Goal: Task Accomplishment & Management: Manage account settings

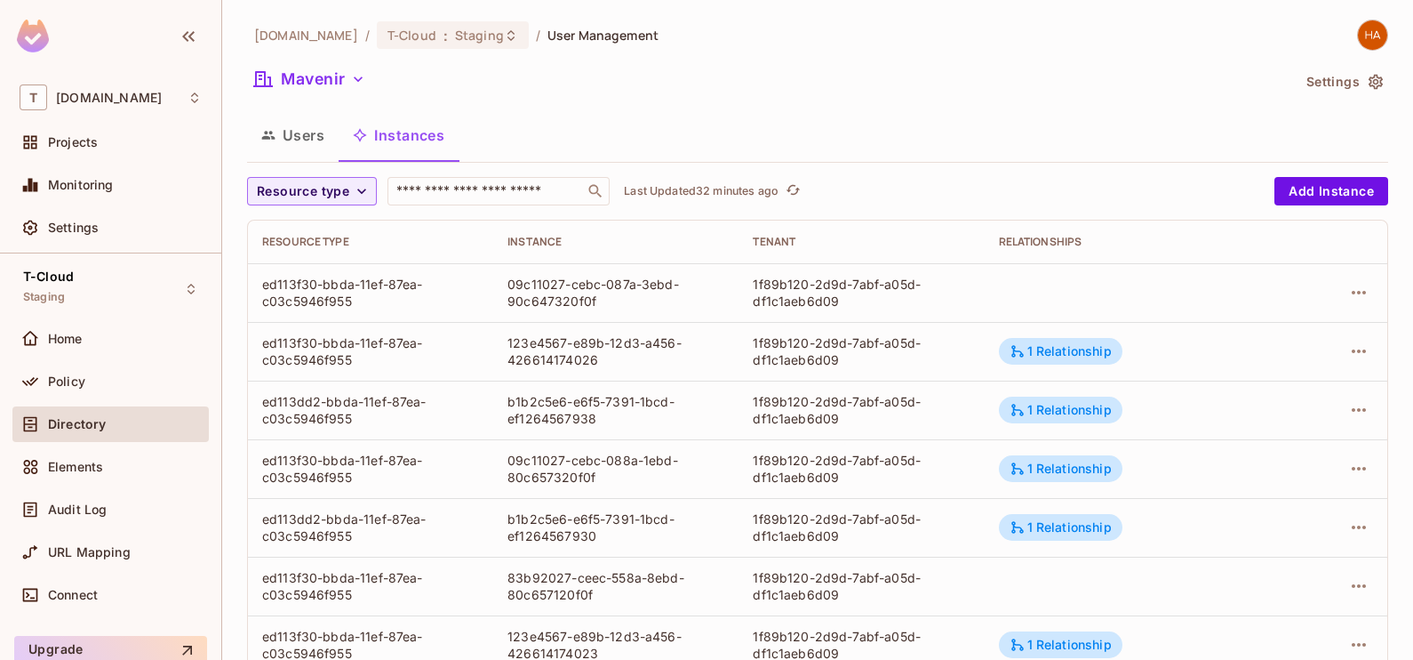
scroll to position [581, 0]
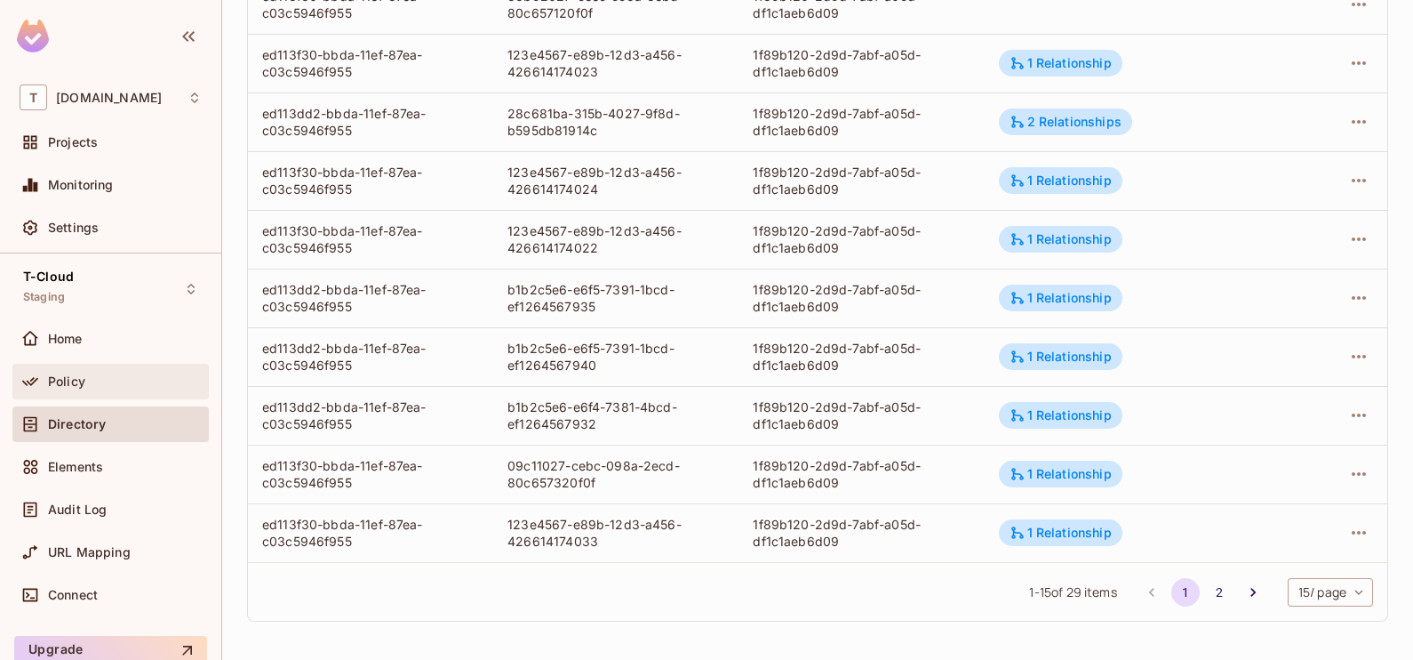
click at [124, 374] on div "Policy" at bounding box center [125, 381] width 154 height 14
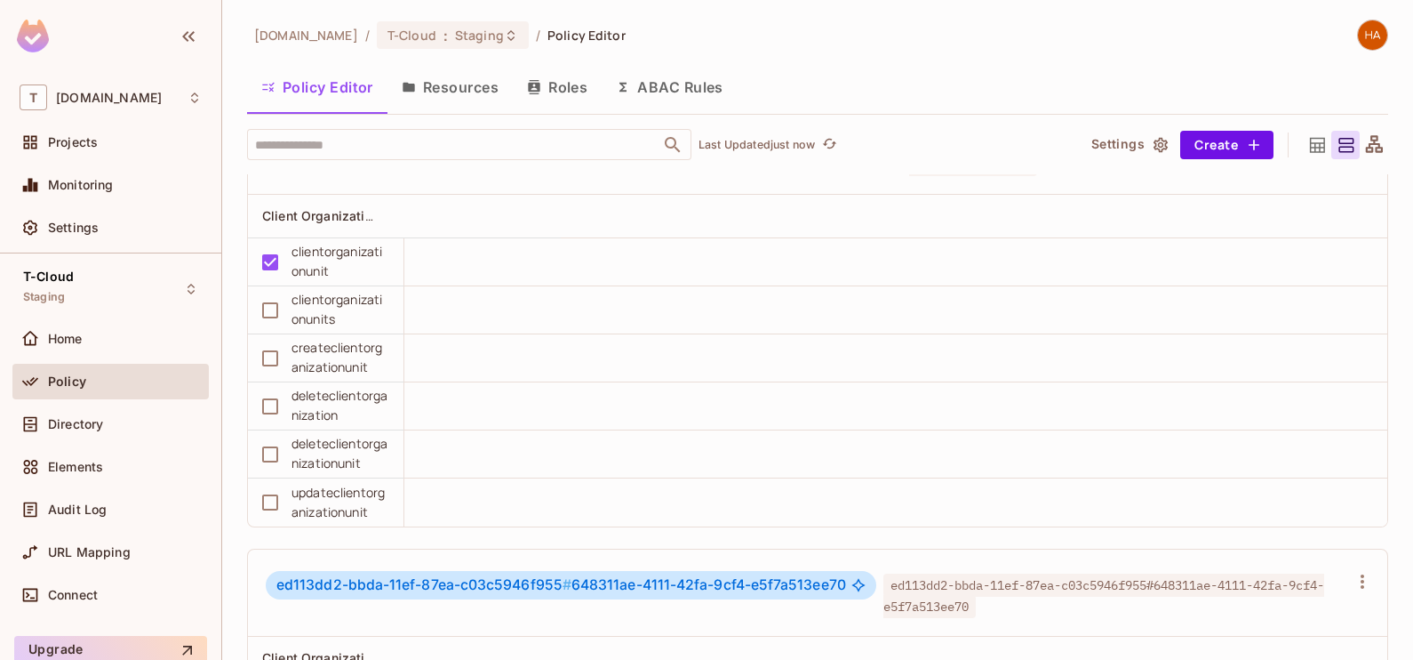
scroll to position [6141, 0]
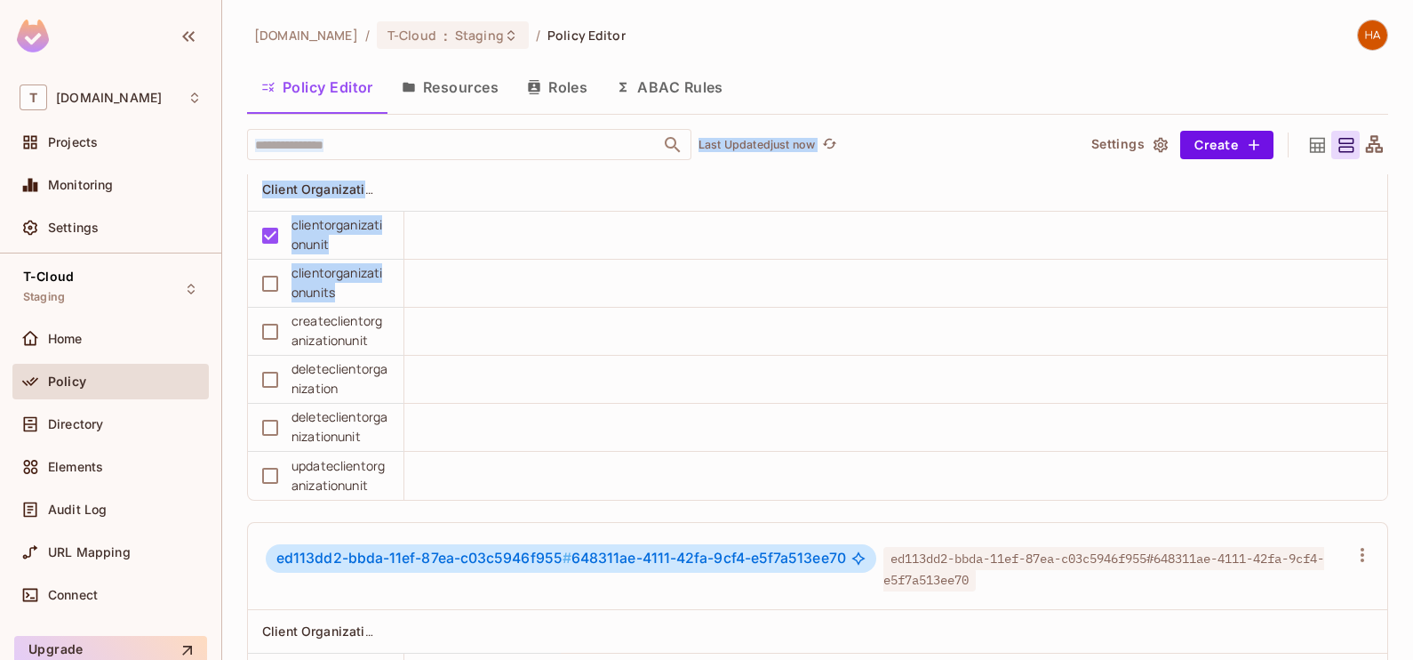
drag, startPoint x: 1362, startPoint y: 7, endPoint x: 948, endPoint y: 300, distance: 506.3
click at [948, 300] on div "[DOMAIN_NAME] / T-Cloud : Staging / Policy Editor Policy Editor Resources Roles…" at bounding box center [817, 330] width 1191 height 660
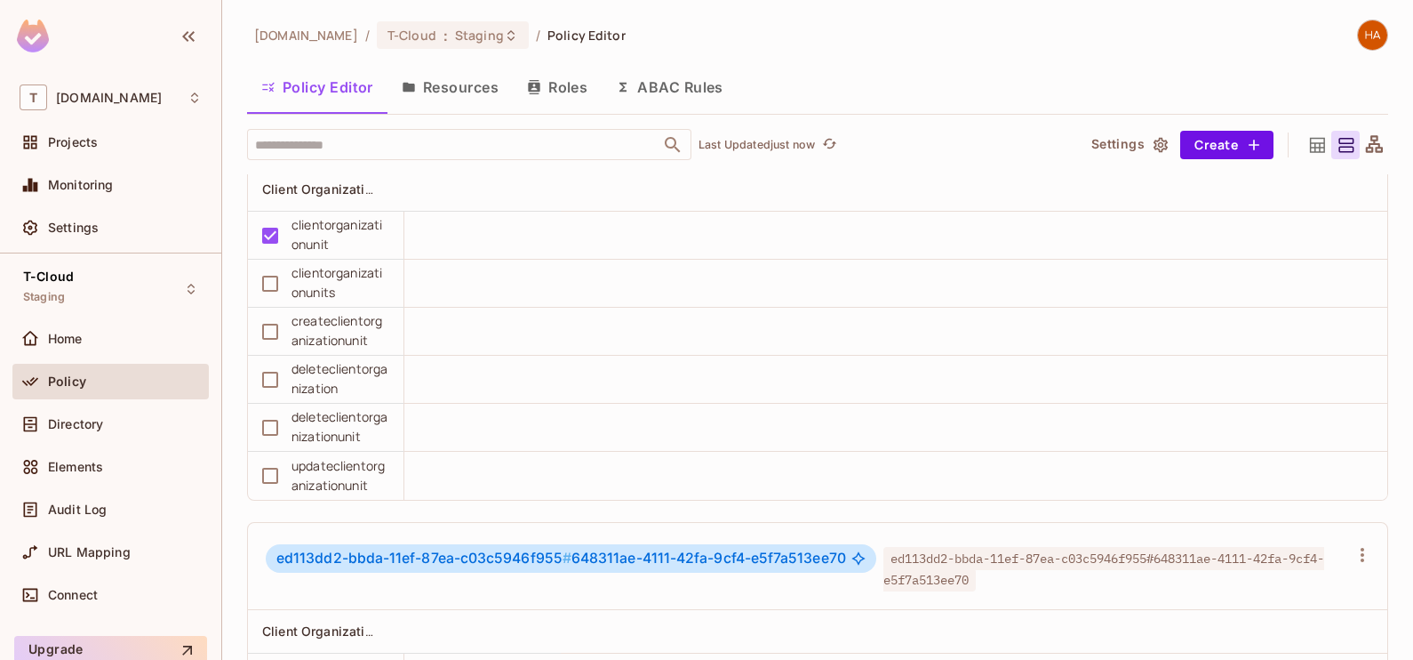
click at [813, 439] on td at bounding box center [895, 428] width 983 height 48
click at [572, 84] on button "Roles" at bounding box center [557, 87] width 89 height 44
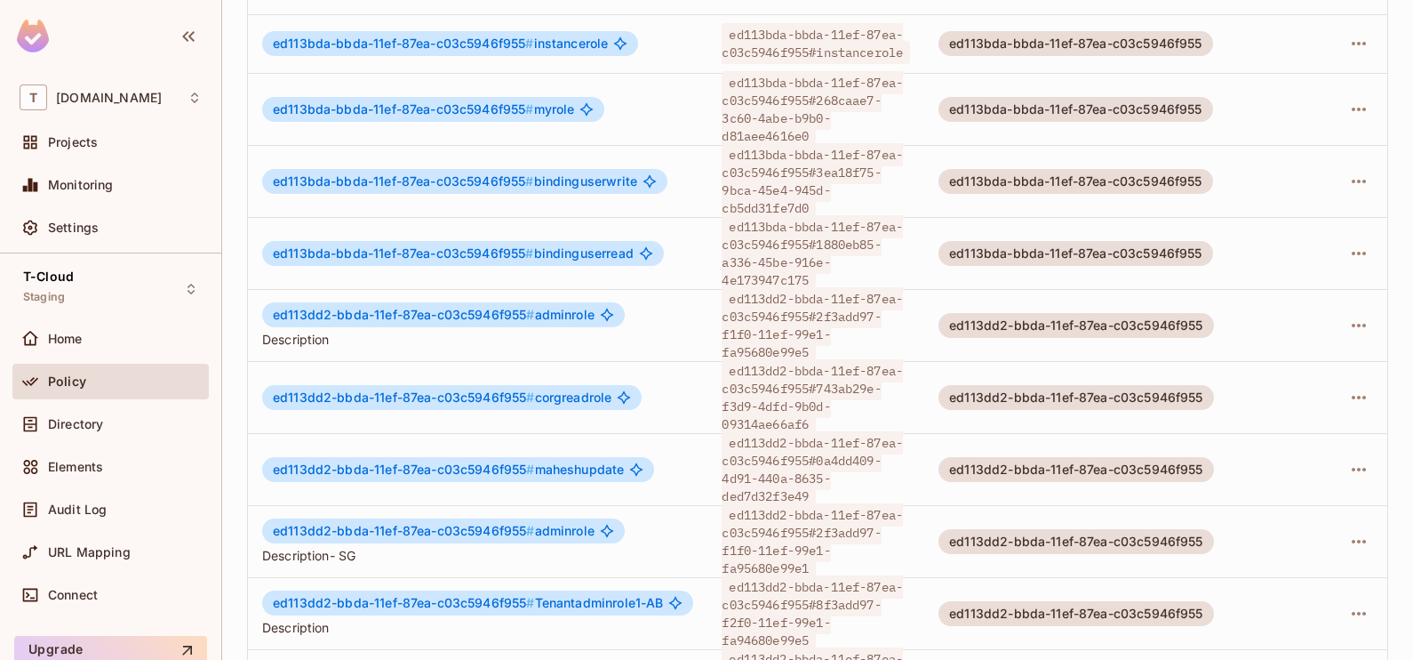
scroll to position [375, 0]
drag, startPoint x: 819, startPoint y: 508, endPoint x: 824, endPoint y: 537, distance: 29.8
click at [824, 537] on div "ed113dd2-bbda-11ef-87ea-c03c5946f955#2f3add97-f1f0-11ef-99e1-fa95680e99e1" at bounding box center [816, 540] width 188 height 71
copy span "2f3add97-f1f0-11ef-99e1-fa95680e99e1"
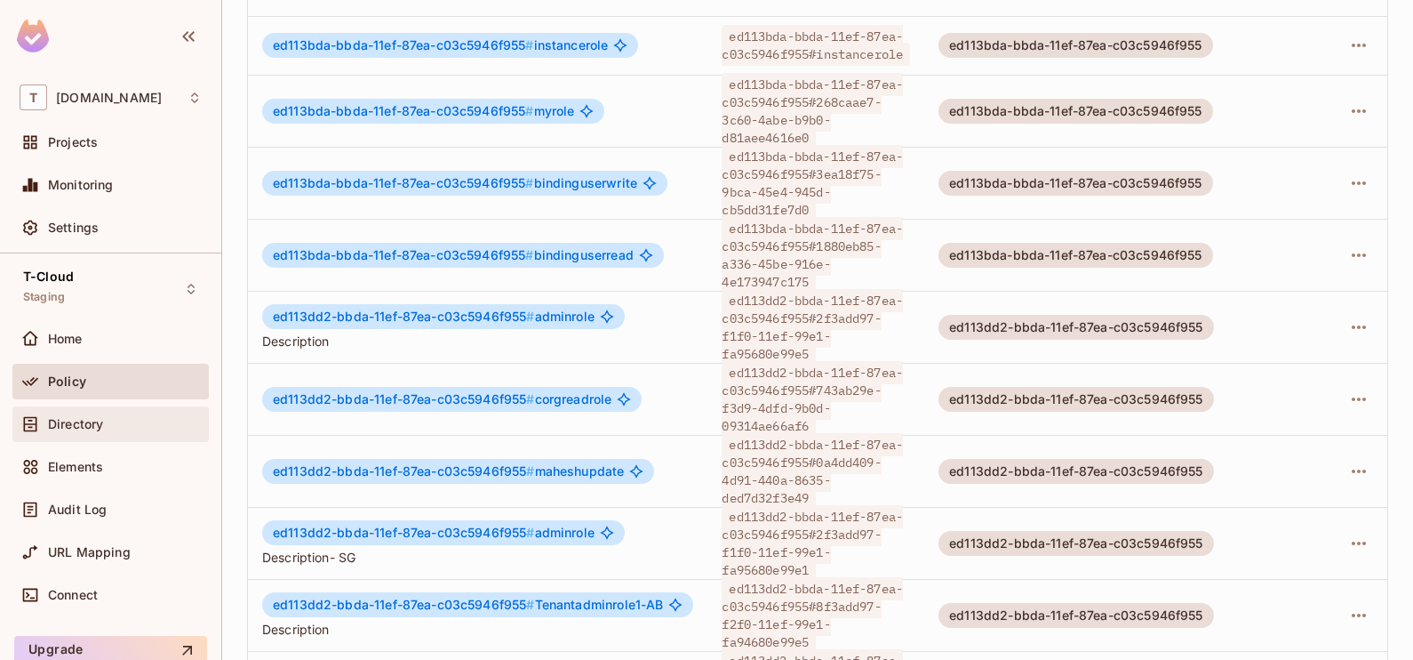
click at [99, 427] on span "Directory" at bounding box center [75, 424] width 55 height 14
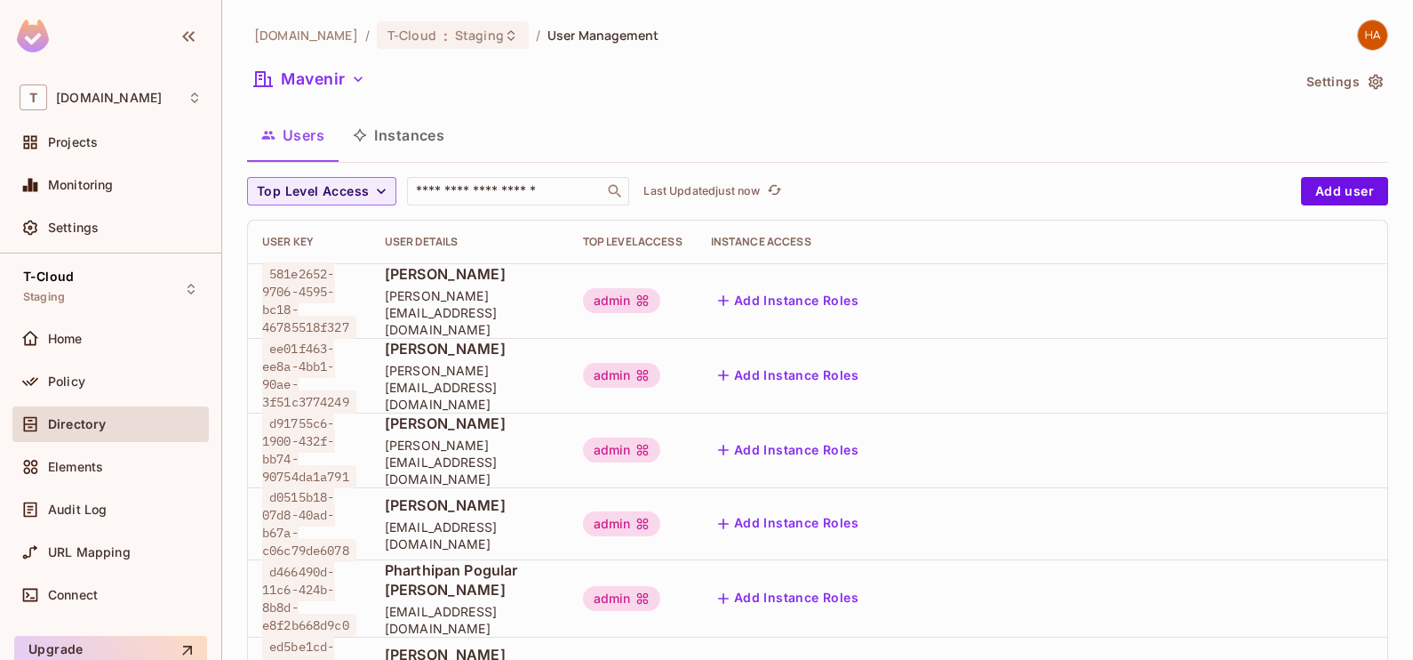
click at [420, 140] on button "Instances" at bounding box center [399, 135] width 120 height 44
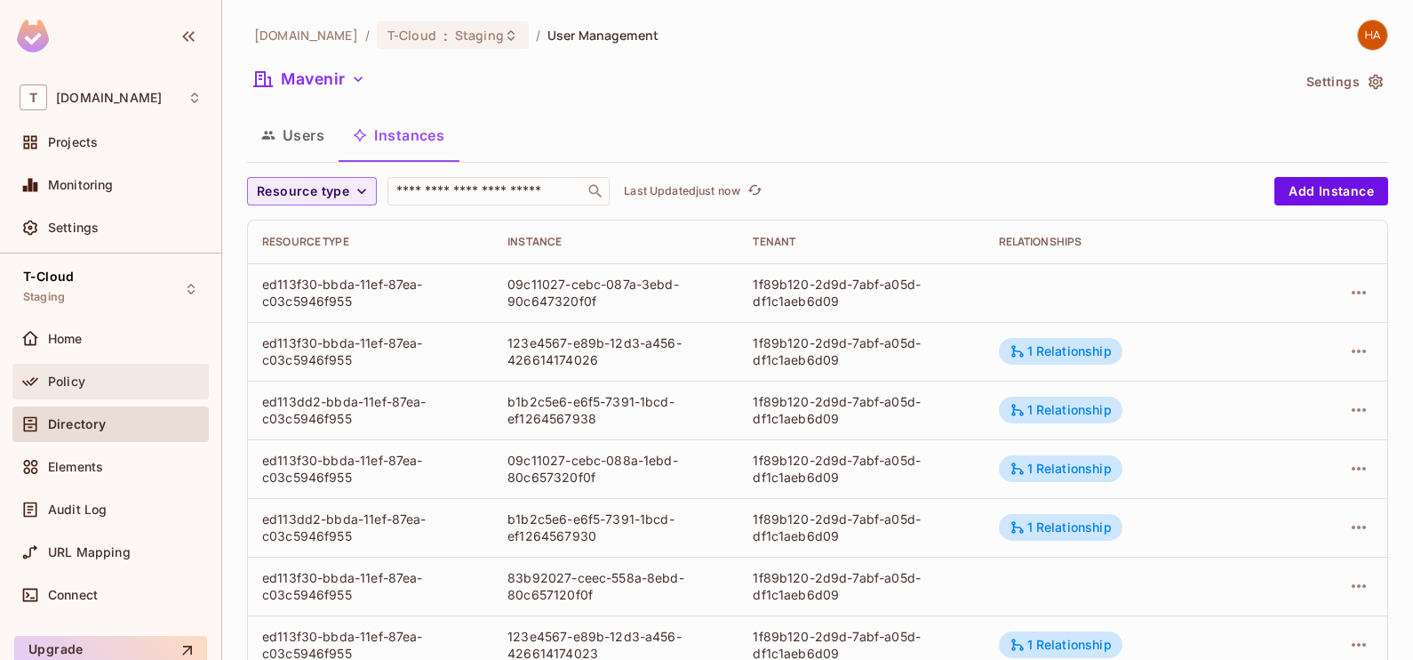
click at [110, 382] on div "Policy" at bounding box center [125, 381] width 154 height 14
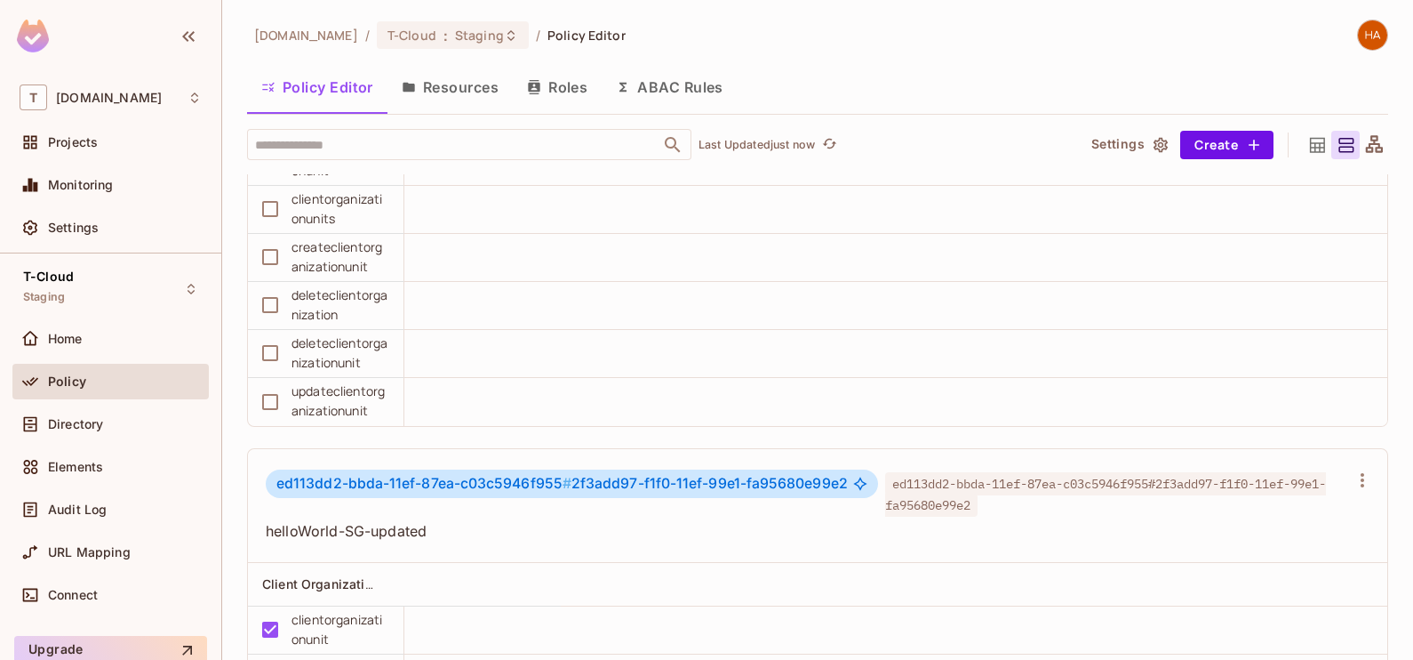
scroll to position [2529, 0]
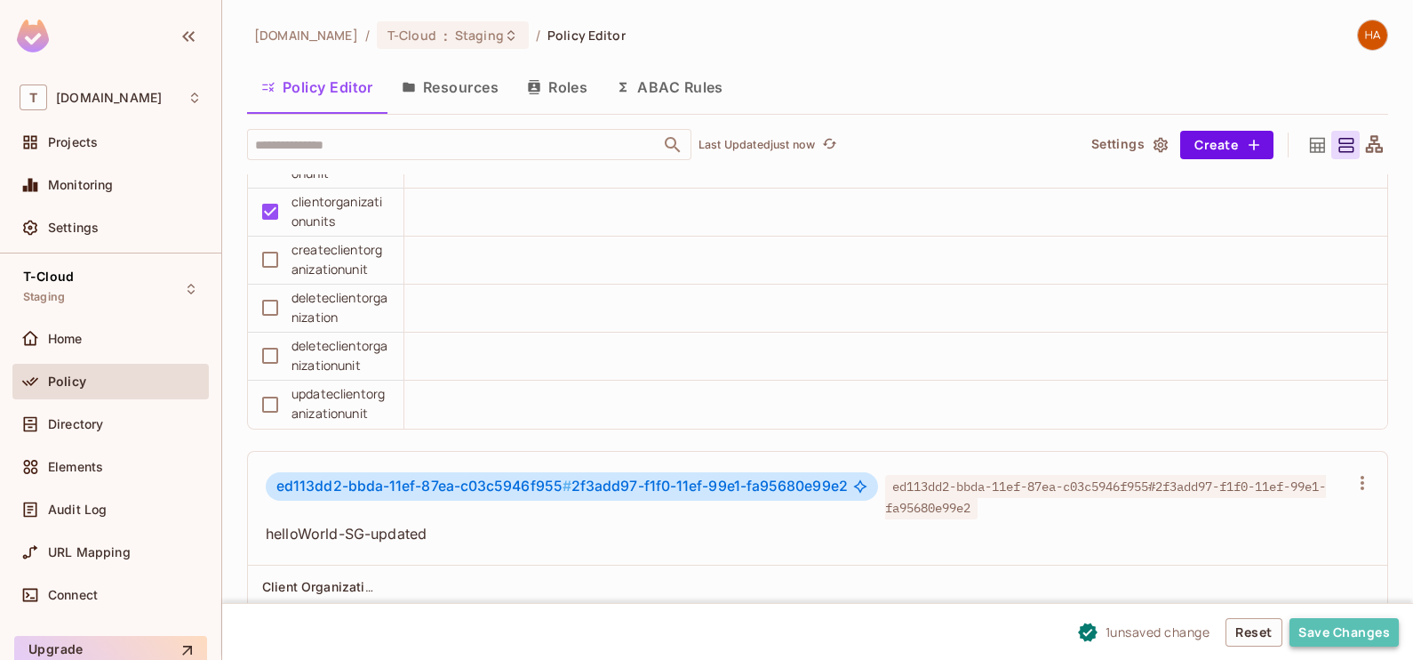
click at [1324, 628] on button "Save Changes" at bounding box center [1344, 632] width 109 height 28
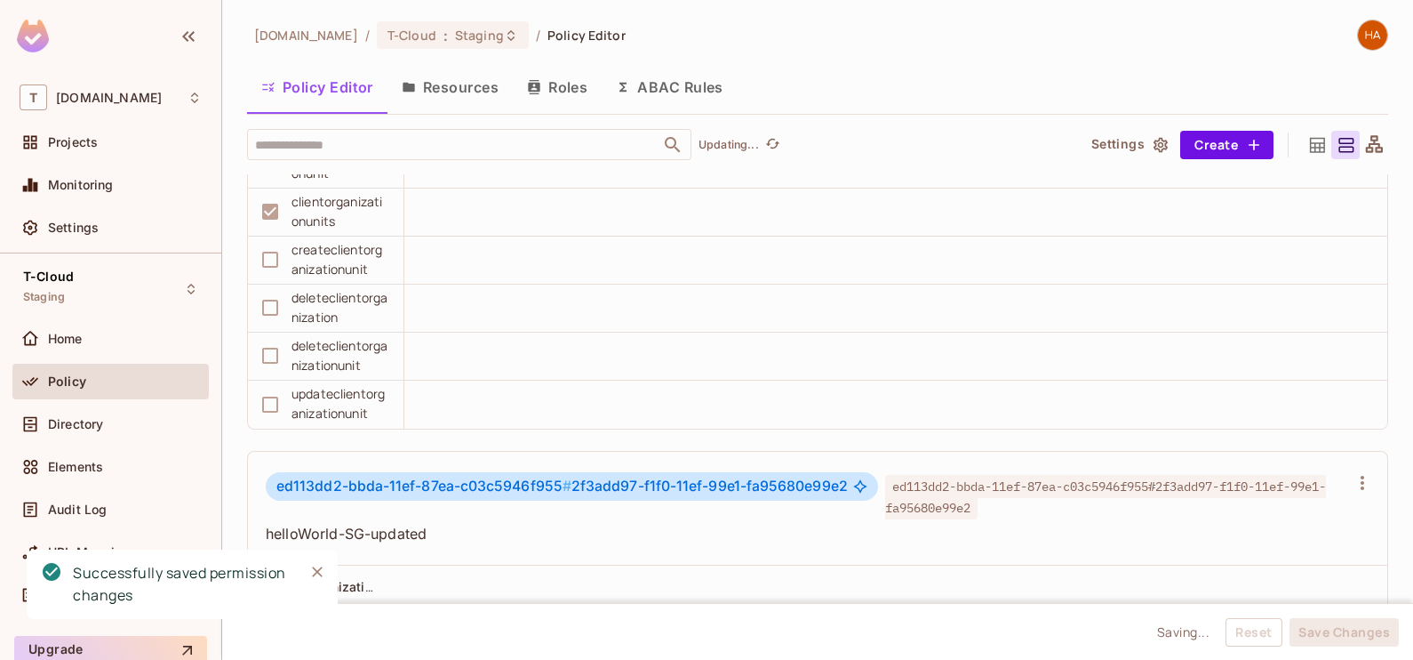
scroll to position [2360, 0]
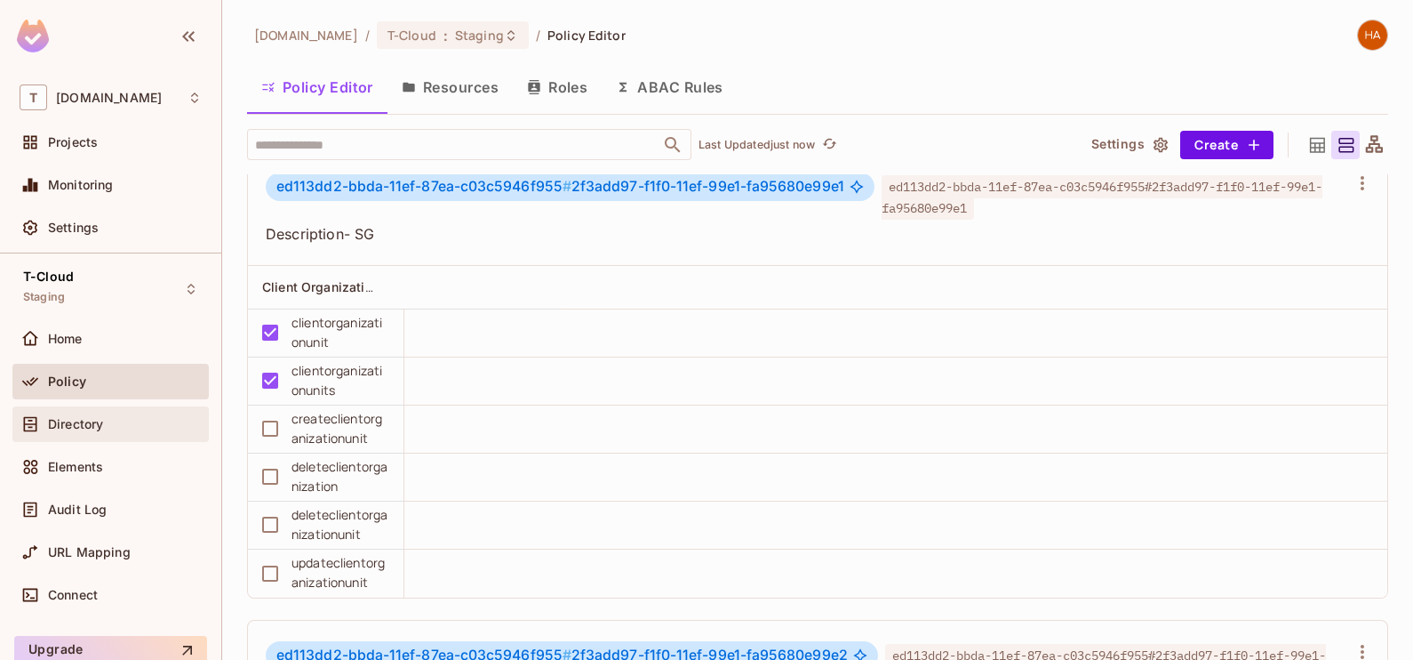
click at [147, 422] on div "Directory" at bounding box center [125, 424] width 154 height 14
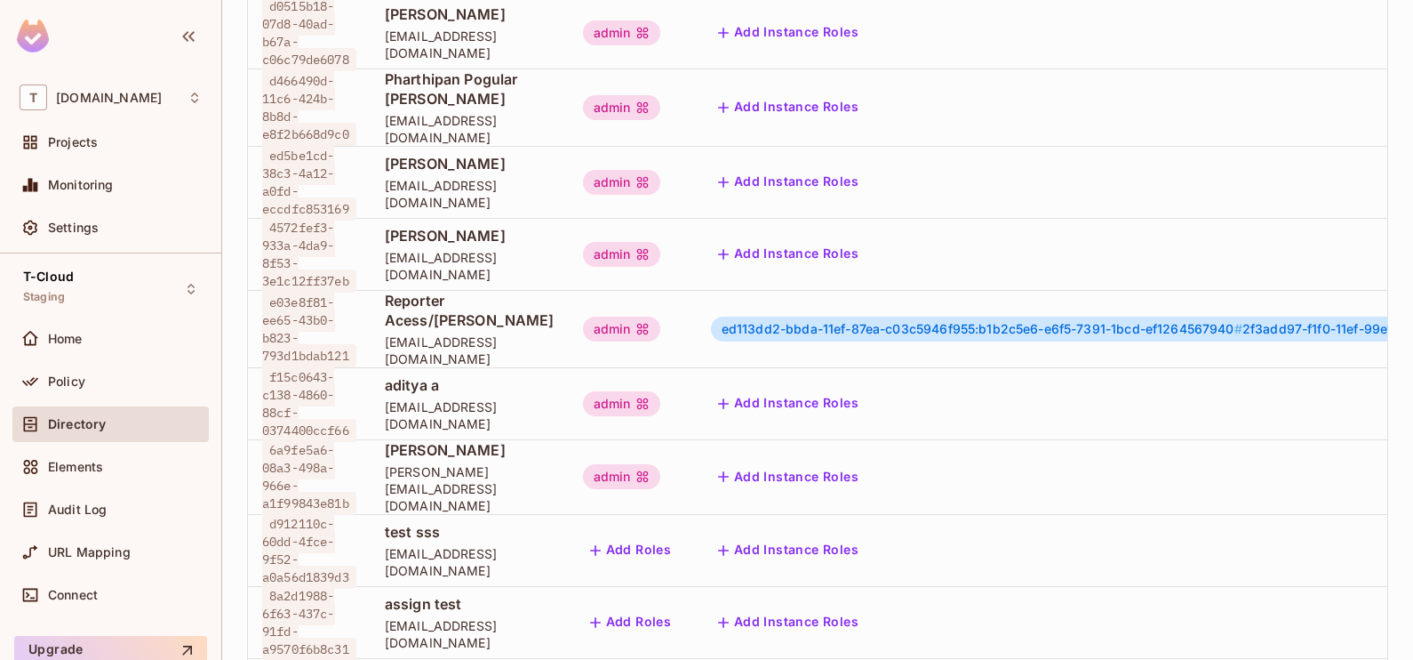
scroll to position [489, 0]
drag, startPoint x: 355, startPoint y: 312, endPoint x: 260, endPoint y: 275, distance: 102.2
click at [260, 292] on td "e03e8f81-ee65-43b0-b823-793d1bdab121" at bounding box center [309, 330] width 123 height 77
copy span "e03e8f81-ee65-43b0-b823-793d1bdab121"
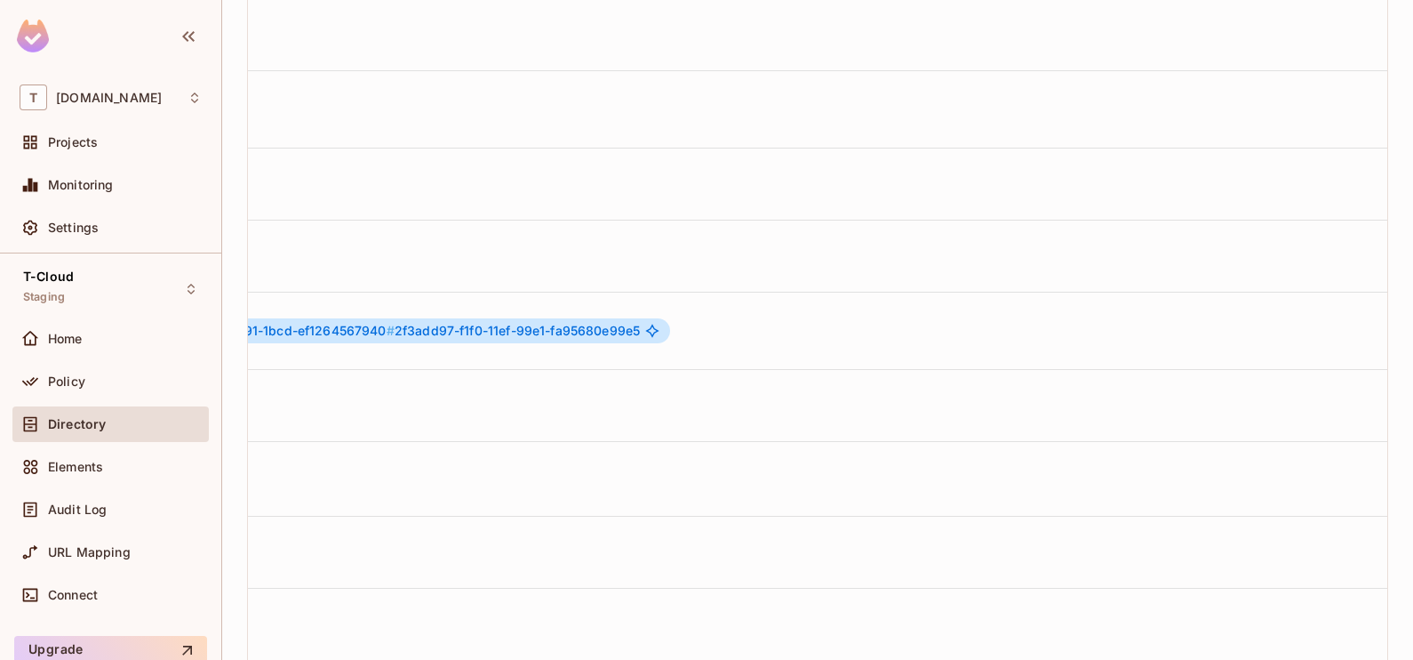
scroll to position [0, 1132]
click at [1345, 316] on button "button" at bounding box center [1359, 330] width 28 height 28
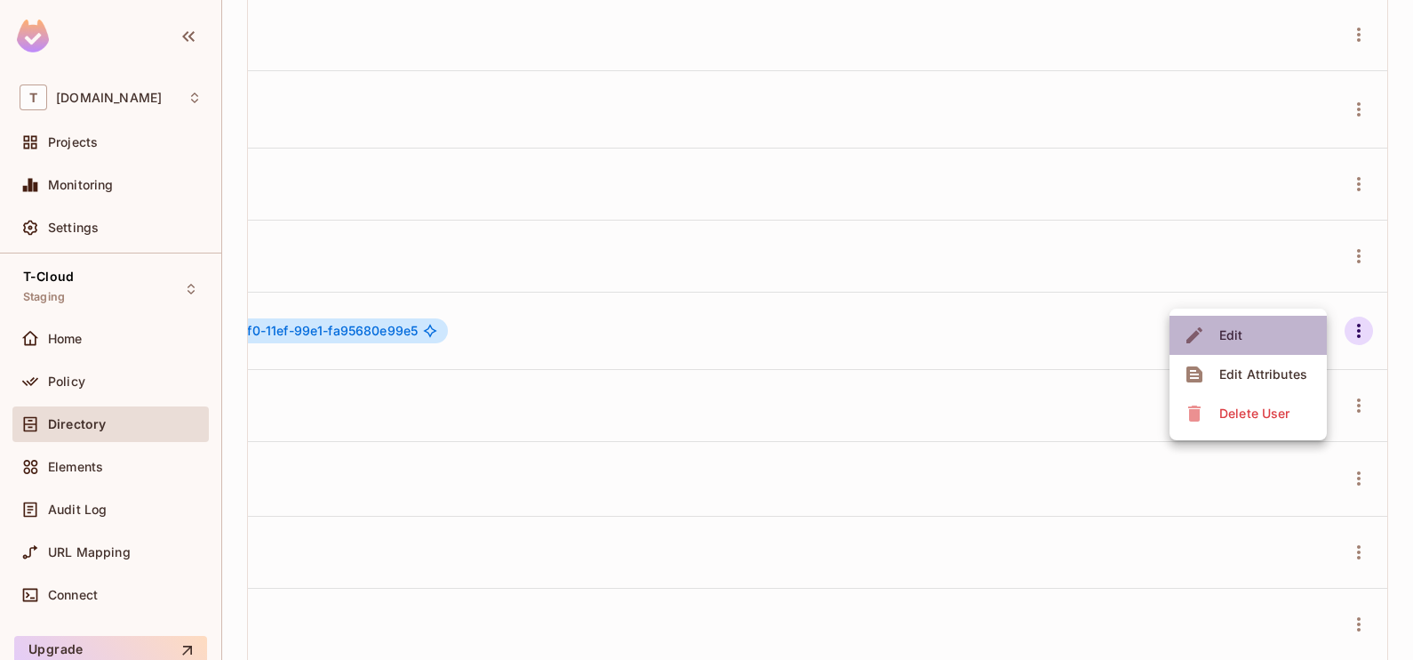
click at [1258, 338] on li "Edit" at bounding box center [1248, 335] width 157 height 39
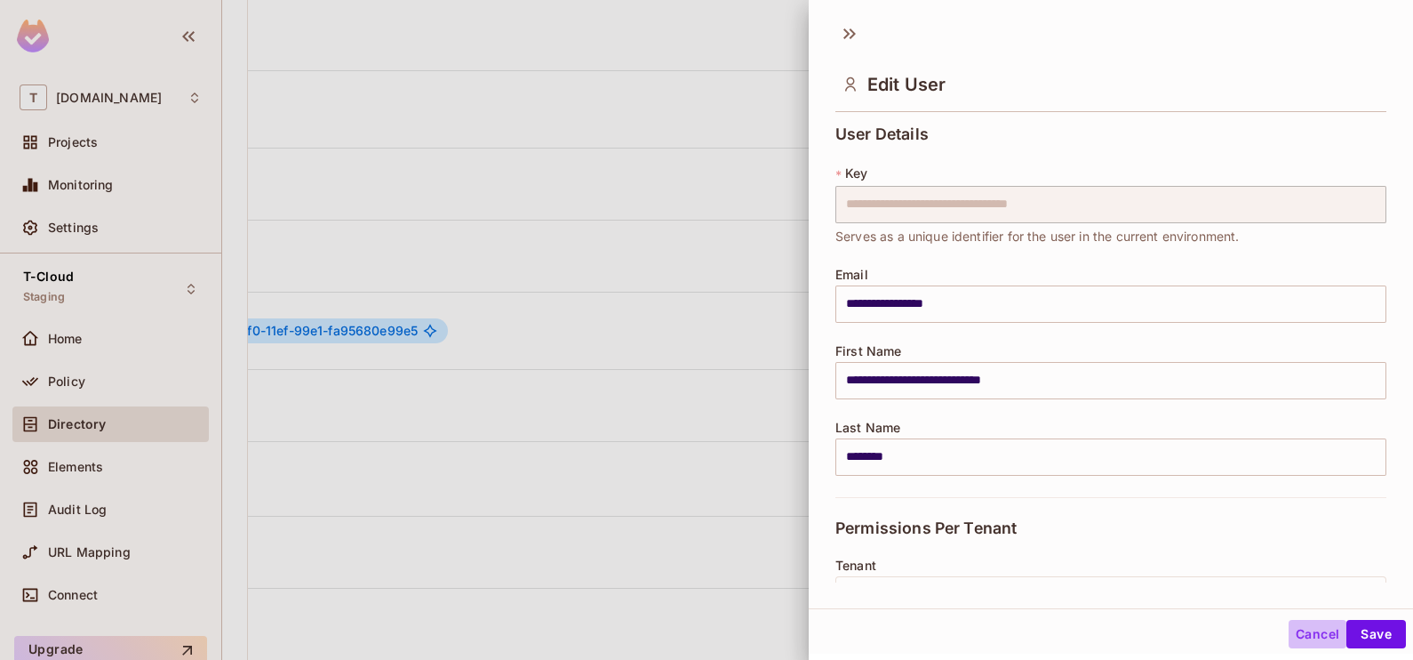
click at [1315, 628] on button "Cancel" at bounding box center [1318, 634] width 58 height 28
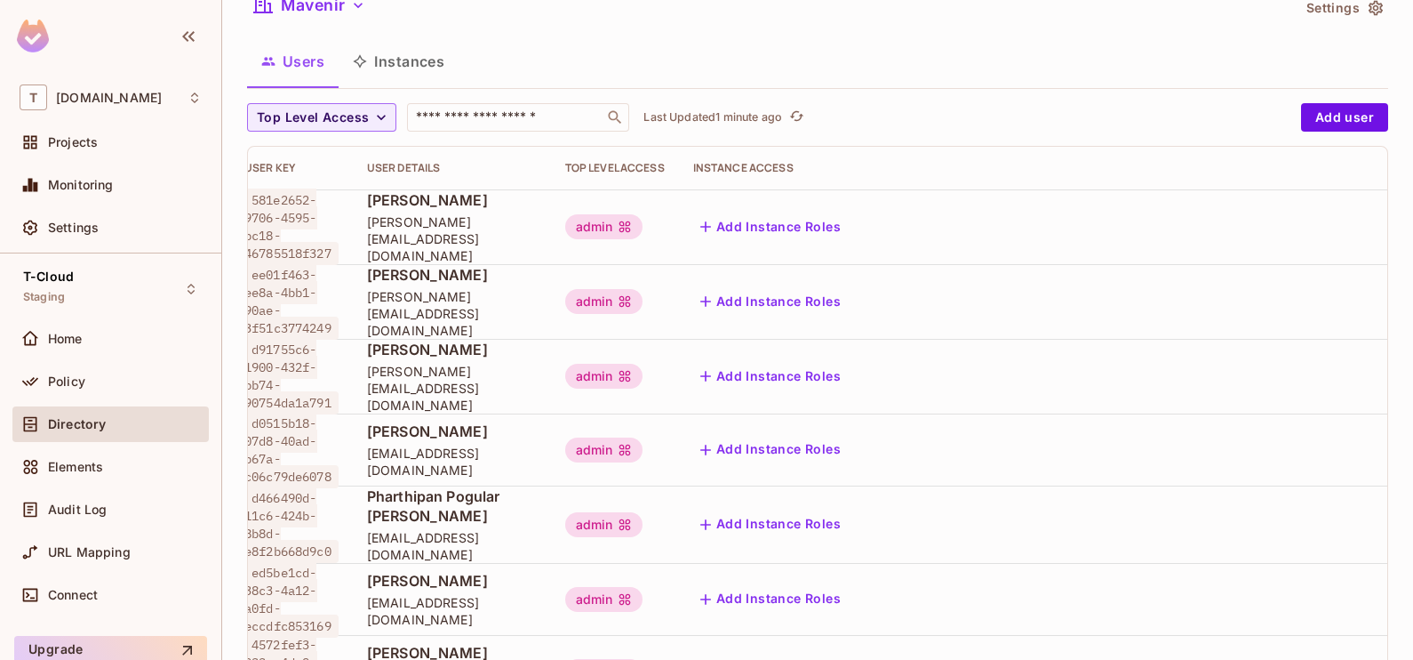
scroll to position [44, 0]
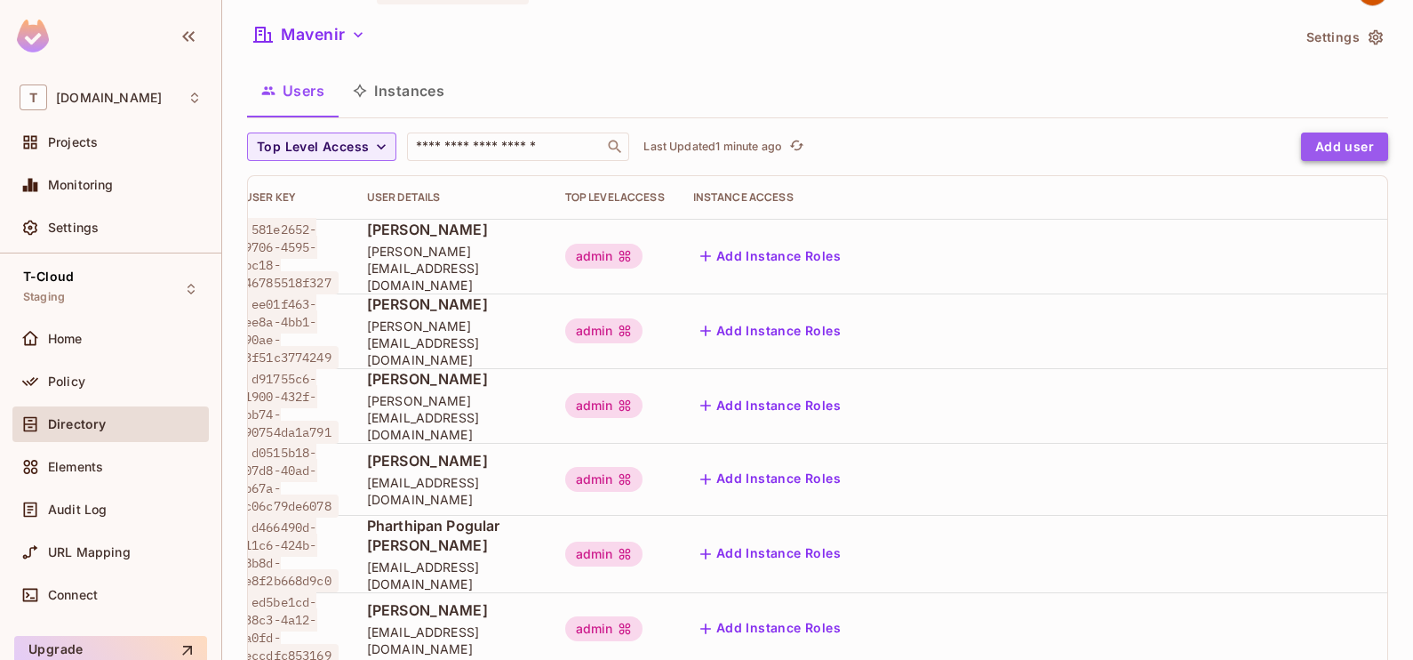
click at [1307, 142] on button "Add user" at bounding box center [1344, 146] width 87 height 28
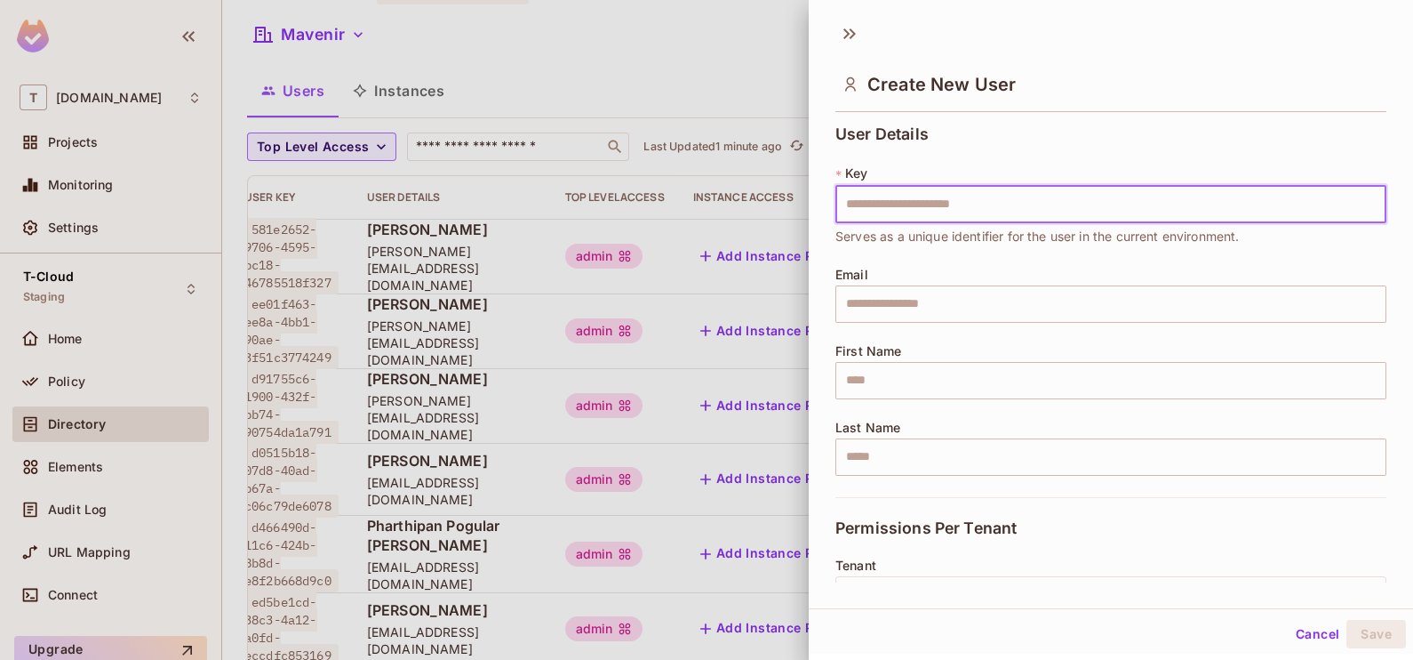
click at [1113, 209] on input "text" at bounding box center [1111, 204] width 551 height 37
type input "**********"
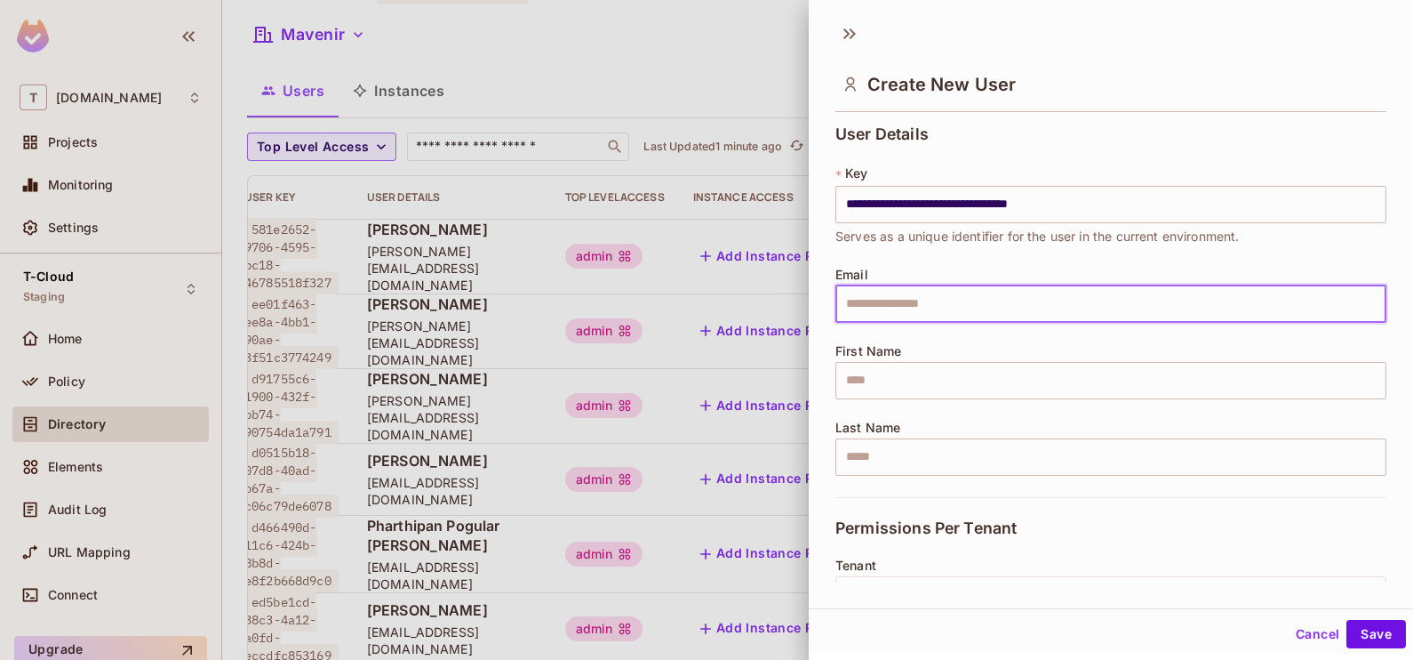
click at [1279, 317] on input "text" at bounding box center [1111, 303] width 551 height 37
type input "**********"
type input "********"
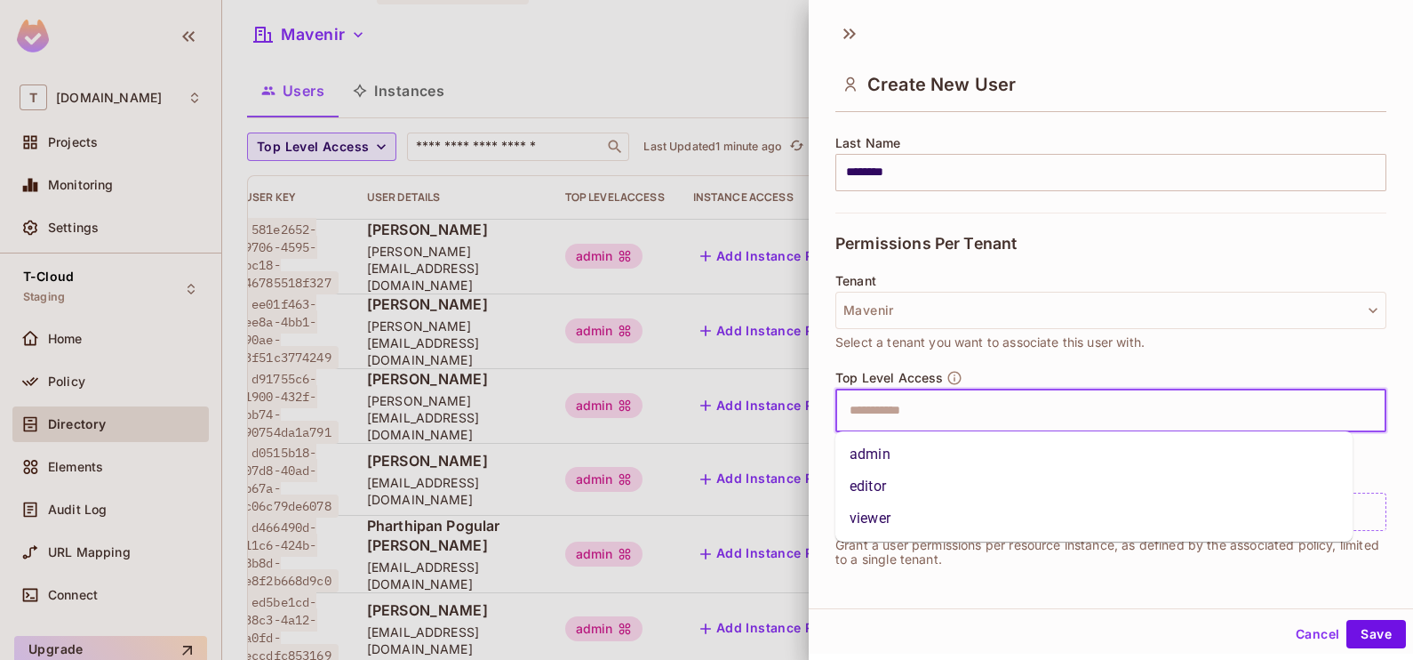
click at [1139, 403] on input "text" at bounding box center [1095, 411] width 513 height 36
click at [1049, 476] on li "editor" at bounding box center [1094, 486] width 517 height 32
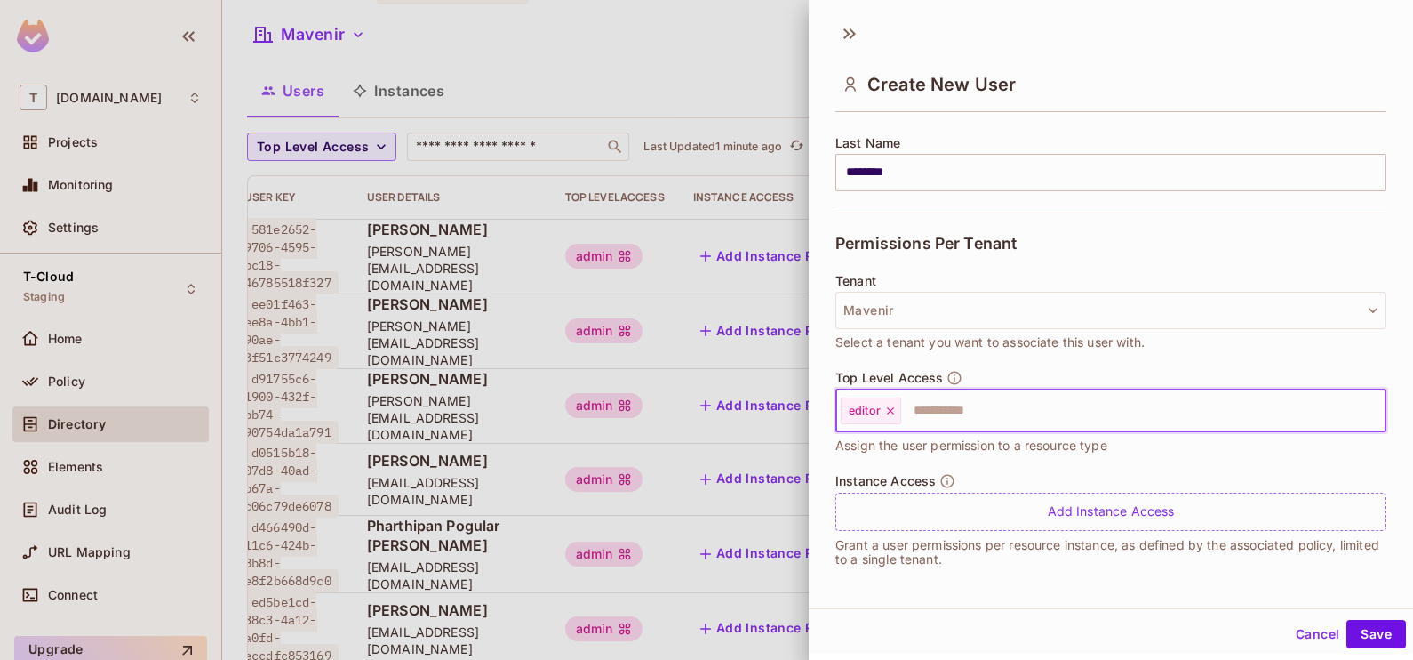
click at [889, 409] on icon at bounding box center [890, 410] width 7 height 7
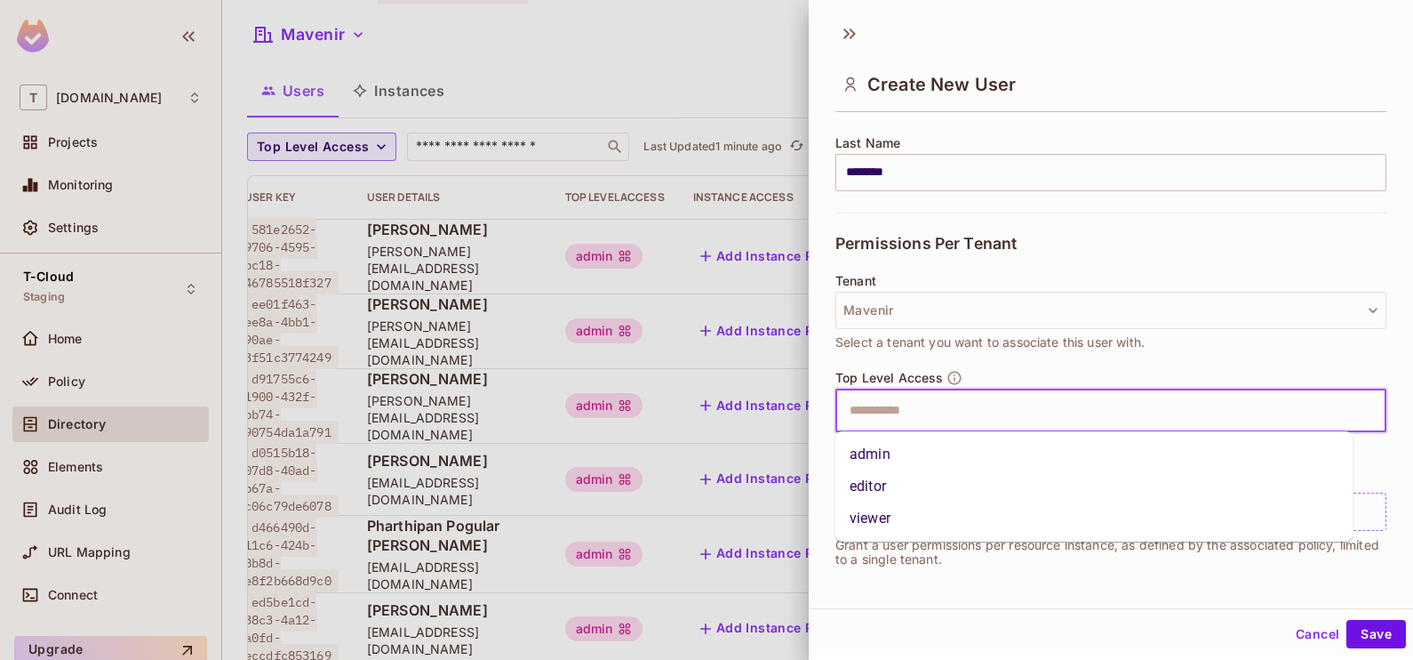
click at [896, 410] on input "text" at bounding box center [1095, 411] width 513 height 36
type input "*"
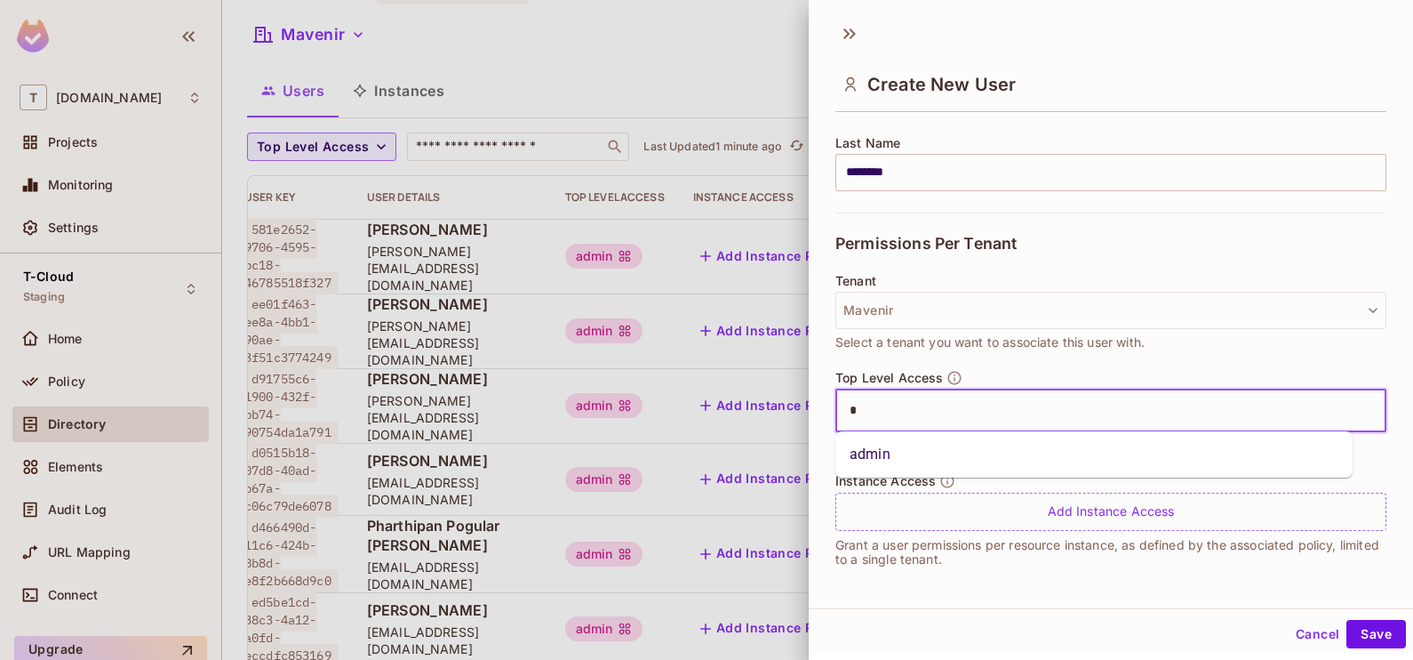
click at [884, 458] on li "admin" at bounding box center [1094, 454] width 517 height 32
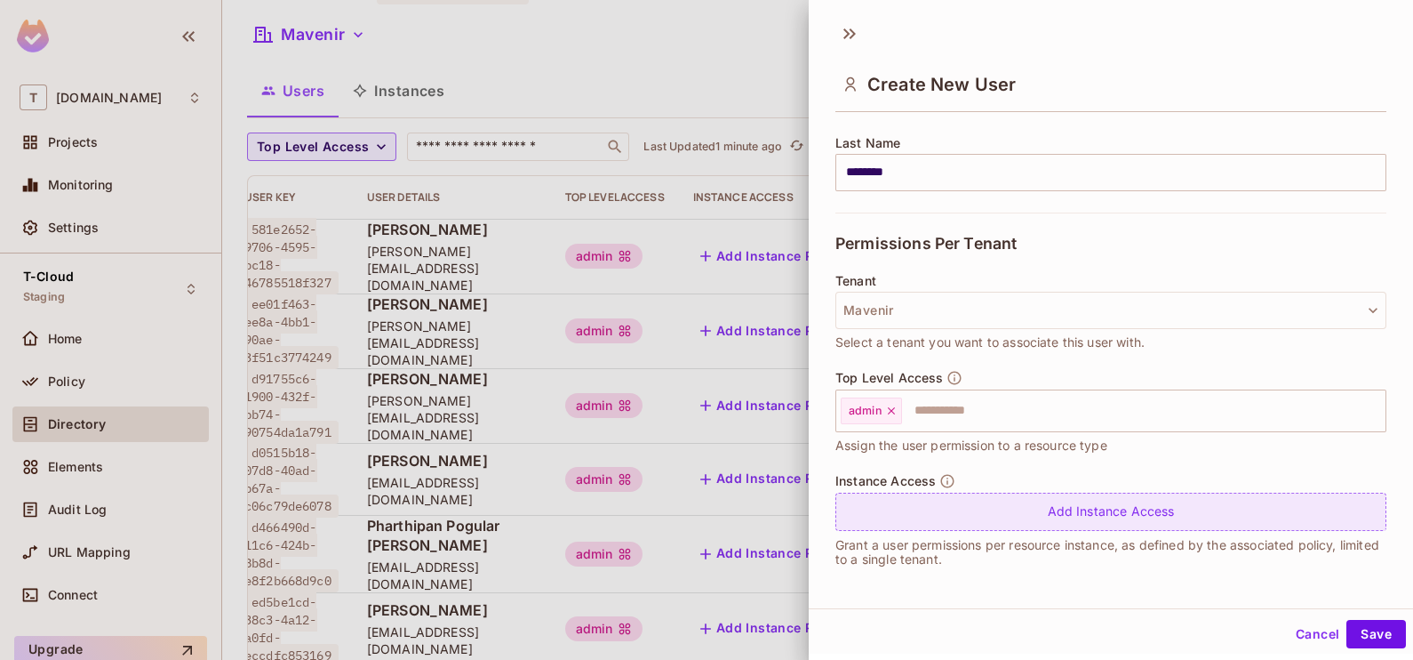
click at [912, 492] on div "Add Instance Access" at bounding box center [1111, 511] width 551 height 38
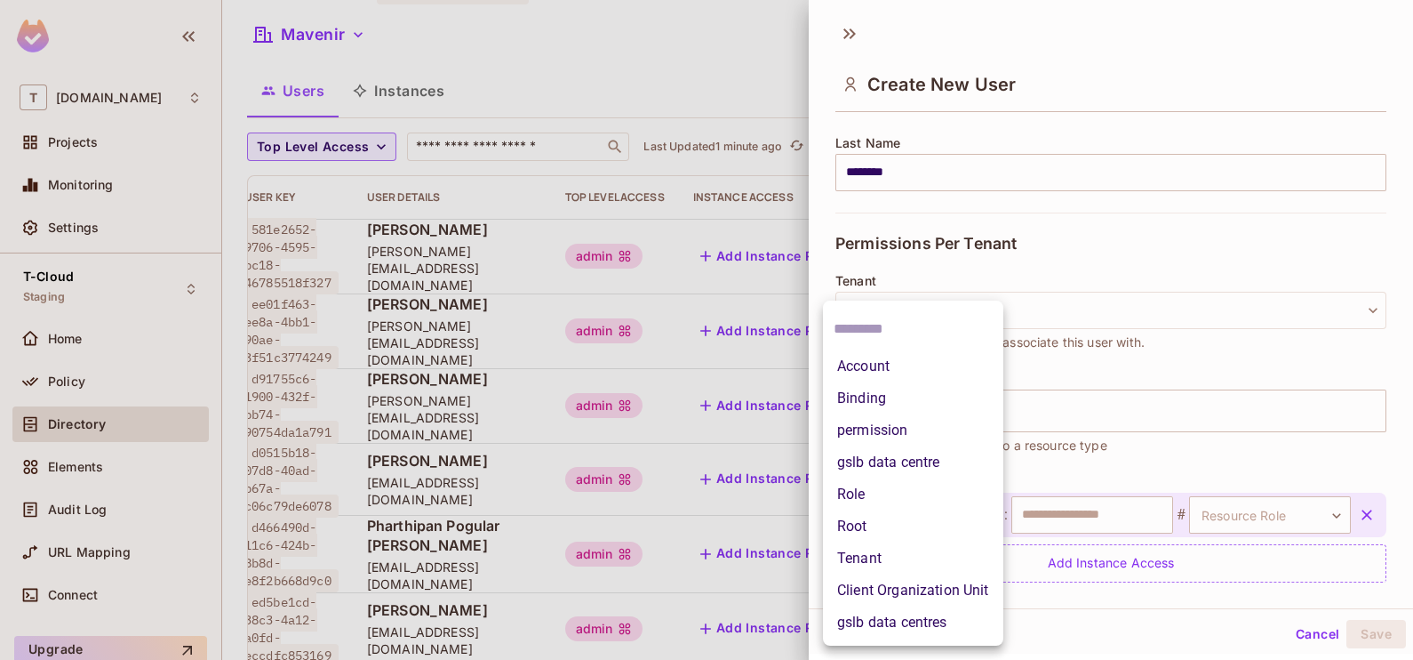
click at [907, 507] on body "T [DOMAIN_NAME] Projects Monitoring Settings T-Cloud Staging Home Policy Direct…" at bounding box center [706, 330] width 1413 height 660
click at [898, 585] on li "Client Organization Unit" at bounding box center [913, 590] width 180 height 32
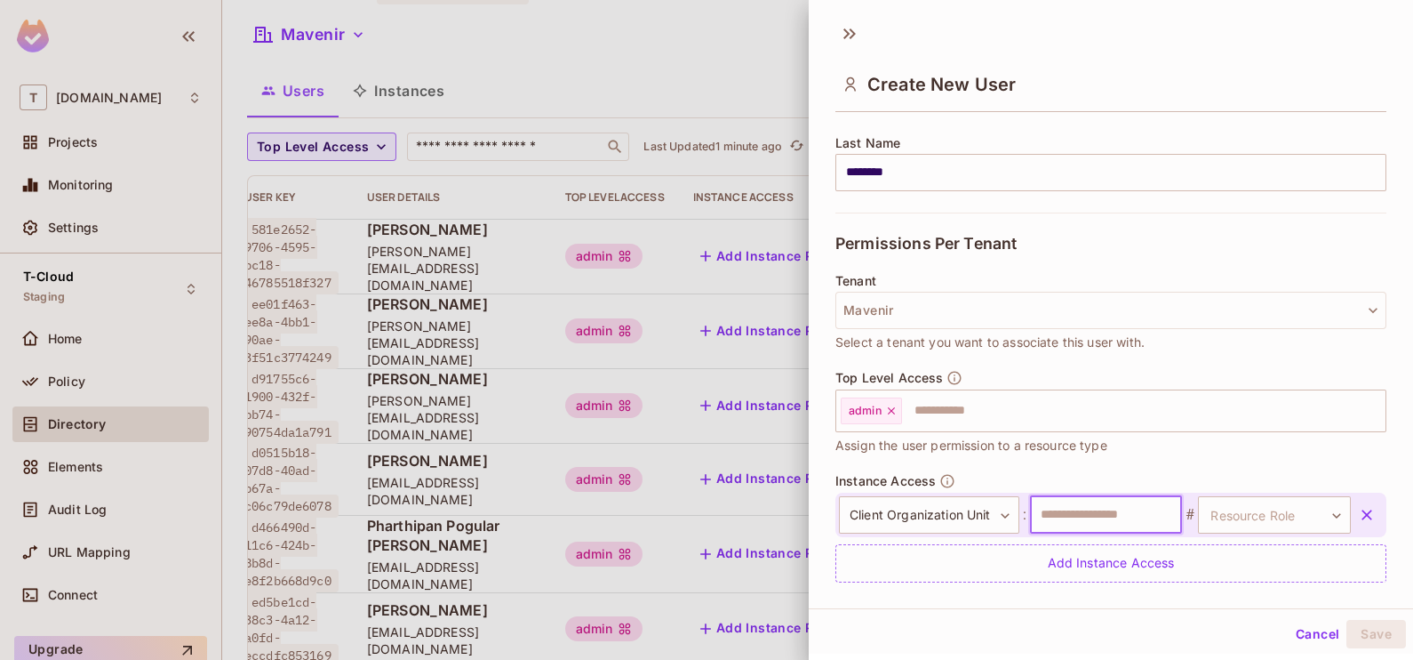
click at [1060, 516] on input "text" at bounding box center [1106, 514] width 153 height 37
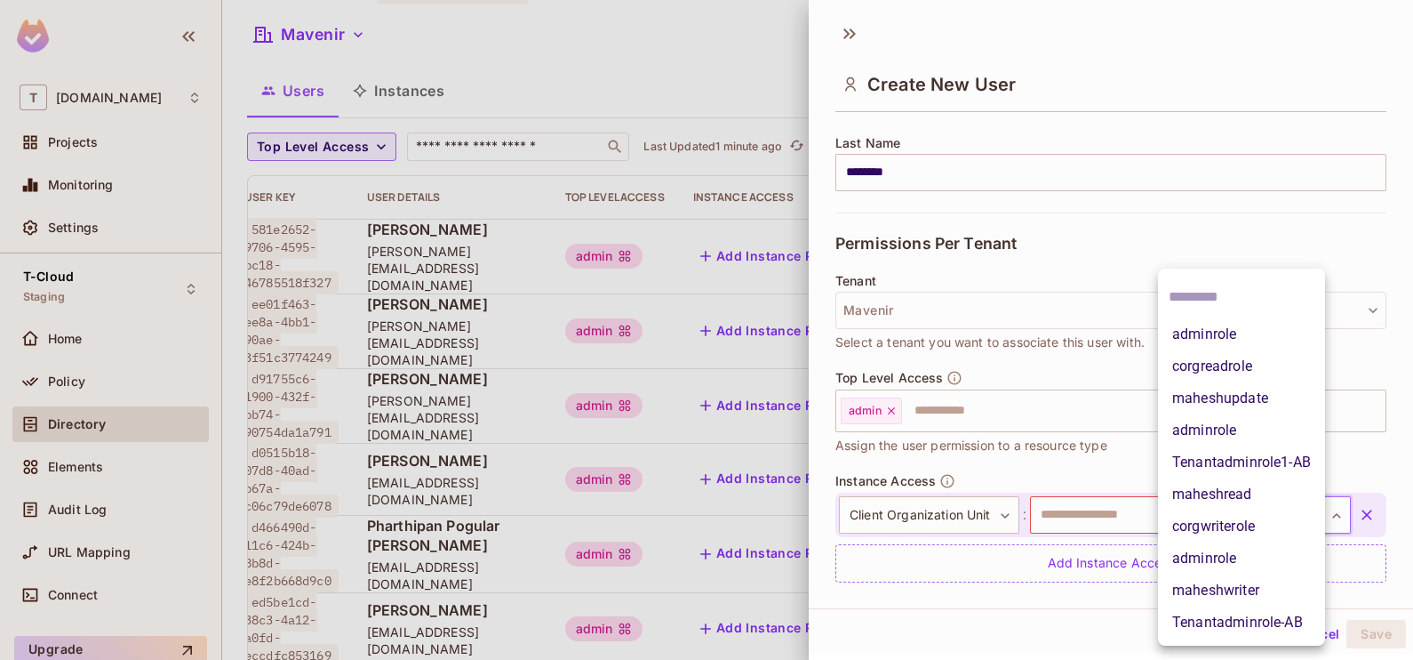
click at [1204, 514] on body "T [DOMAIN_NAME] Projects Monitoring Settings T-Cloud Staging Home Policy Direct…" at bounding box center [706, 330] width 1413 height 660
click at [1207, 555] on li "adminrole" at bounding box center [1241, 558] width 167 height 32
type input "**********"
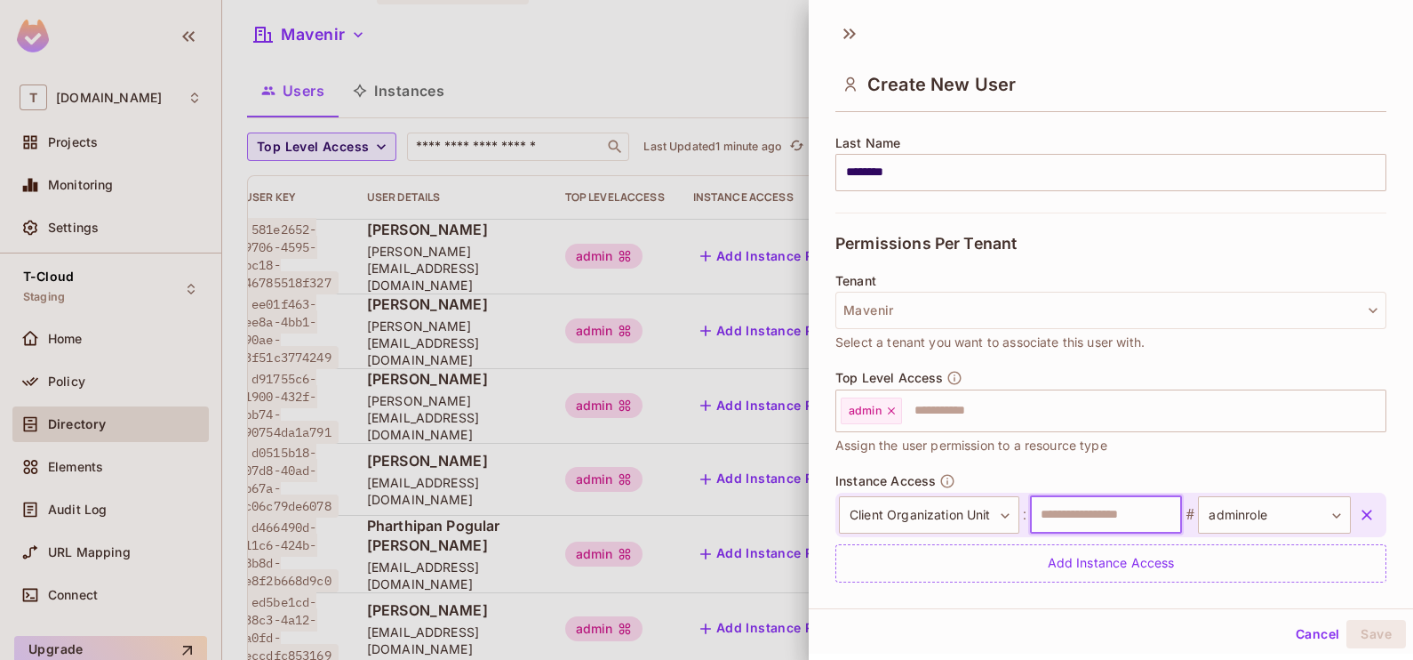
click at [1115, 507] on input "text" at bounding box center [1106, 514] width 153 height 37
click at [1064, 524] on input "text" at bounding box center [1106, 514] width 153 height 37
click at [1348, 634] on button "Save" at bounding box center [1377, 634] width 60 height 28
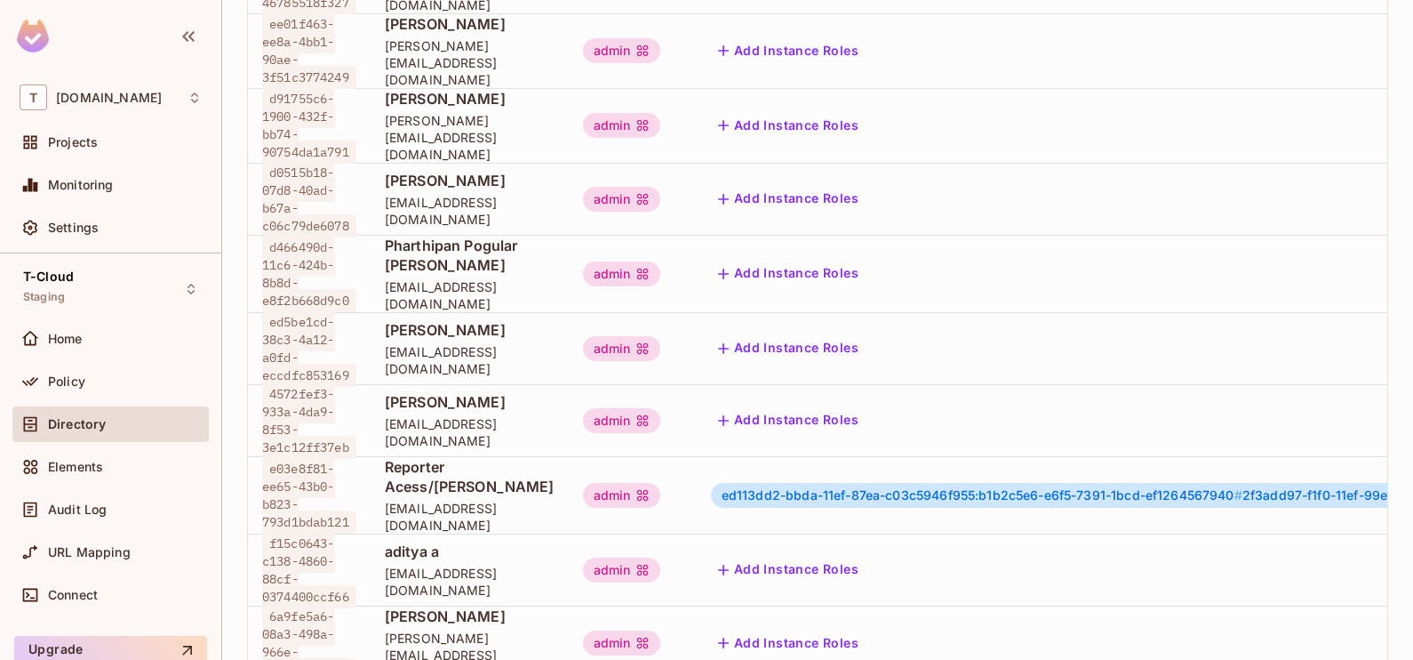
scroll to position [0, 0]
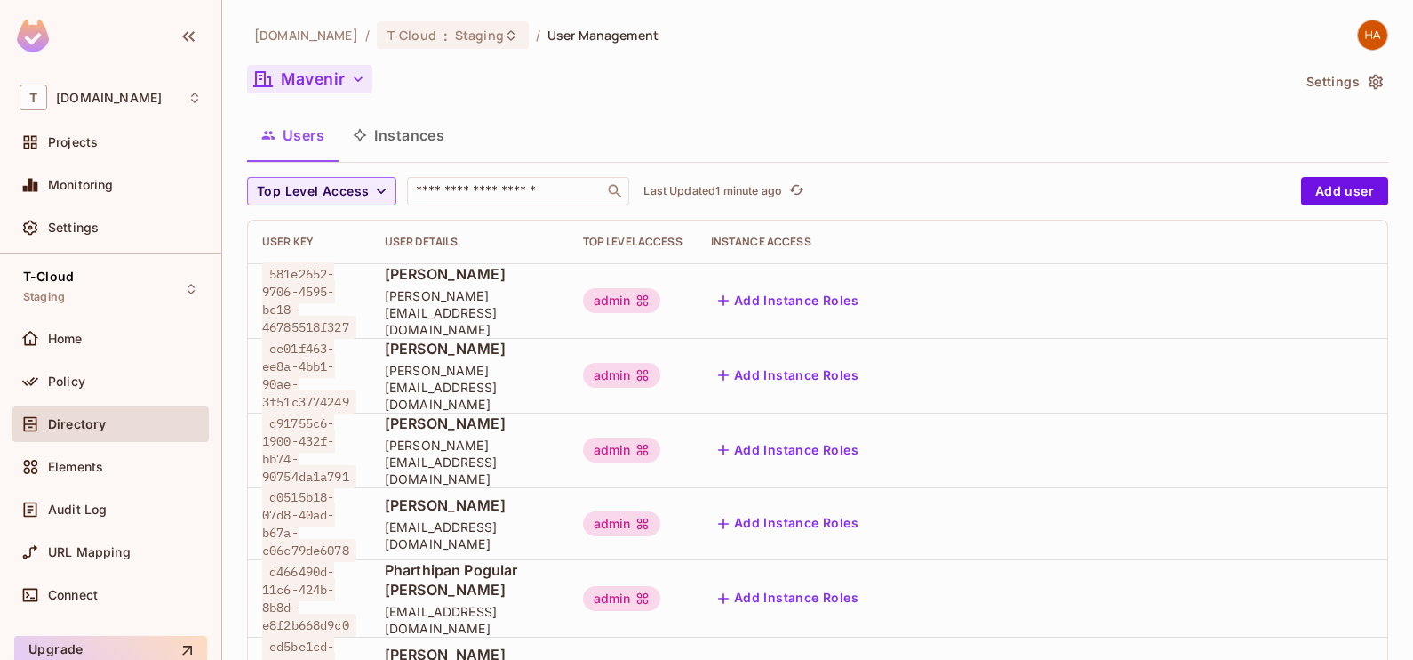
click at [328, 81] on button "Mavenir" at bounding box center [309, 79] width 125 height 28
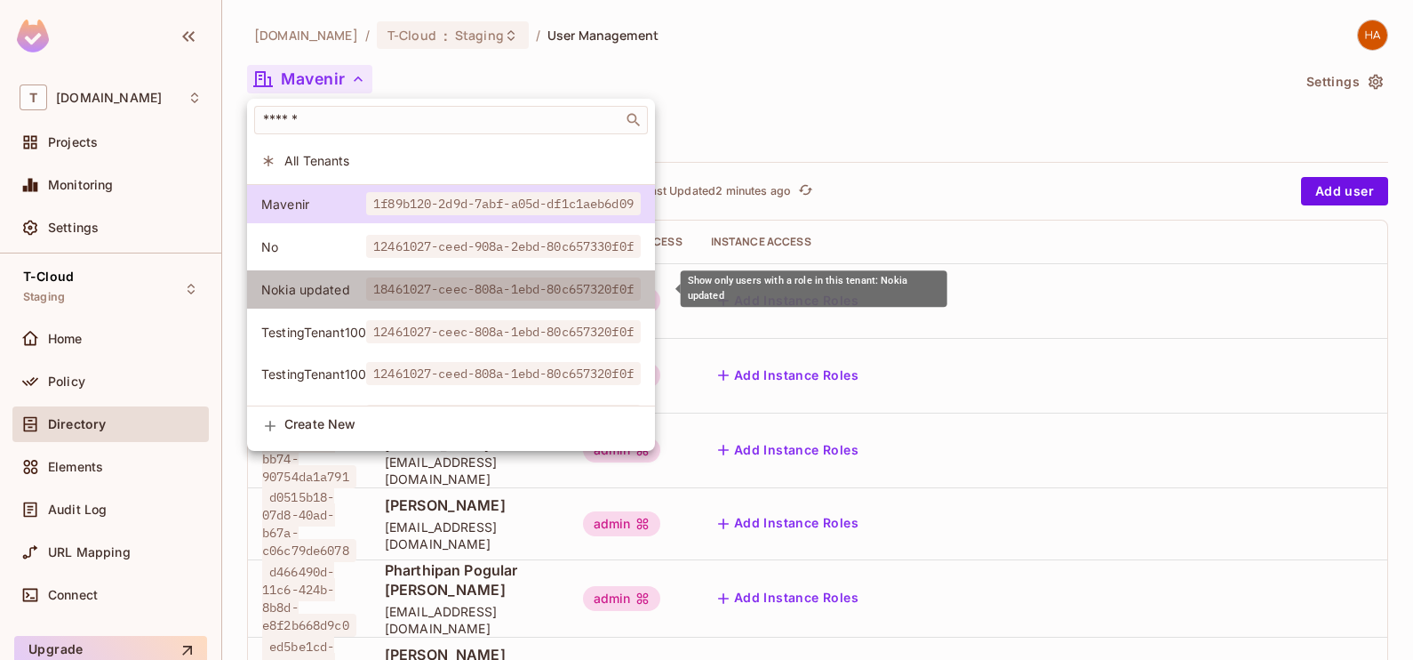
click at [354, 293] on span "Nokia updated" at bounding box center [313, 289] width 105 height 17
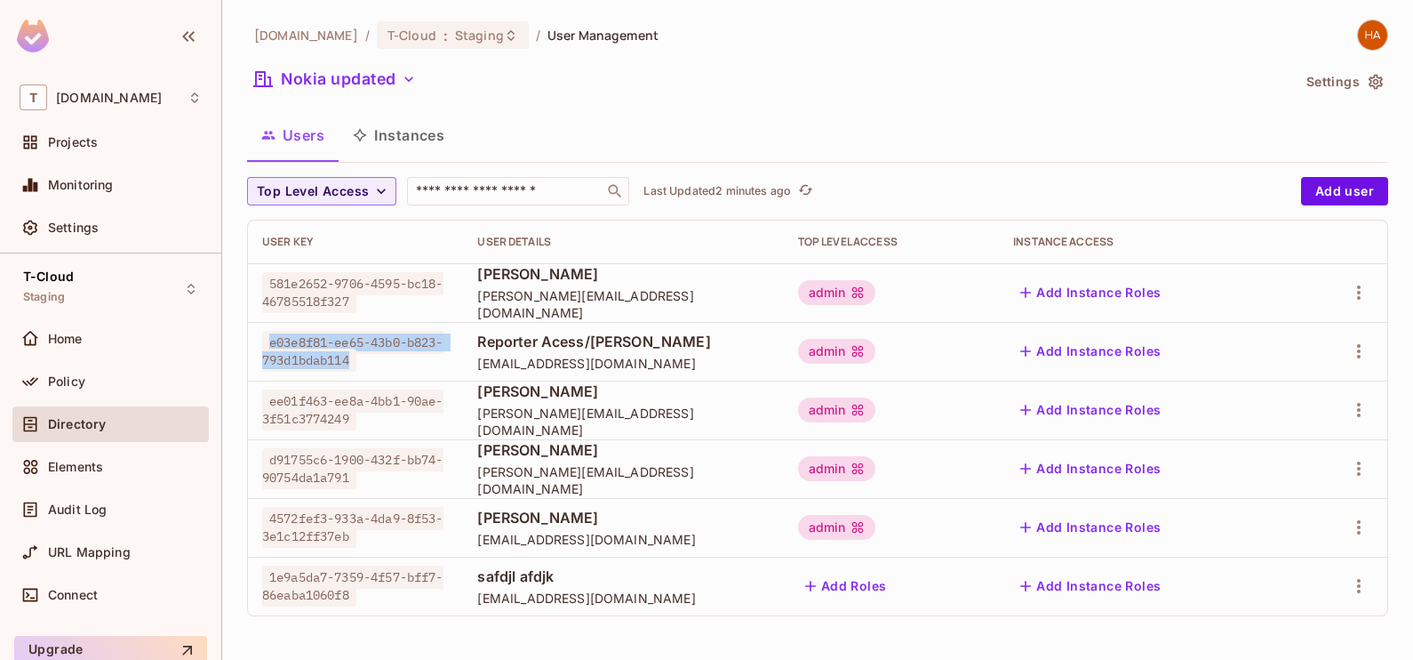
drag, startPoint x: 357, startPoint y: 359, endPoint x: 252, endPoint y: 347, distance: 106.5
click at [252, 347] on td "e03e8f81-ee65-43b0-b823-793d1bdab114" at bounding box center [355, 351] width 215 height 59
copy span "e03e8f81-ee65-43b0-b823-793d1bdab114"
drag, startPoint x: 1359, startPoint y: 331, endPoint x: 1358, endPoint y: 344, distance: 13.4
click at [1358, 344] on td at bounding box center [1342, 351] width 92 height 59
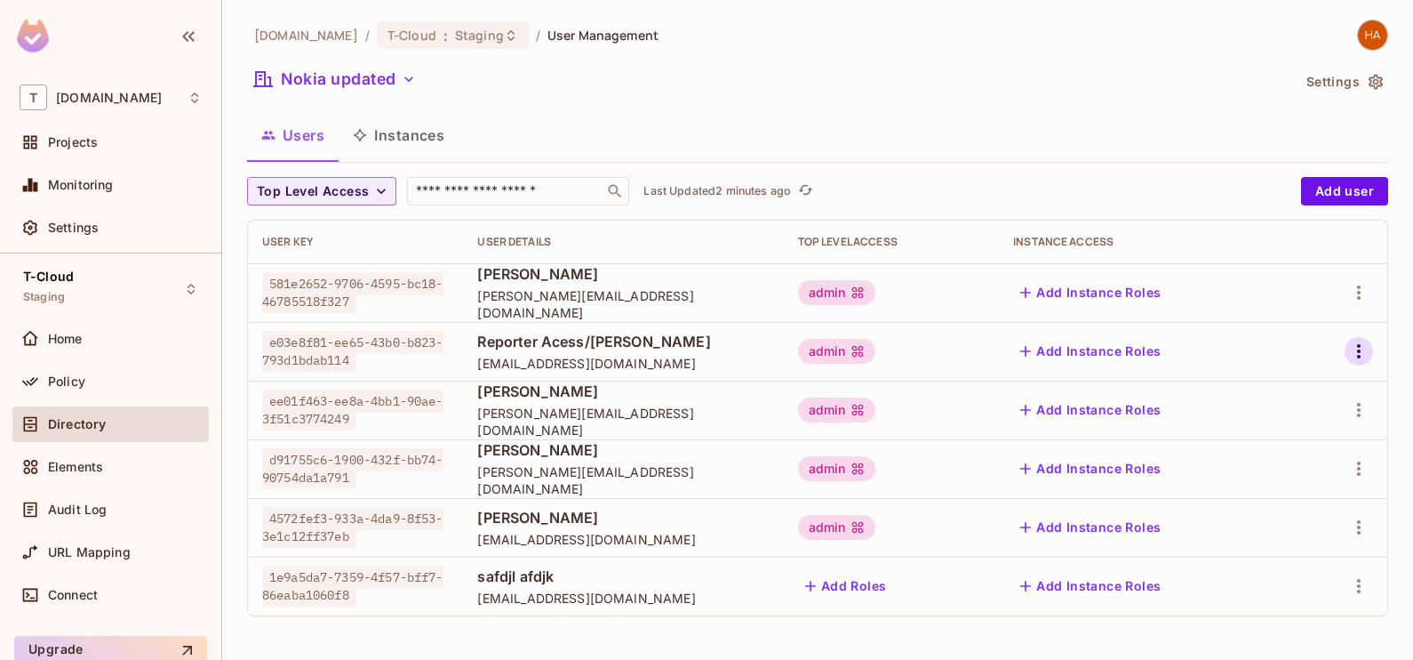
click at [1358, 344] on icon "button" at bounding box center [1358, 350] width 21 height 21
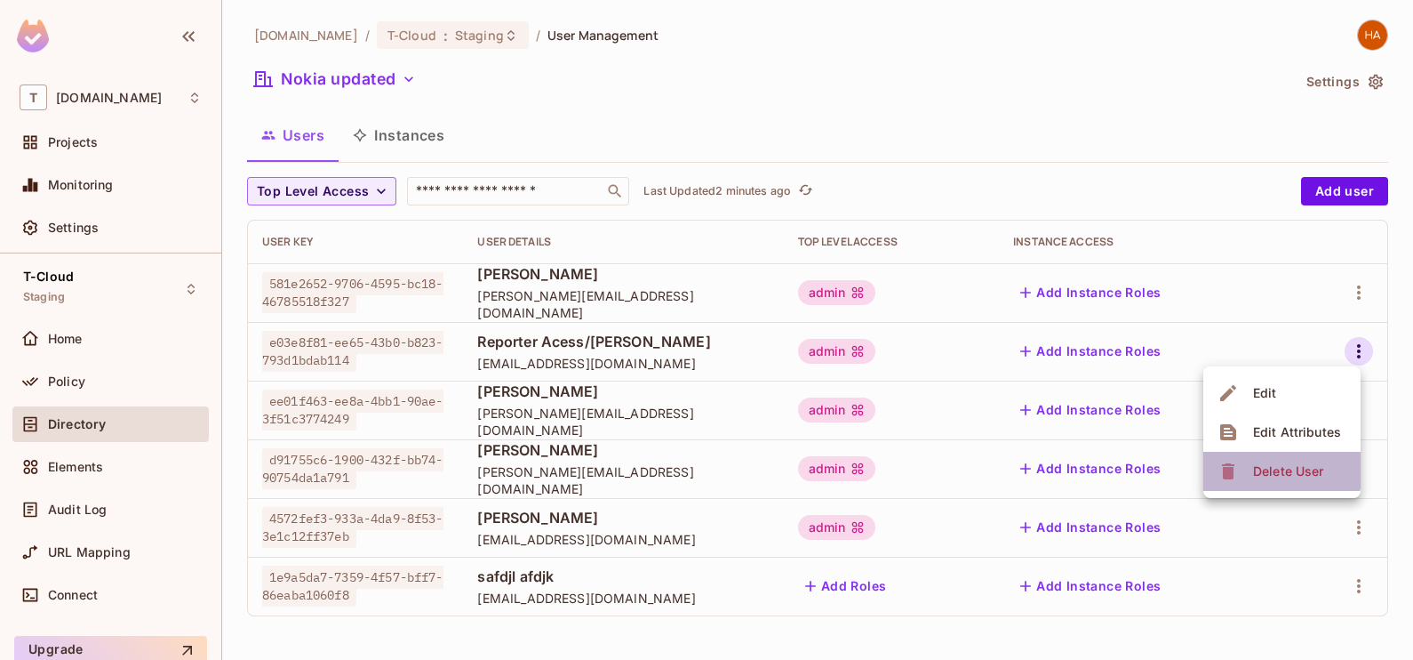
click at [1273, 470] on div "Delete User" at bounding box center [1288, 471] width 70 height 18
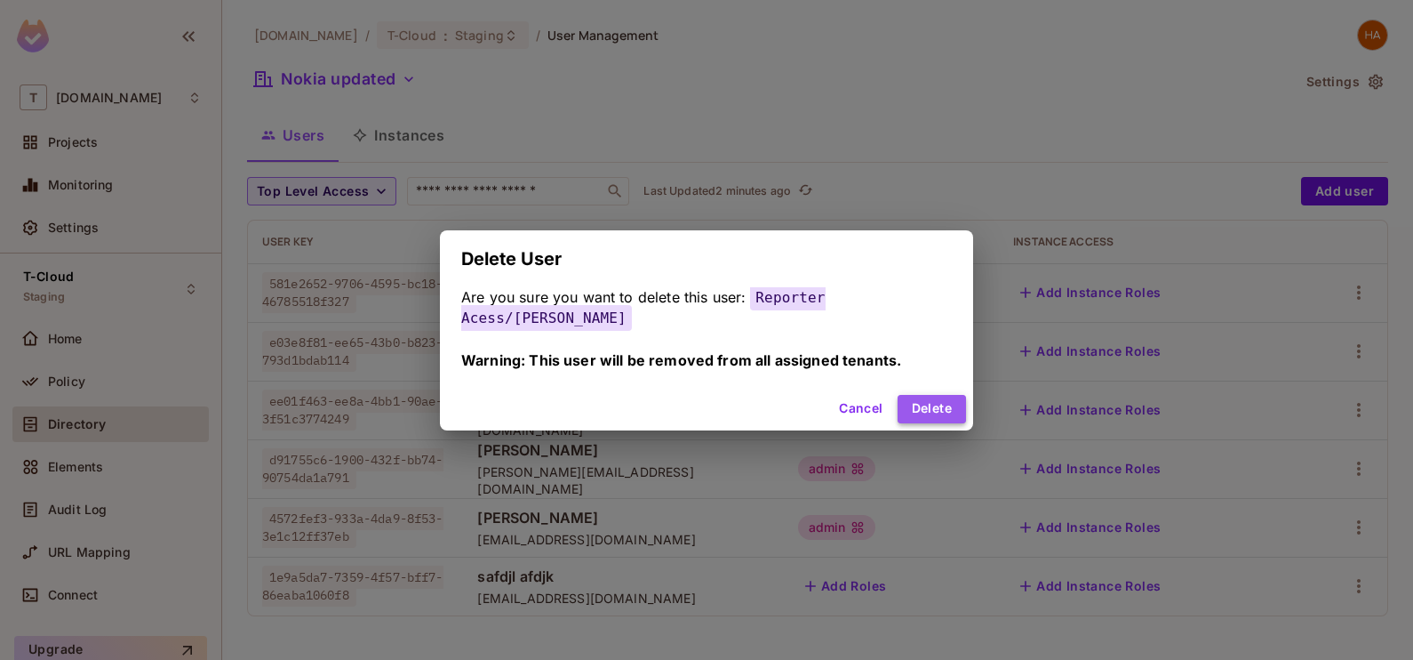
click at [939, 414] on button "Delete" at bounding box center [932, 409] width 68 height 28
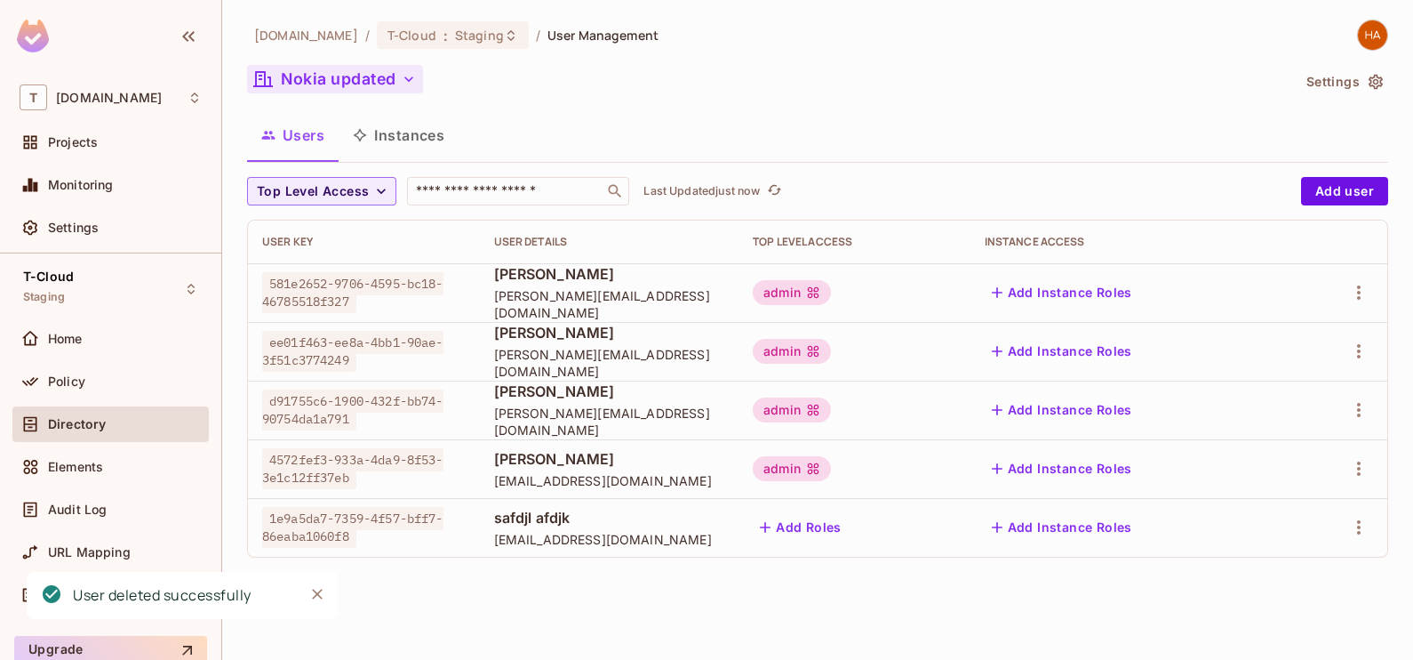
click at [379, 77] on button "Nokia updated" at bounding box center [335, 79] width 176 height 28
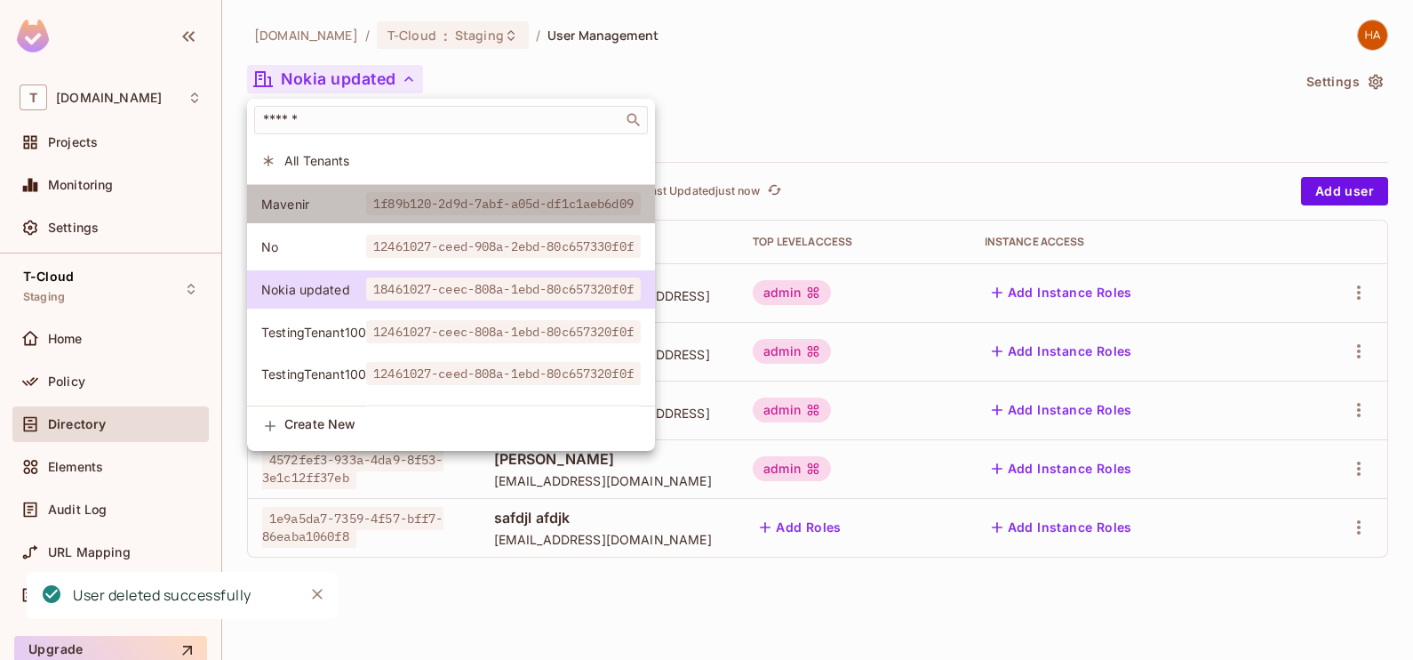
click at [510, 196] on span "1f89b120-2d9d-7abf-a05d-df1c1aeb6d09" at bounding box center [503, 203] width 275 height 23
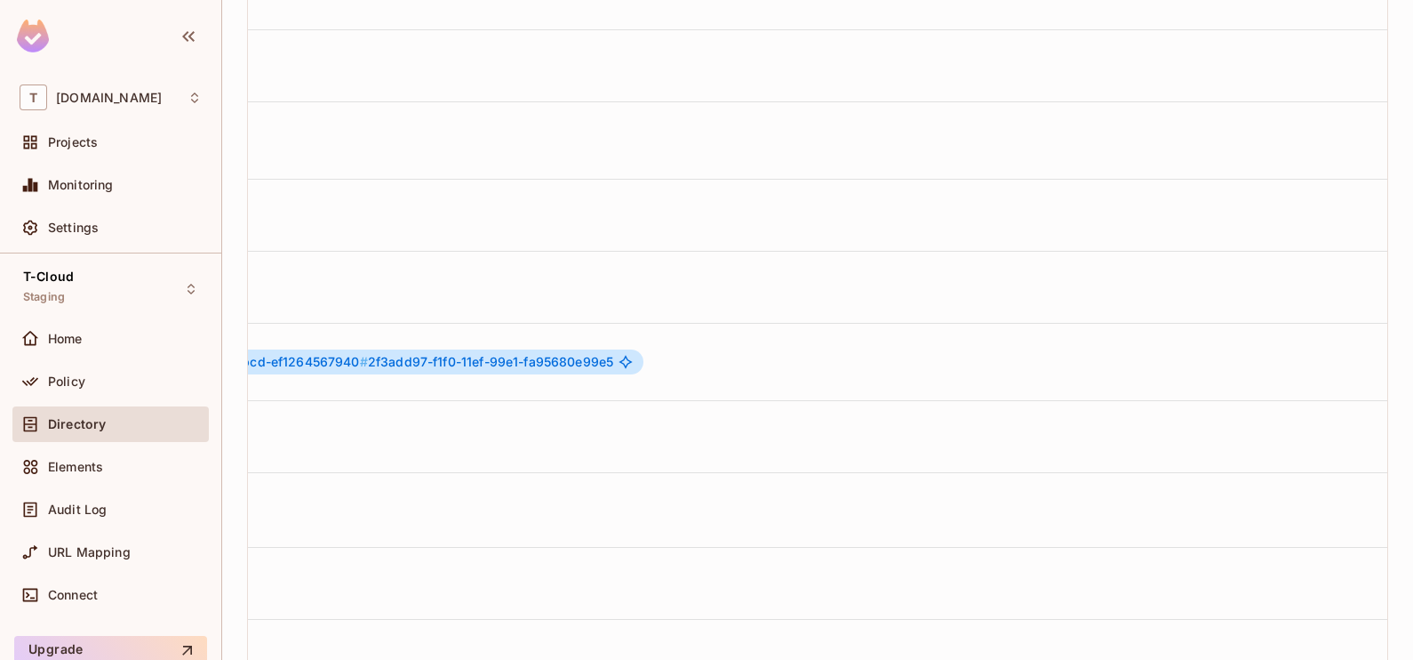
scroll to position [3, 1132]
click at [1348, 351] on icon "button" at bounding box center [1358, 361] width 21 height 21
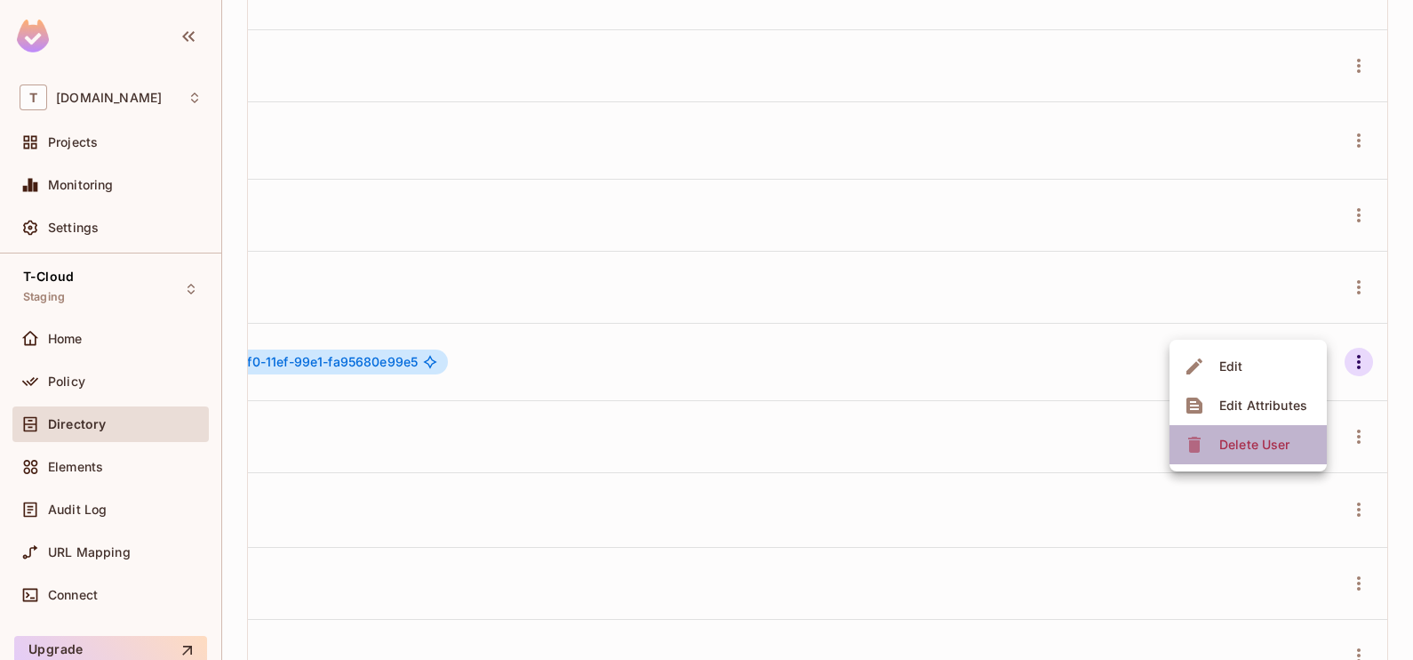
click at [1267, 441] on div "Delete User" at bounding box center [1255, 445] width 70 height 18
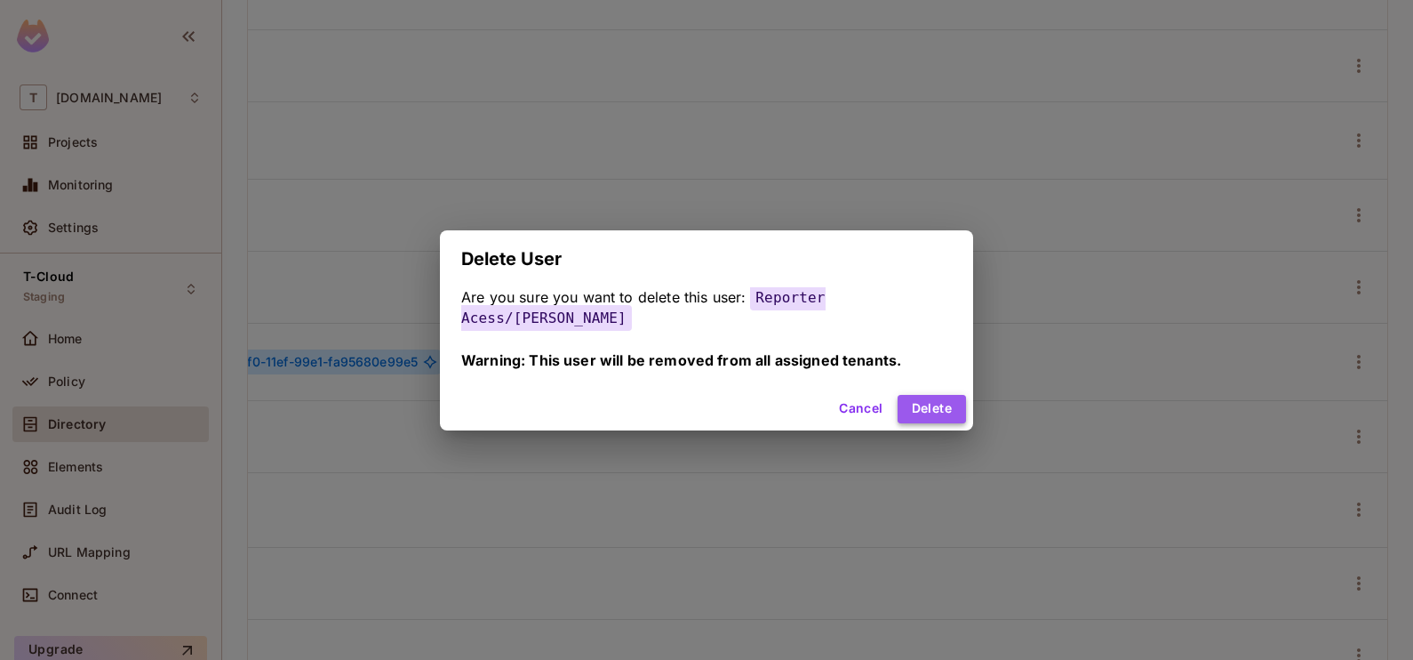
click at [945, 406] on button "Delete" at bounding box center [932, 409] width 68 height 28
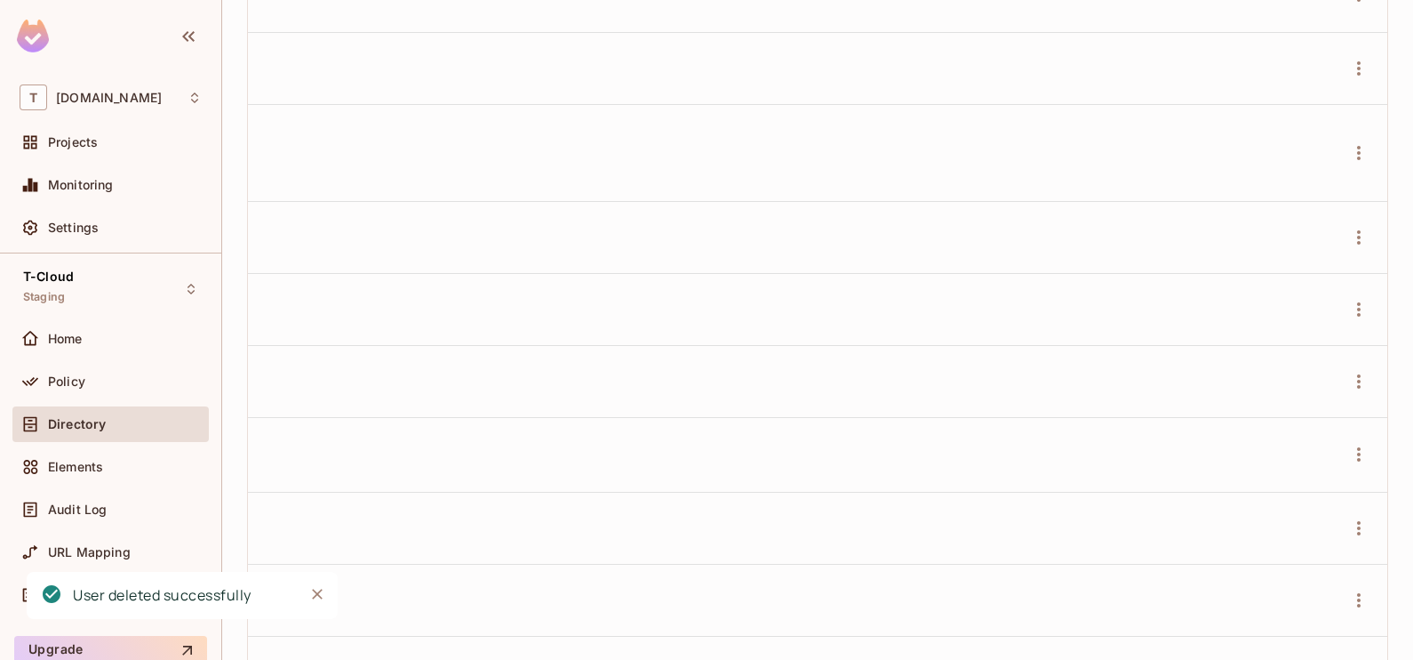
scroll to position [0, 0]
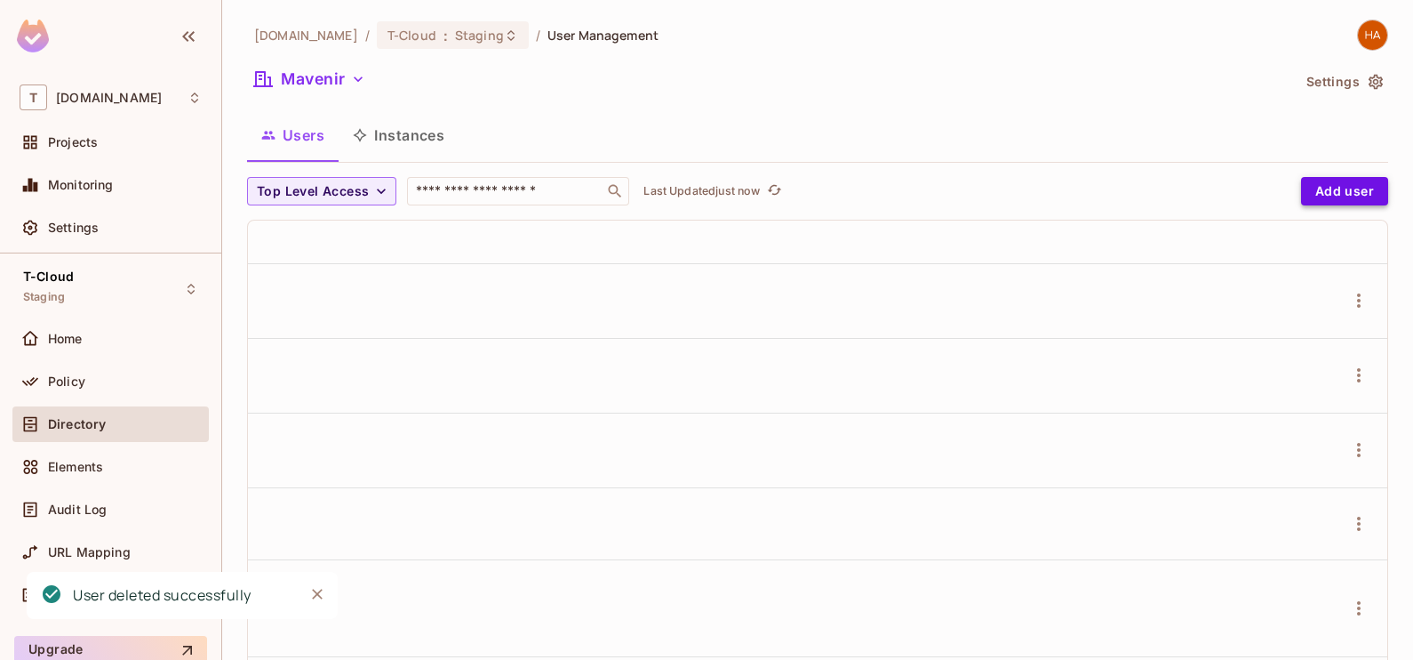
click at [1310, 178] on button "Add user" at bounding box center [1344, 191] width 87 height 28
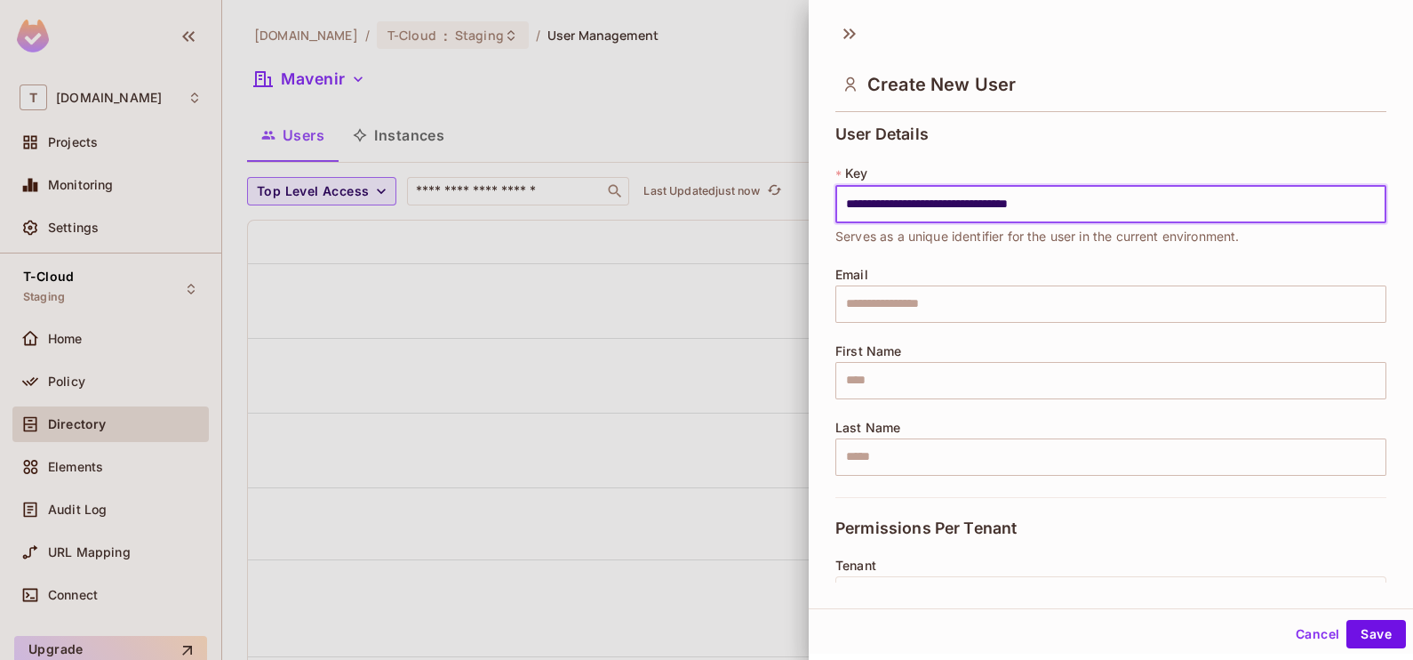
scroll to position [284, 0]
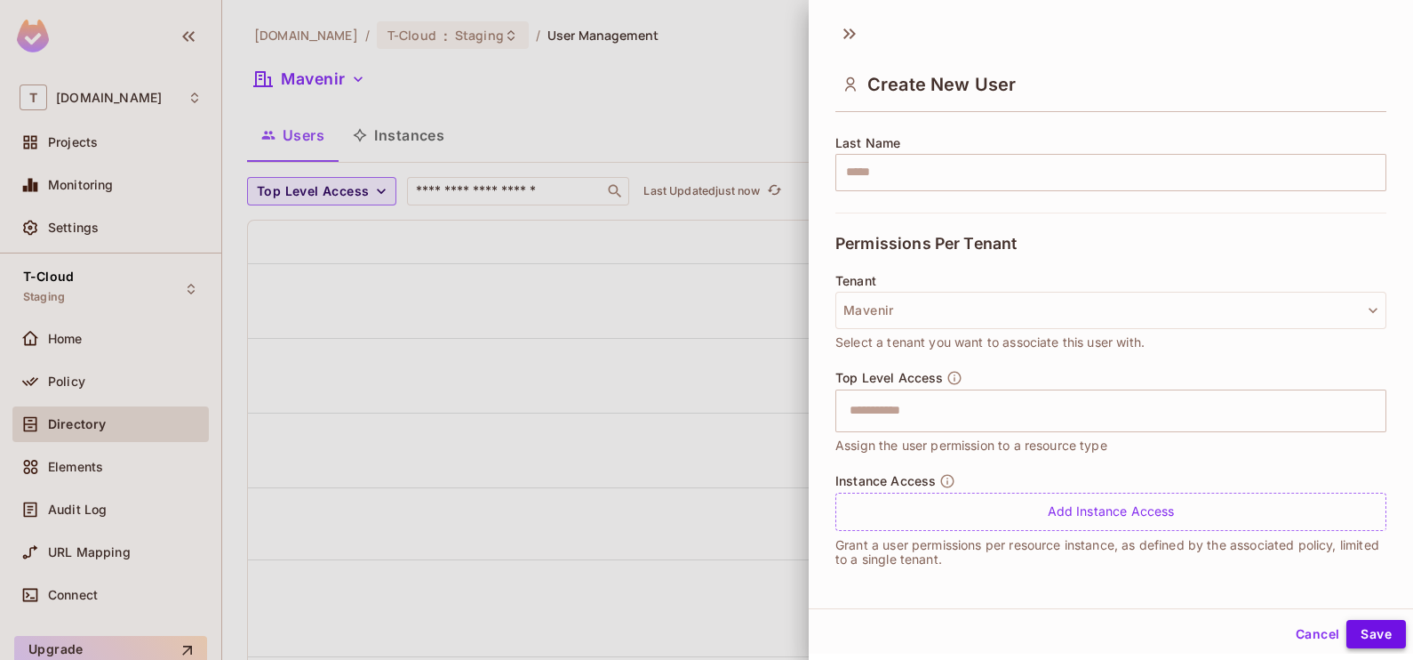
type input "**********"
click at [1362, 644] on button "Save" at bounding box center [1377, 634] width 60 height 28
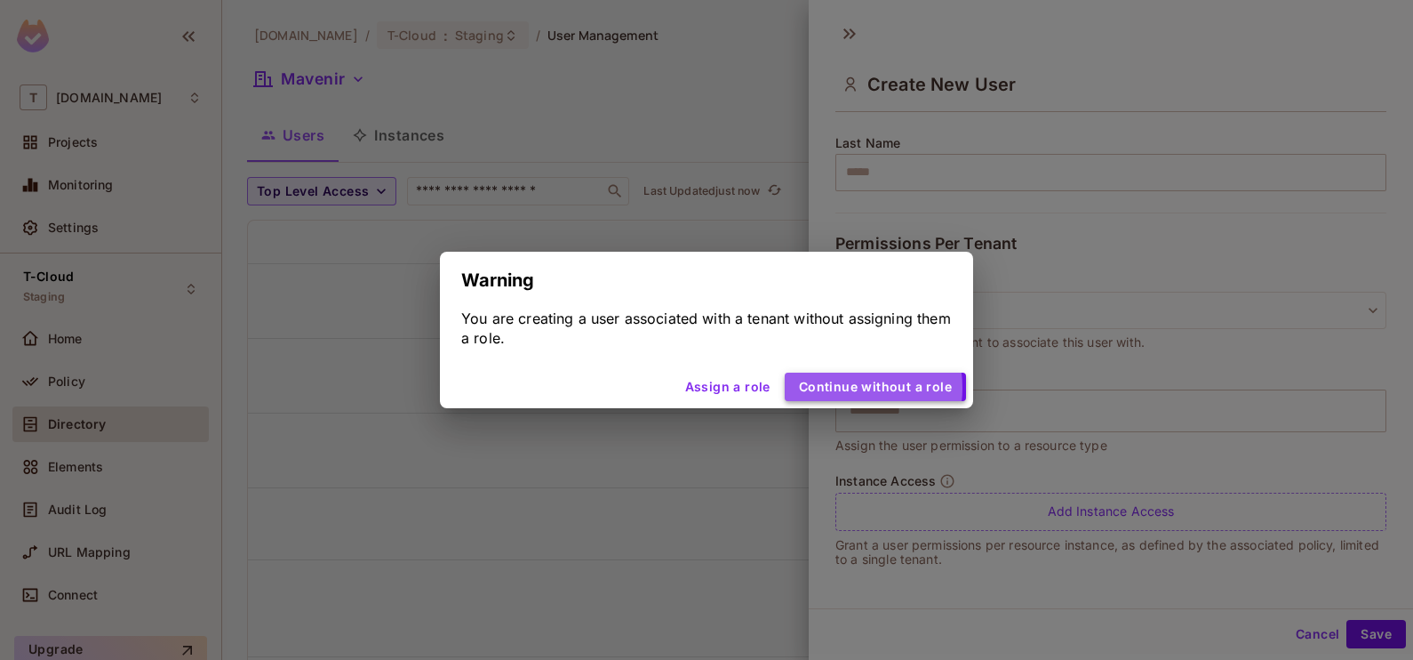
click at [845, 388] on button "Continue without a role" at bounding box center [875, 386] width 181 height 28
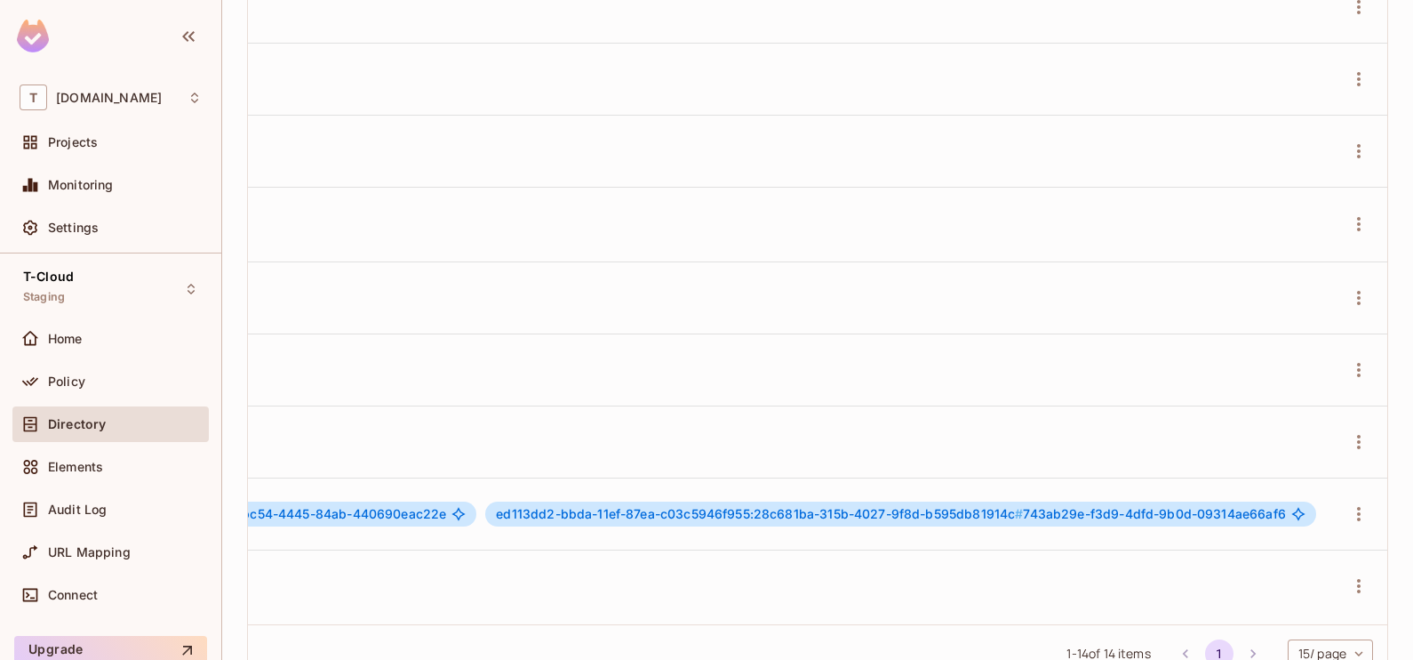
scroll to position [3, 1132]
click at [1348, 575] on icon "button" at bounding box center [1358, 585] width 21 height 21
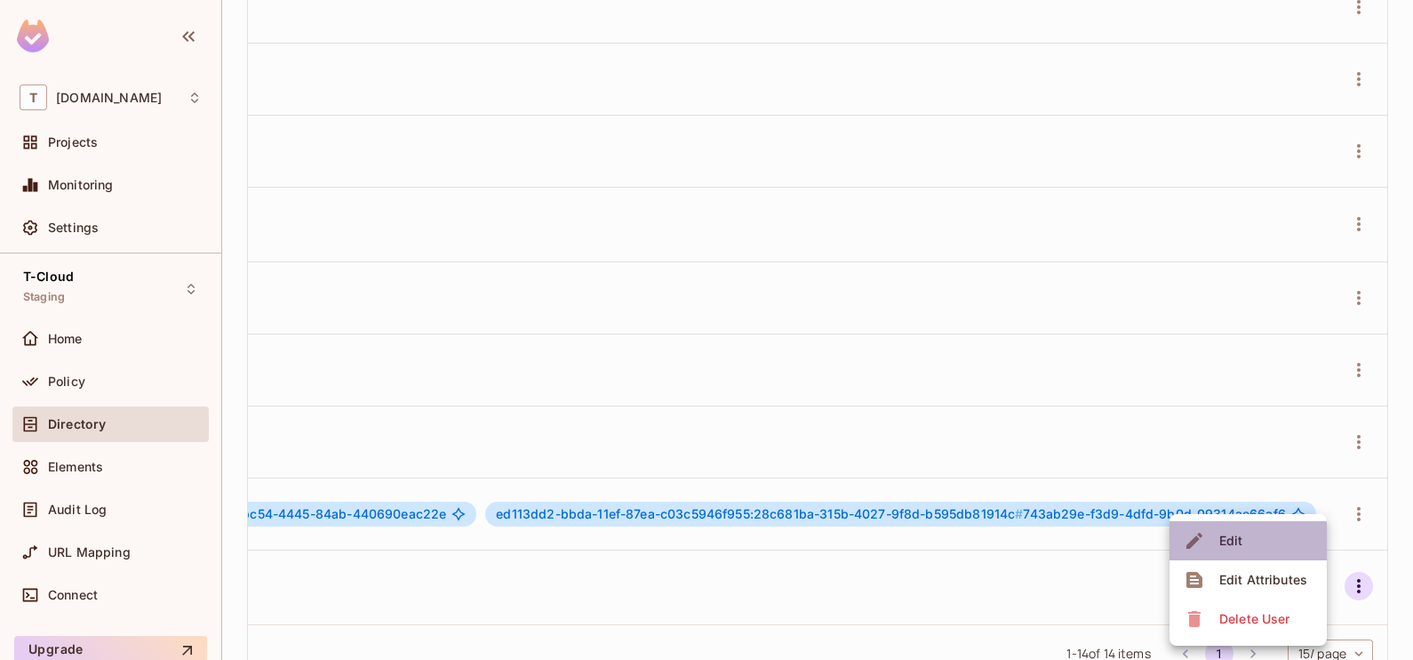
click at [1269, 536] on li "Edit" at bounding box center [1248, 540] width 157 height 39
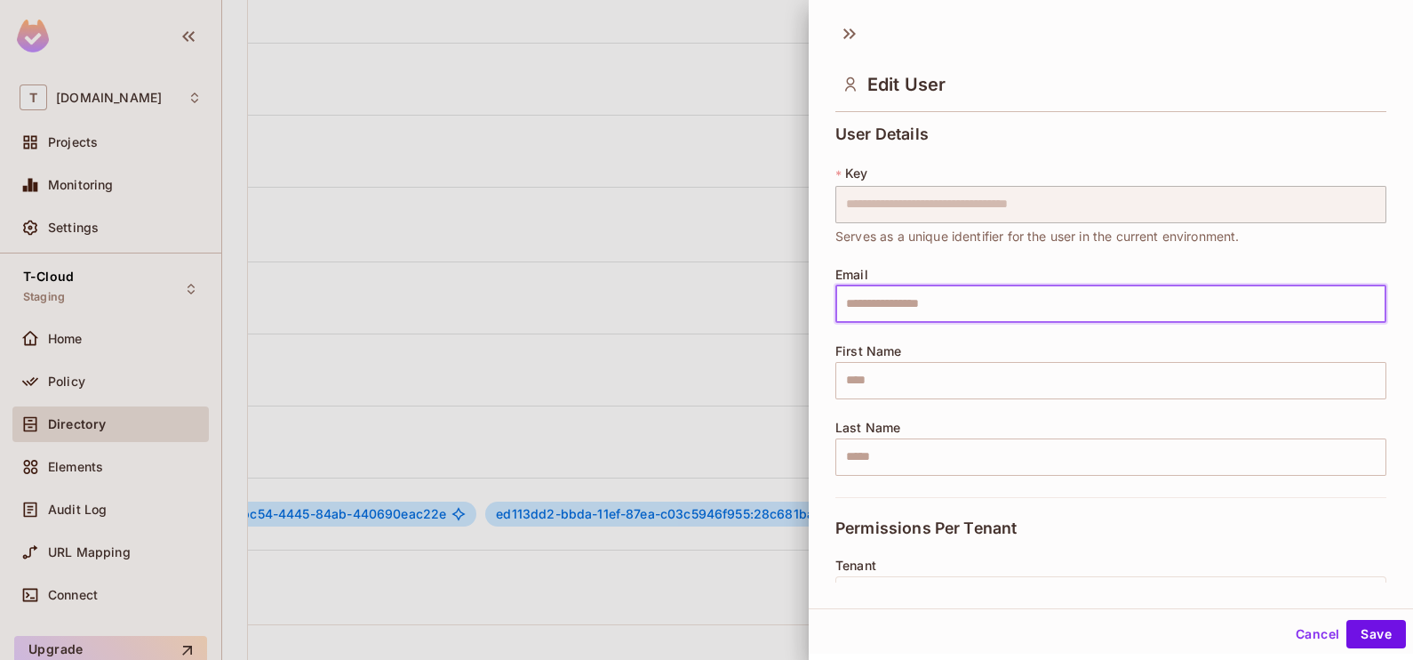
click at [982, 303] on input "text" at bounding box center [1111, 303] width 551 height 37
type input "**********"
type input "********"
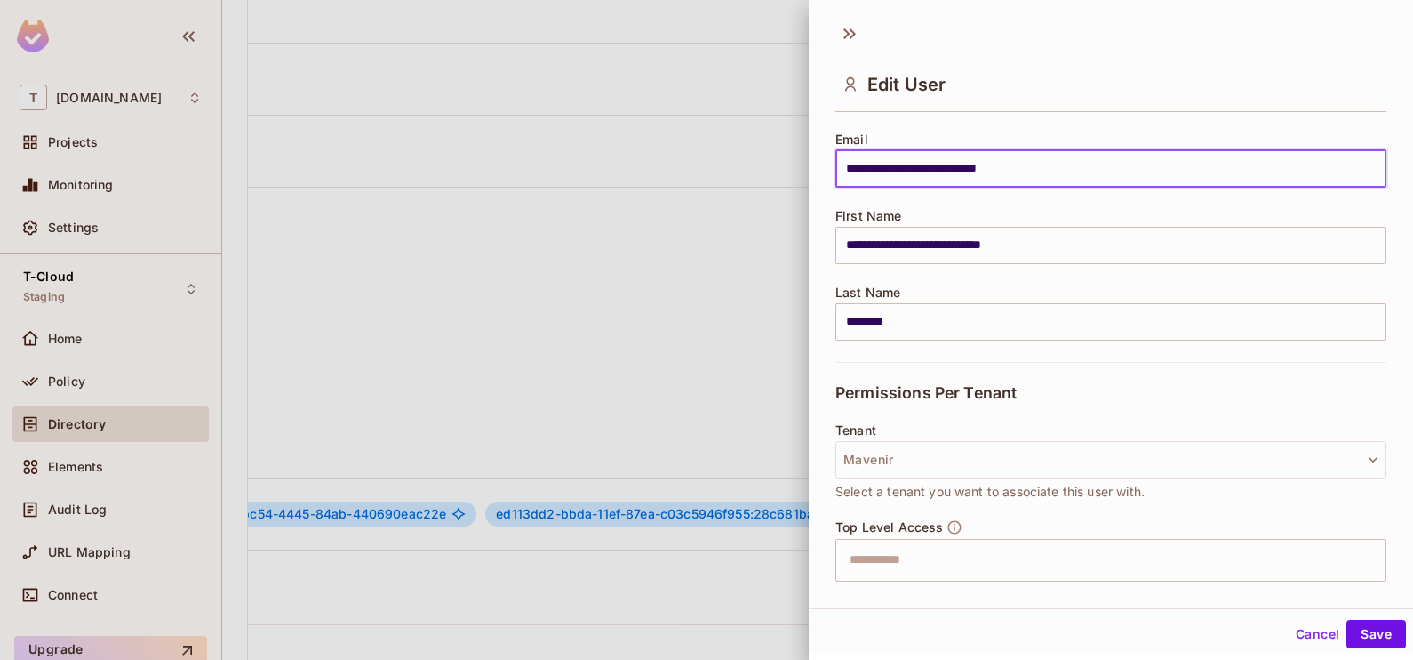
scroll to position [284, 0]
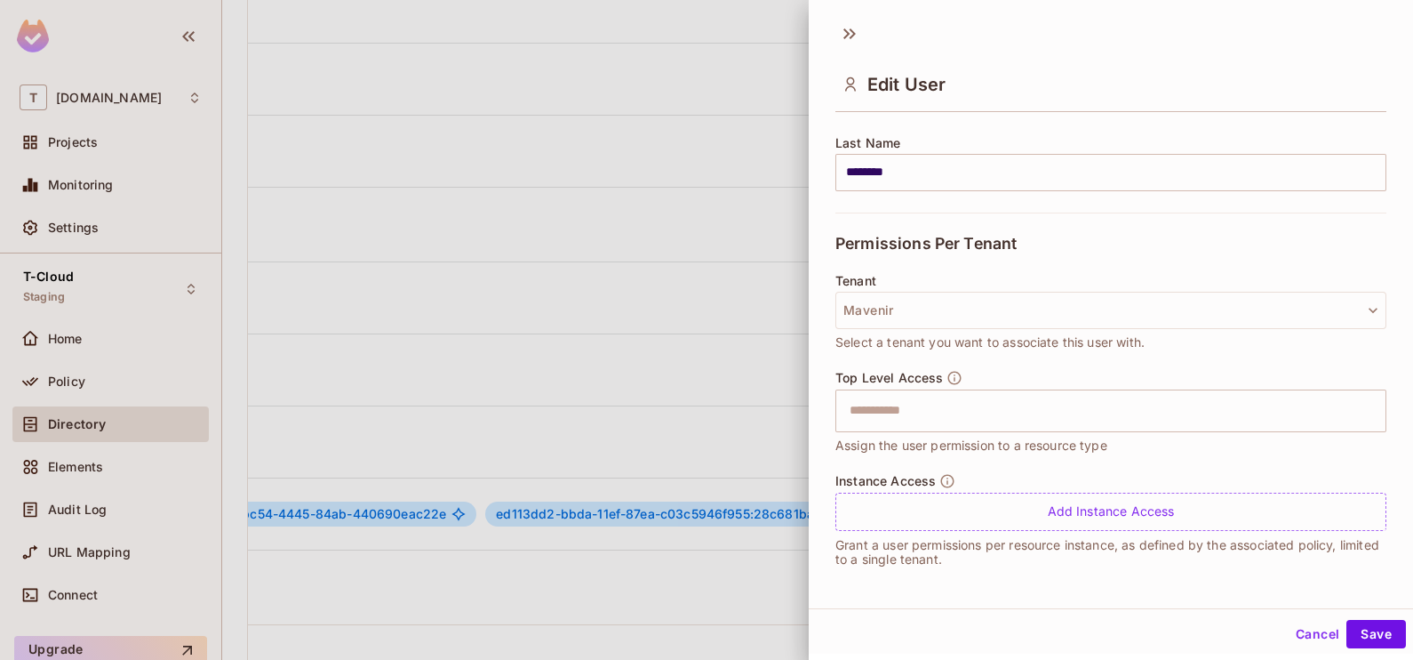
click at [907, 532] on div "Instance Access Add Instance Access Grant a user permissions per resource insta…" at bounding box center [1111, 519] width 551 height 93
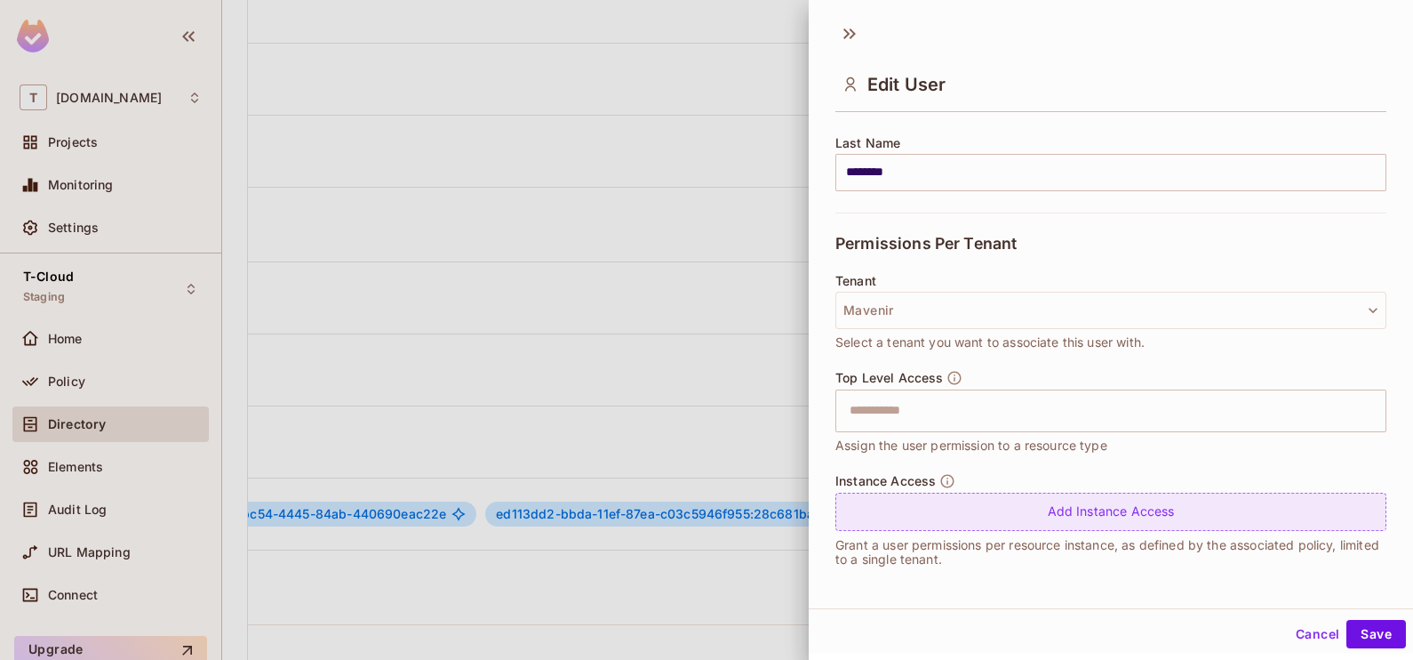
click at [914, 507] on div "Add Instance Access" at bounding box center [1111, 511] width 551 height 38
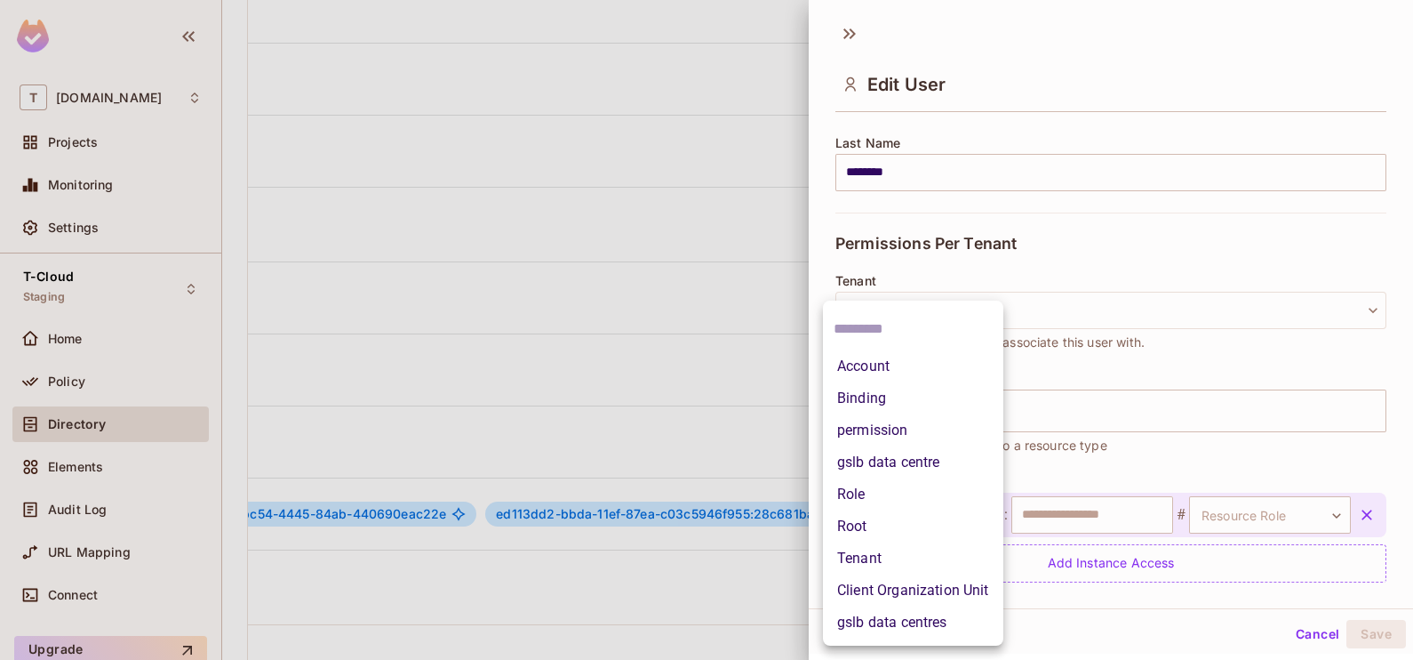
click at [899, 512] on body "T [DOMAIN_NAME] Projects Monitoring Settings T-Cloud Staging Home Policy Direct…" at bounding box center [706, 330] width 1413 height 660
click at [885, 582] on li "Client Organization Unit" at bounding box center [913, 590] width 180 height 32
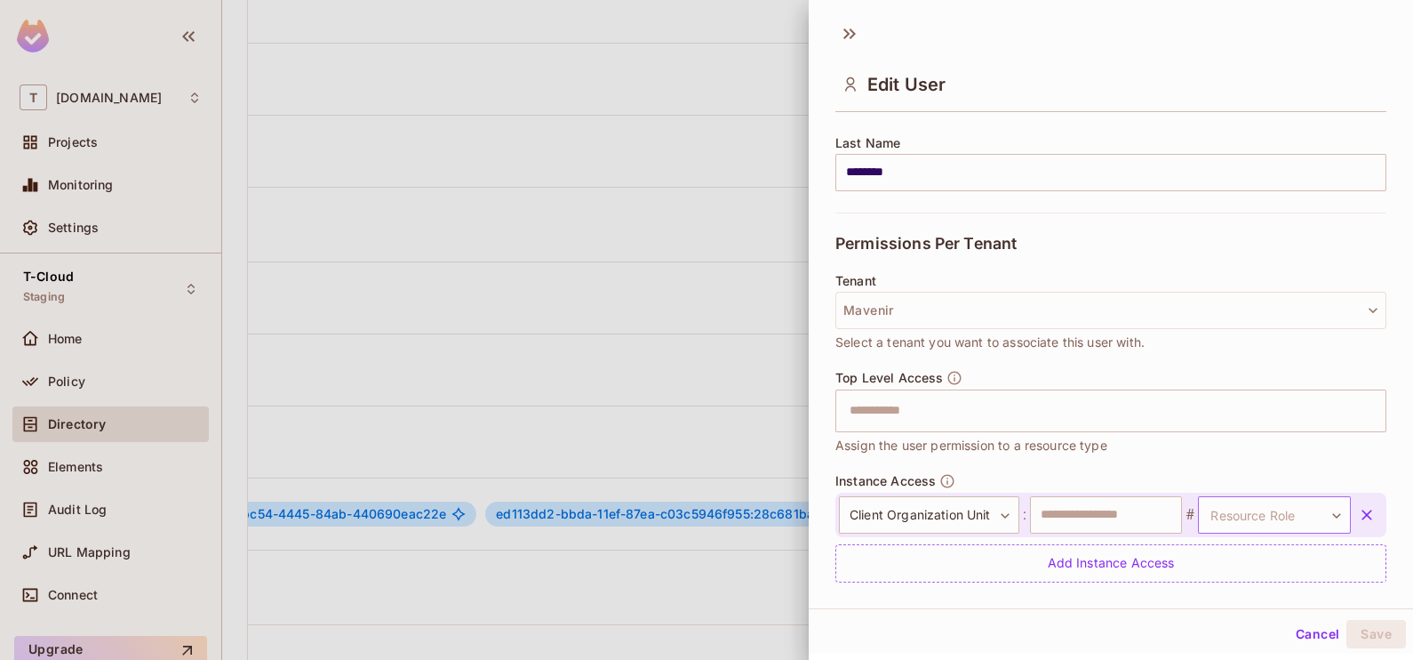
click at [1207, 508] on body "T [DOMAIN_NAME] Projects Monitoring Settings T-Cloud Staging Home Policy Direct…" at bounding box center [706, 330] width 1413 height 660
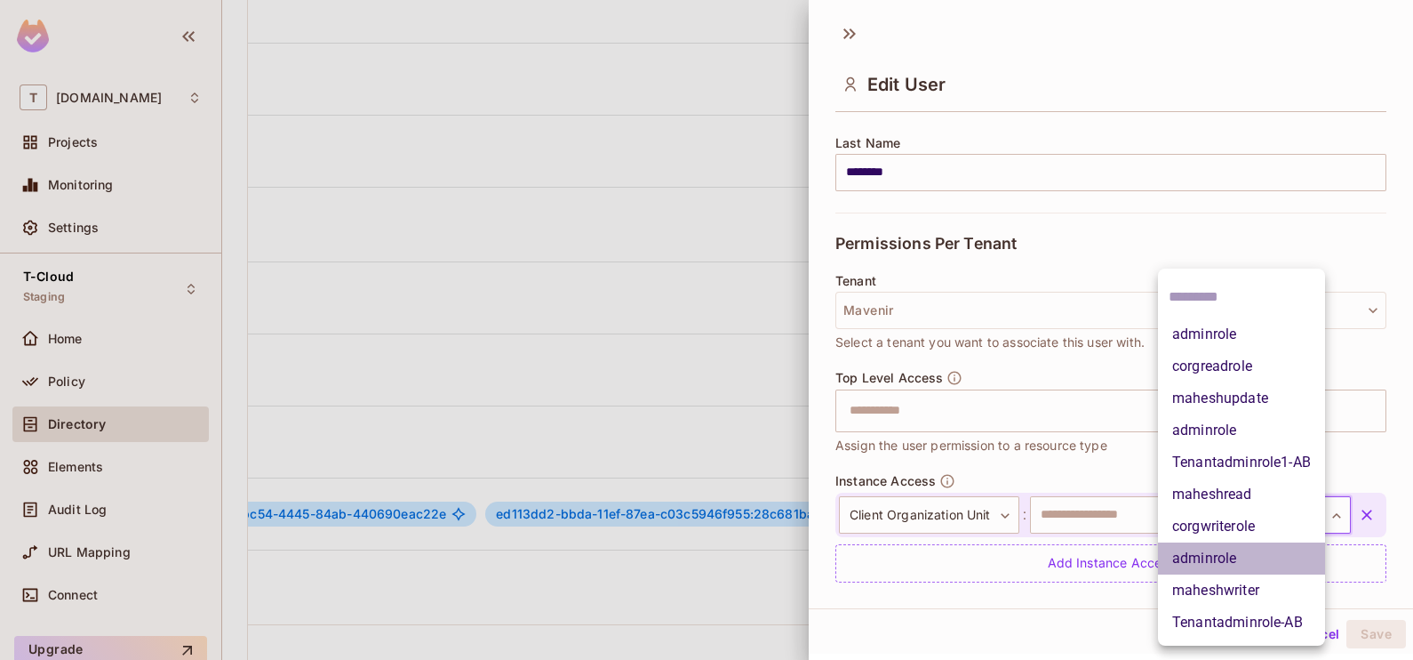
click at [1209, 551] on li "adminrole" at bounding box center [1241, 558] width 167 height 32
type input "**********"
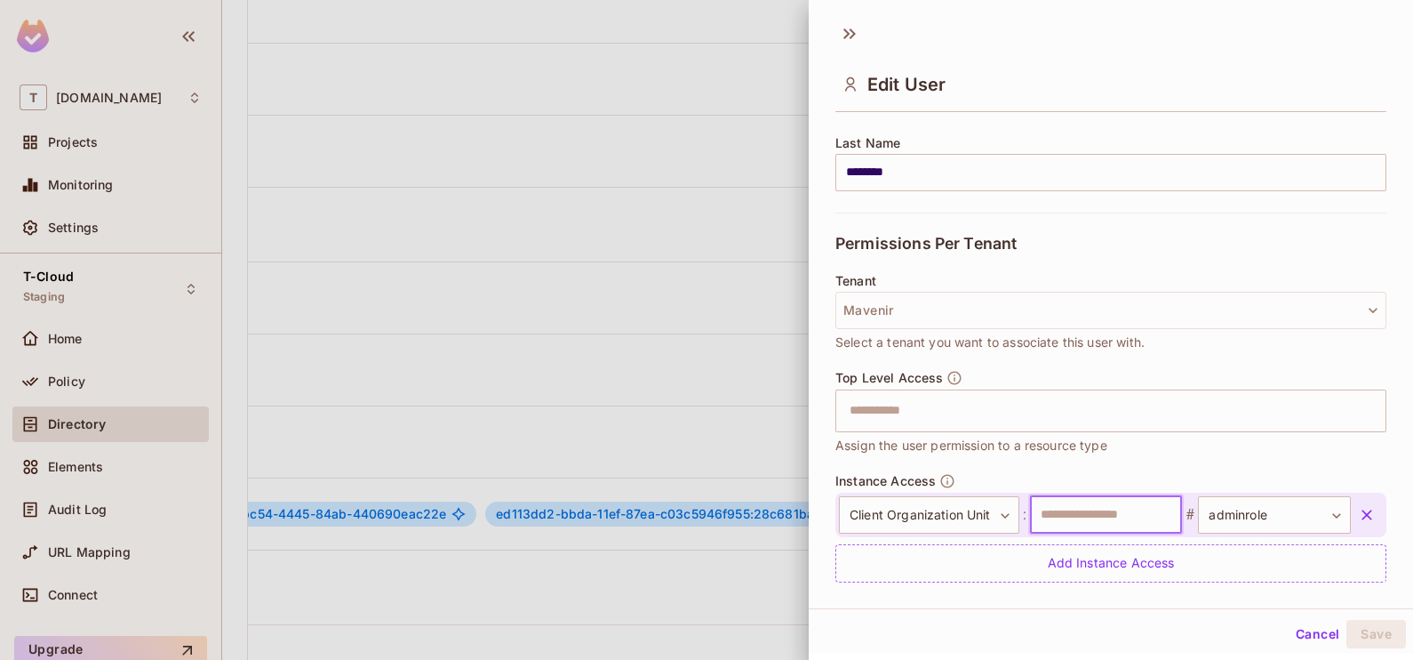
click at [1134, 519] on input "text" at bounding box center [1106, 514] width 153 height 37
click at [1078, 516] on input "text" at bounding box center [1106, 514] width 153 height 37
click at [1351, 625] on button "Save" at bounding box center [1377, 634] width 60 height 28
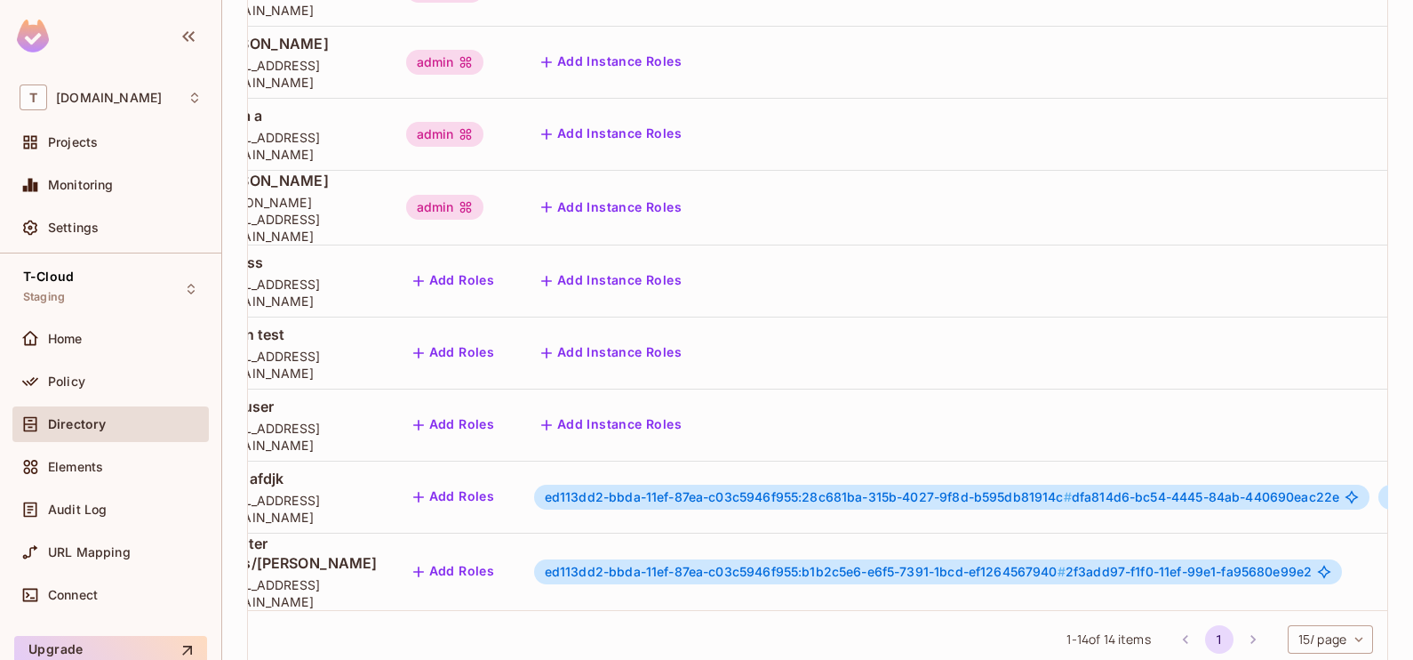
scroll to position [3, 219]
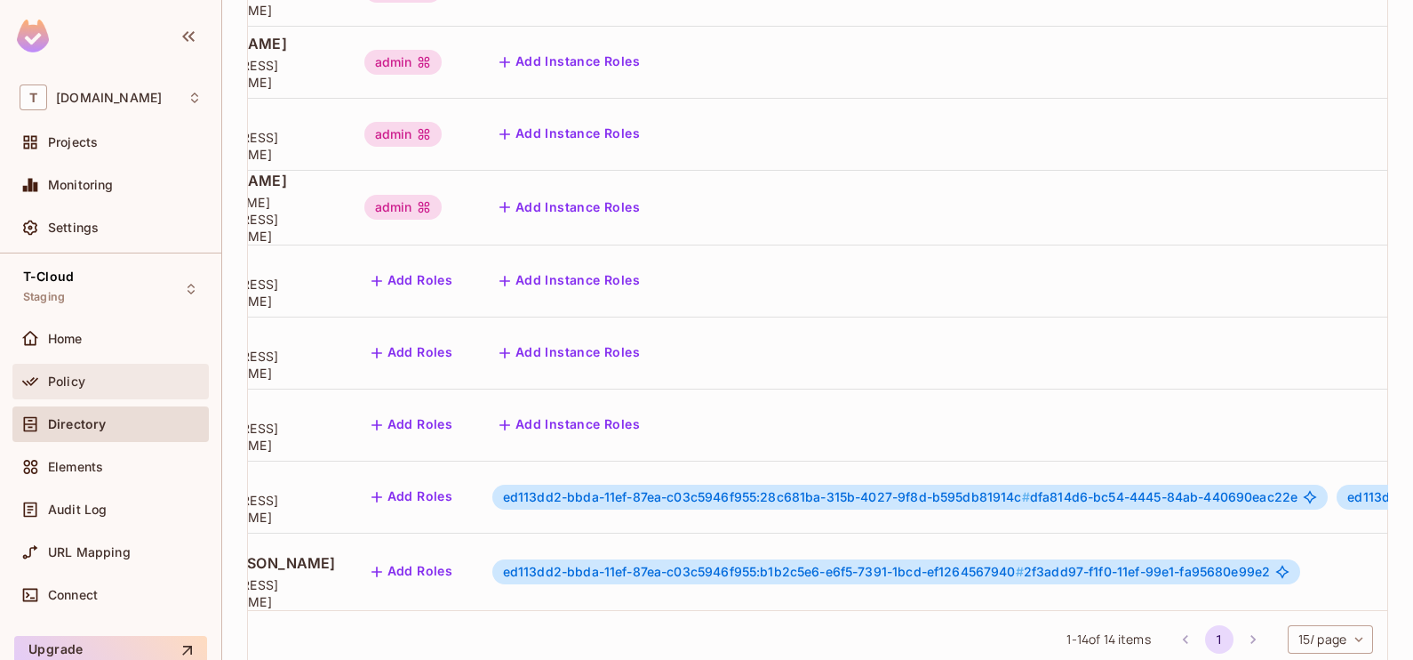
click at [107, 380] on div "Policy" at bounding box center [125, 381] width 154 height 14
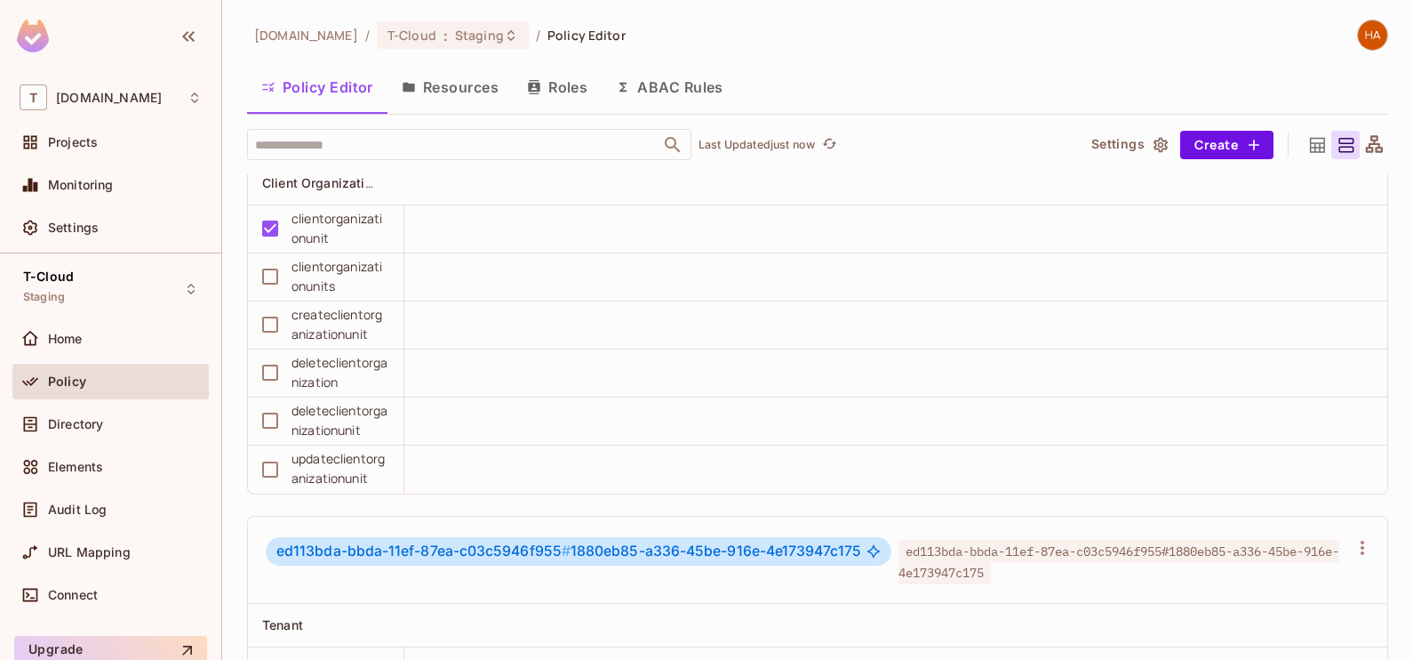
scroll to position [3261, 0]
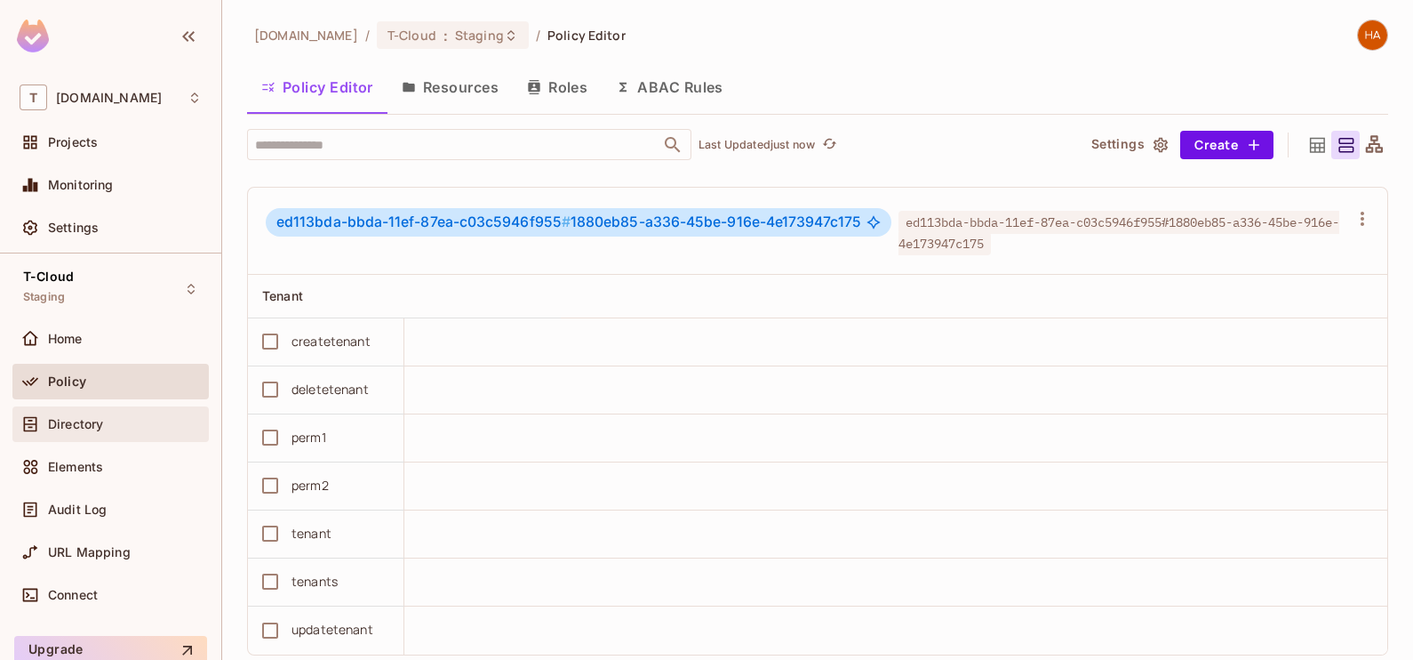
click at [129, 410] on div "Directory" at bounding box center [110, 424] width 196 height 36
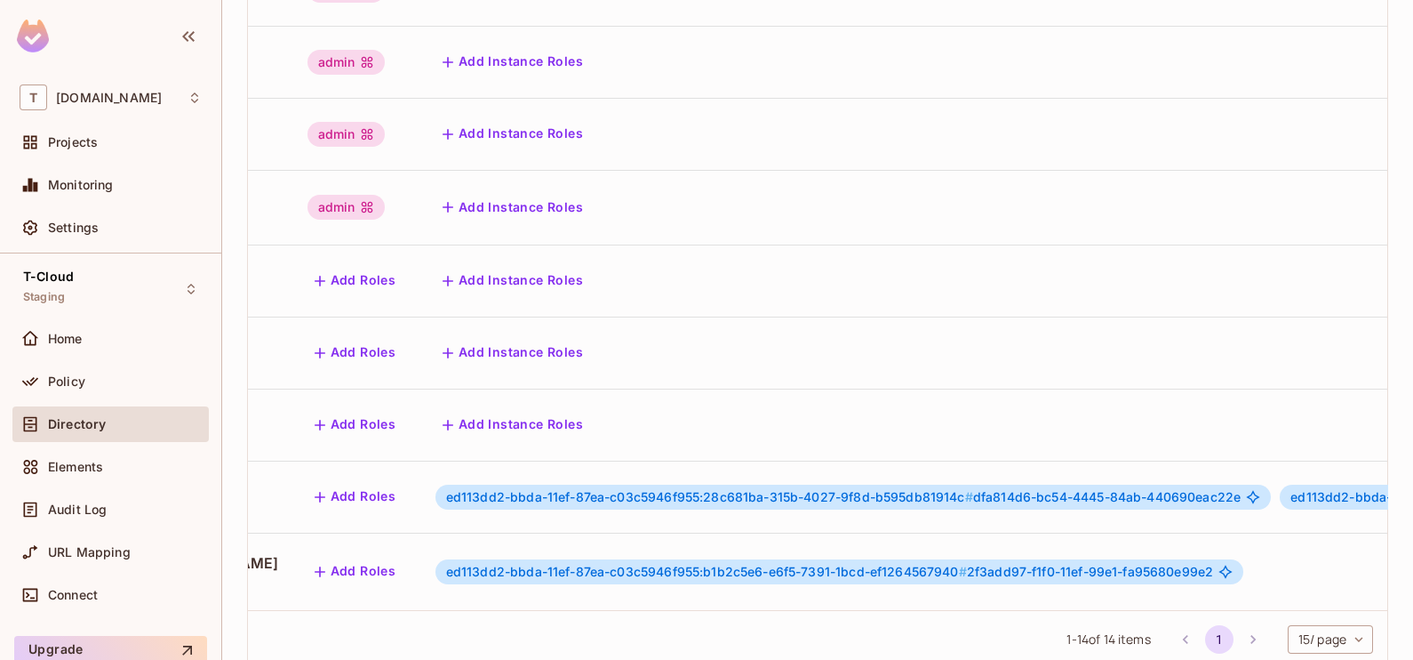
scroll to position [3, 302]
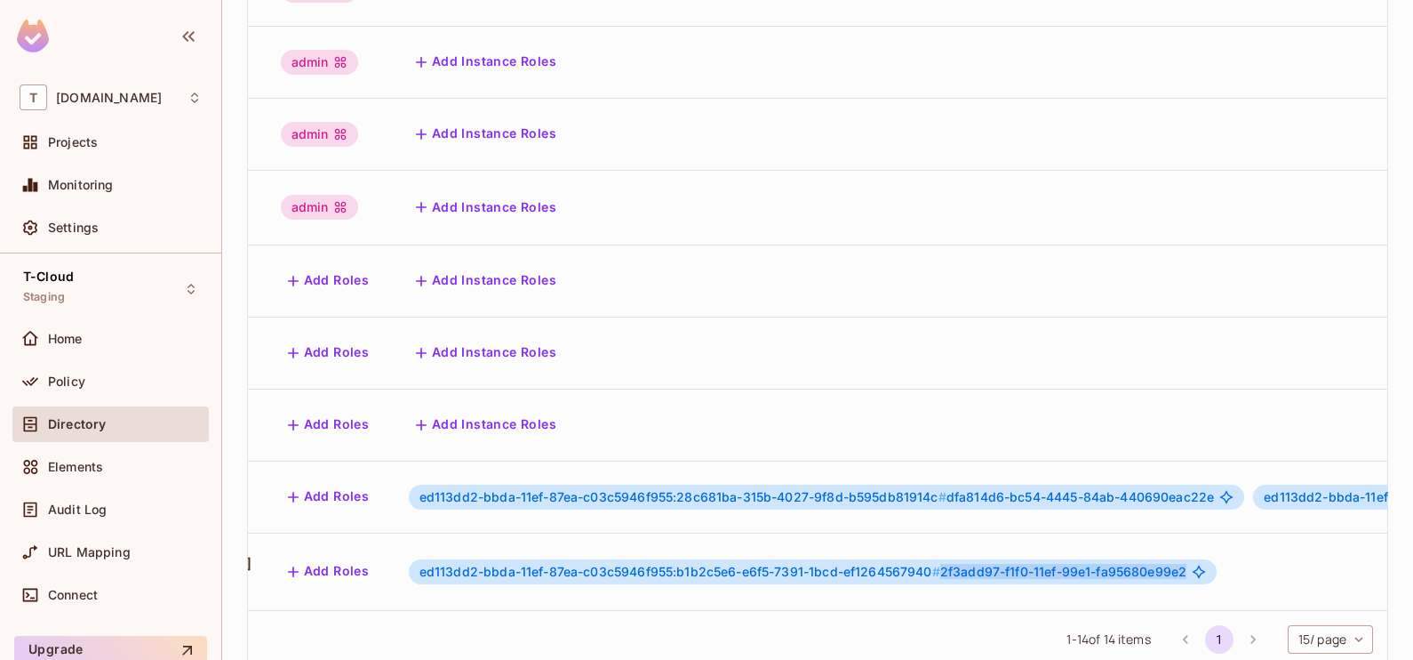
drag, startPoint x: 969, startPoint y: 509, endPoint x: 1218, endPoint y: 500, distance: 249.0
click at [1218, 559] on div "ed113dd2-bbda-11ef-87ea-c03c5946f955:b1b2c5e6-e6f5-7391-1bcd-ef1264567940 # 2f3…" at bounding box center [813, 571] width 809 height 25
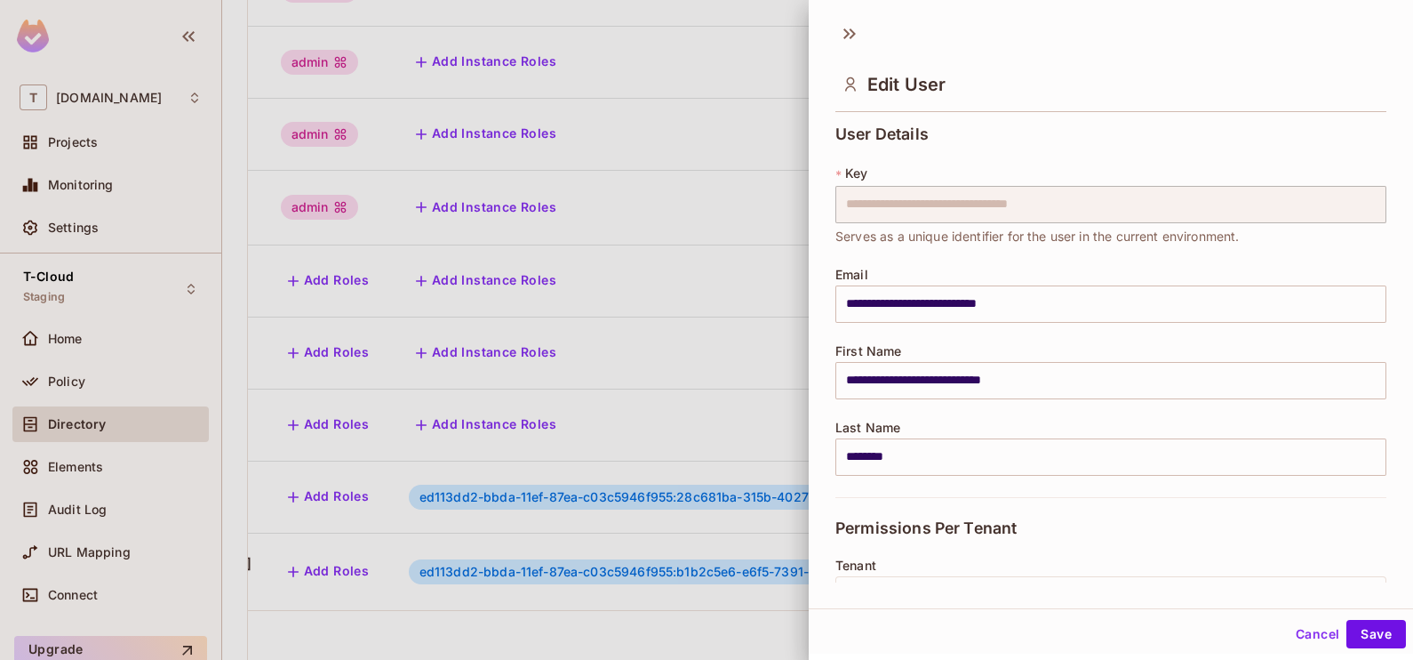
scroll to position [336, 0]
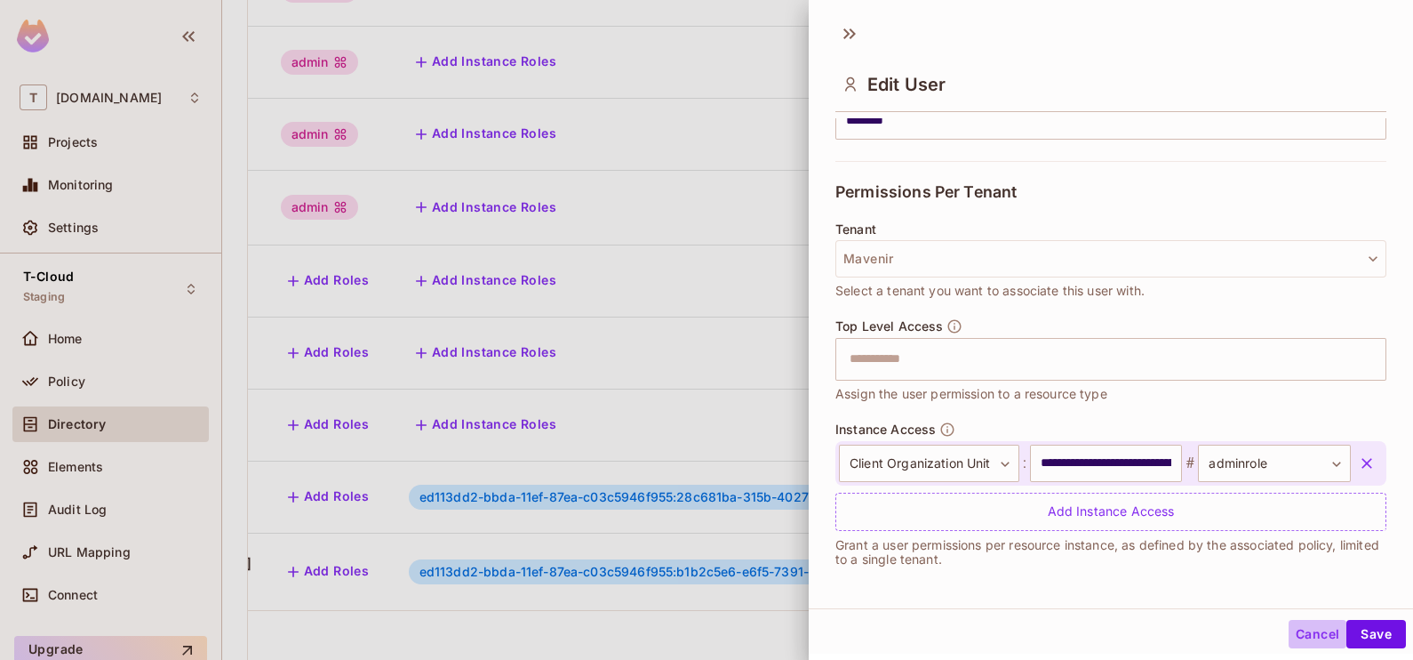
click at [1297, 627] on button "Cancel" at bounding box center [1318, 634] width 58 height 28
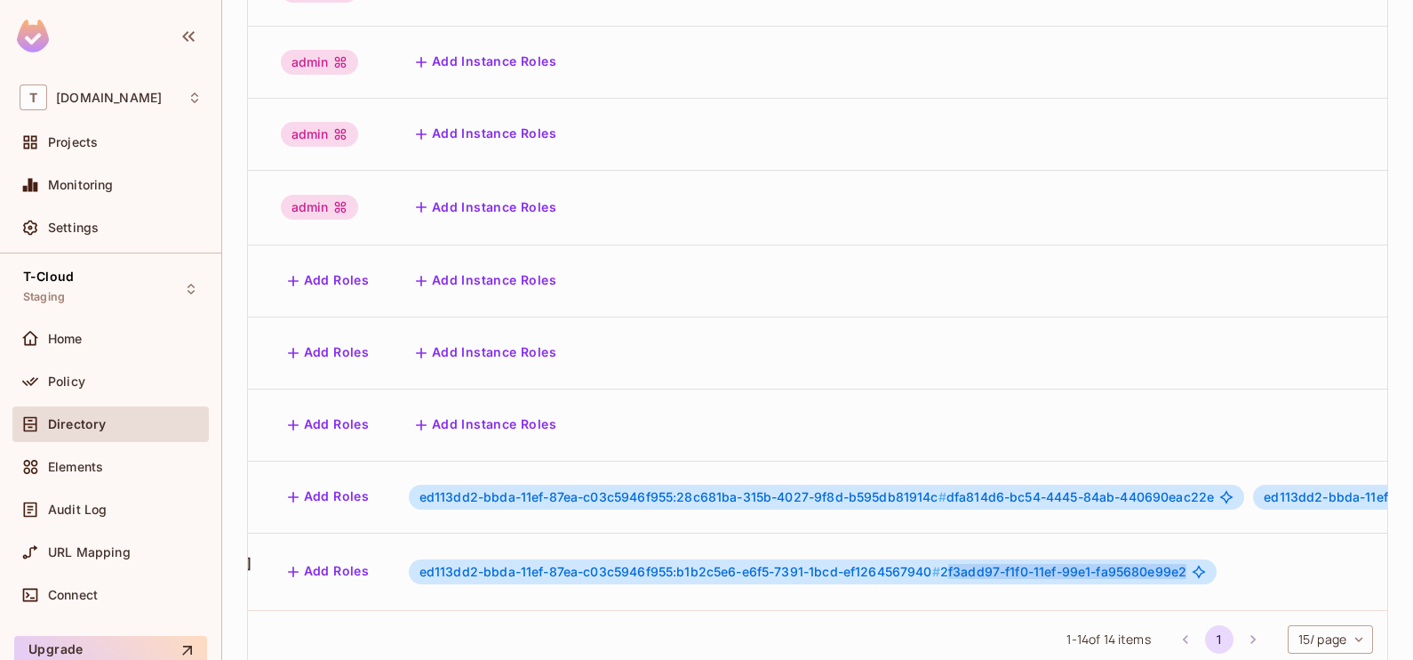
drag, startPoint x: 1217, startPoint y: 508, endPoint x: 973, endPoint y: 508, distance: 243.6
click at [973, 559] on div "ed113dd2-bbda-11ef-87ea-c03c5946f955:b1b2c5e6-e6f5-7391-1bcd-ef1264567940 # 2f3…" at bounding box center [813, 571] width 809 height 25
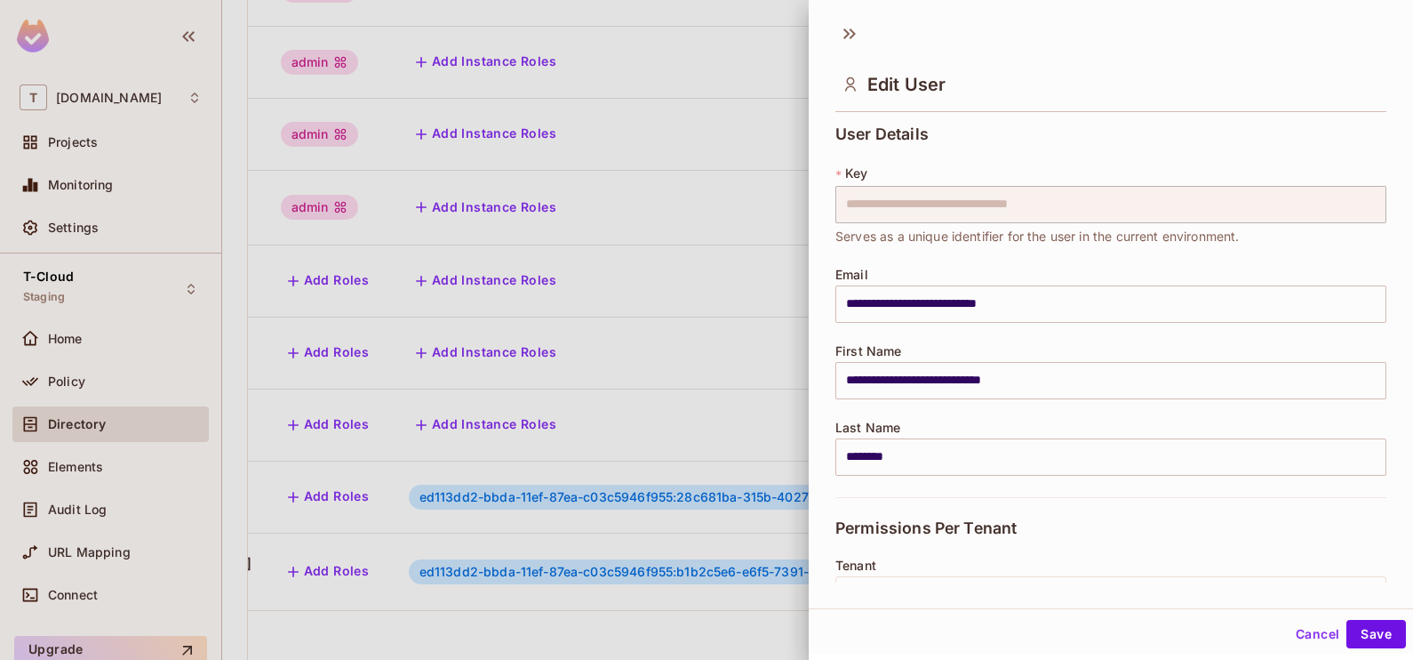
click at [1300, 634] on button "Cancel" at bounding box center [1318, 634] width 58 height 28
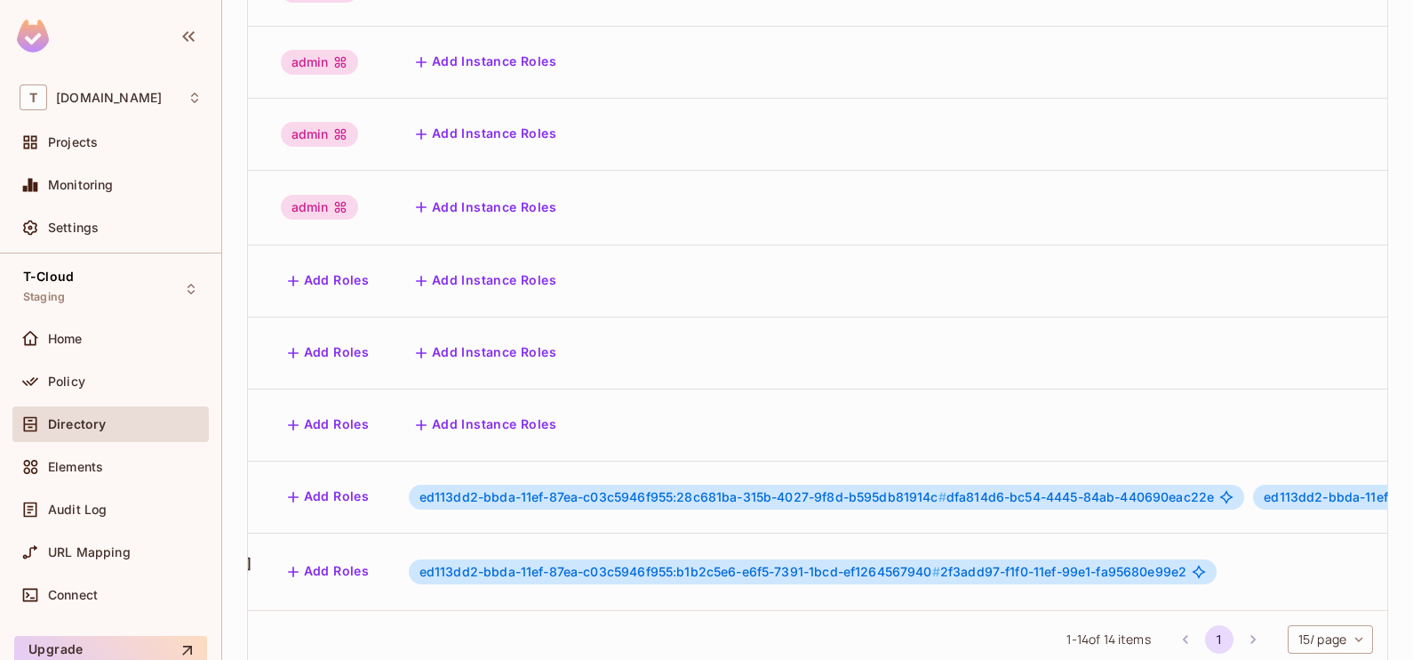
click at [972, 564] on span "ed113dd2-bbda-11ef-87ea-c03c5946f955:b1b2c5e6-e6f5-7391-1bcd-ef1264567940 # 2f3…" at bounding box center [804, 571] width 768 height 14
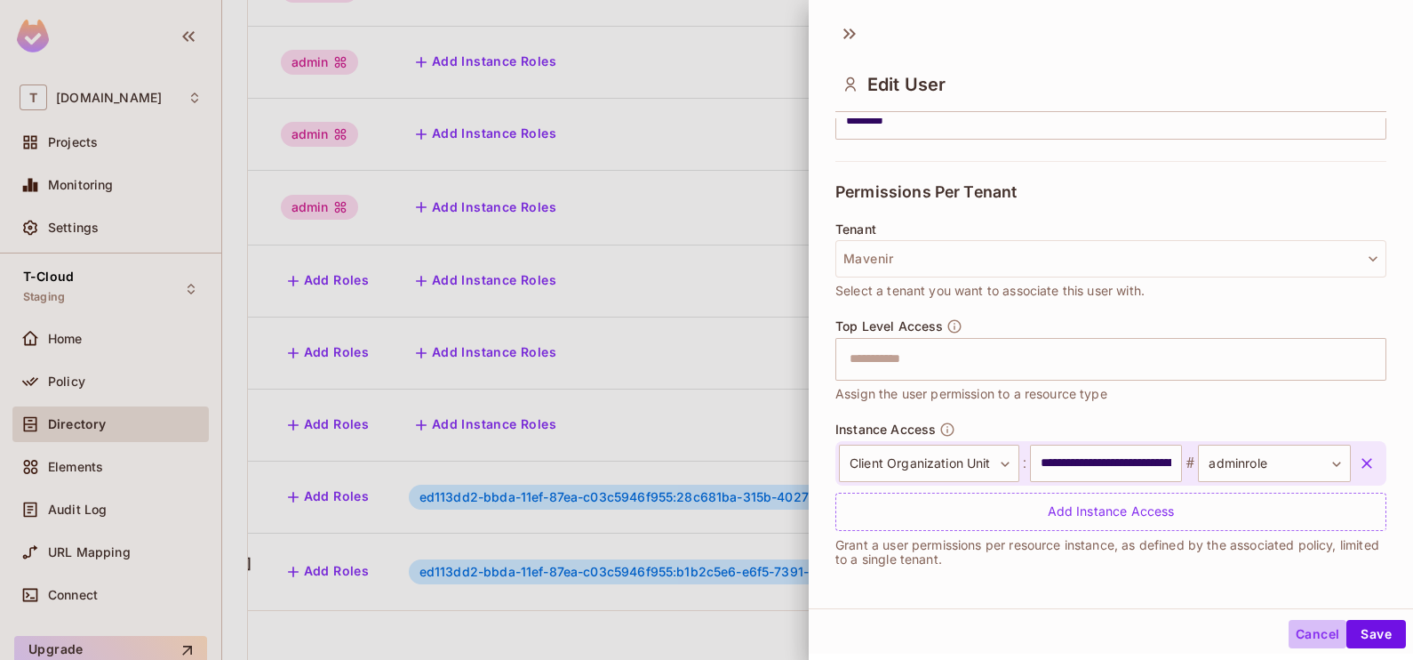
click at [1289, 629] on button "Cancel" at bounding box center [1318, 634] width 58 height 28
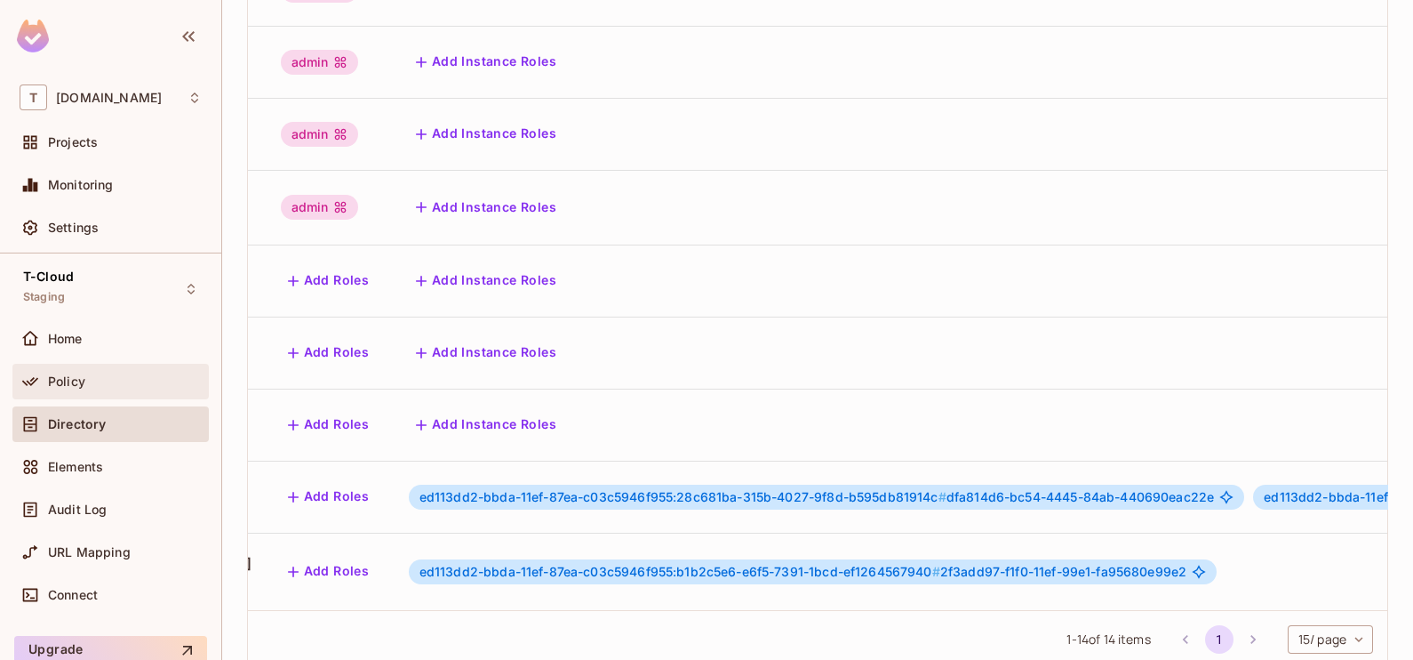
click at [120, 379] on div "Policy" at bounding box center [125, 381] width 154 height 14
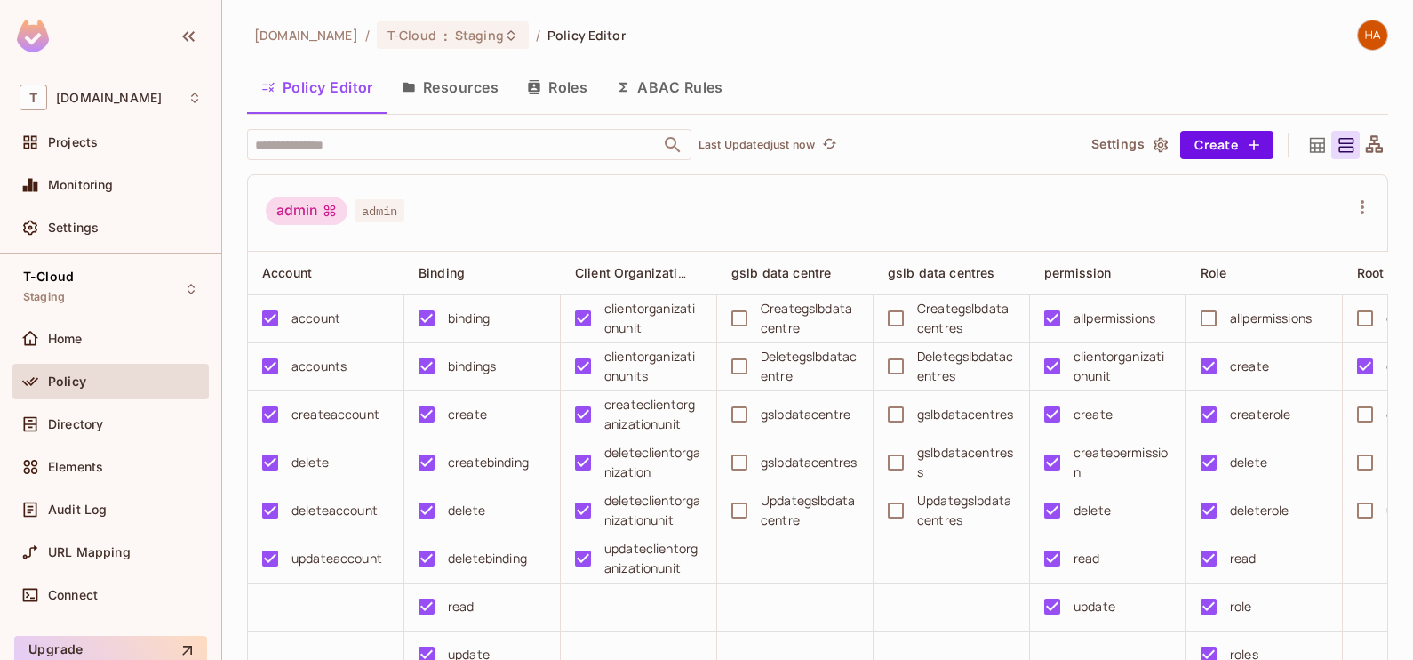
click at [447, 80] on button "Resources" at bounding box center [450, 87] width 125 height 44
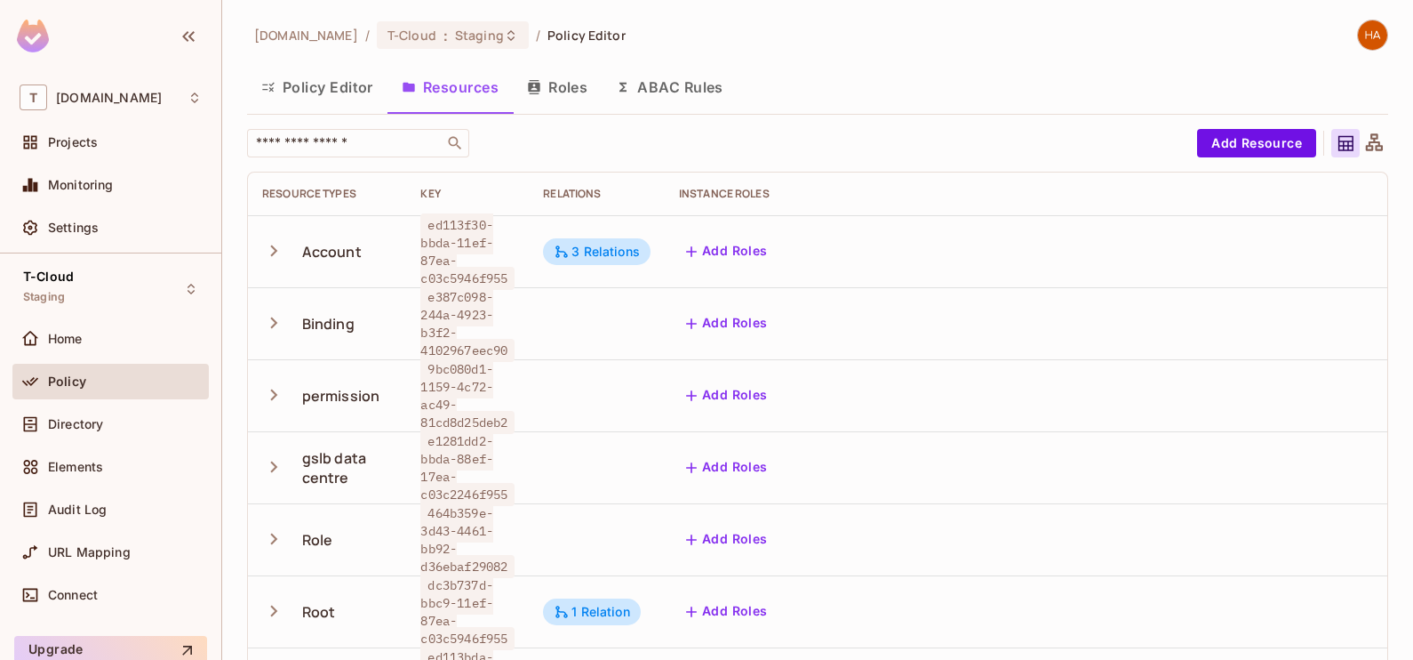
click at [543, 84] on button "Roles" at bounding box center [557, 87] width 89 height 44
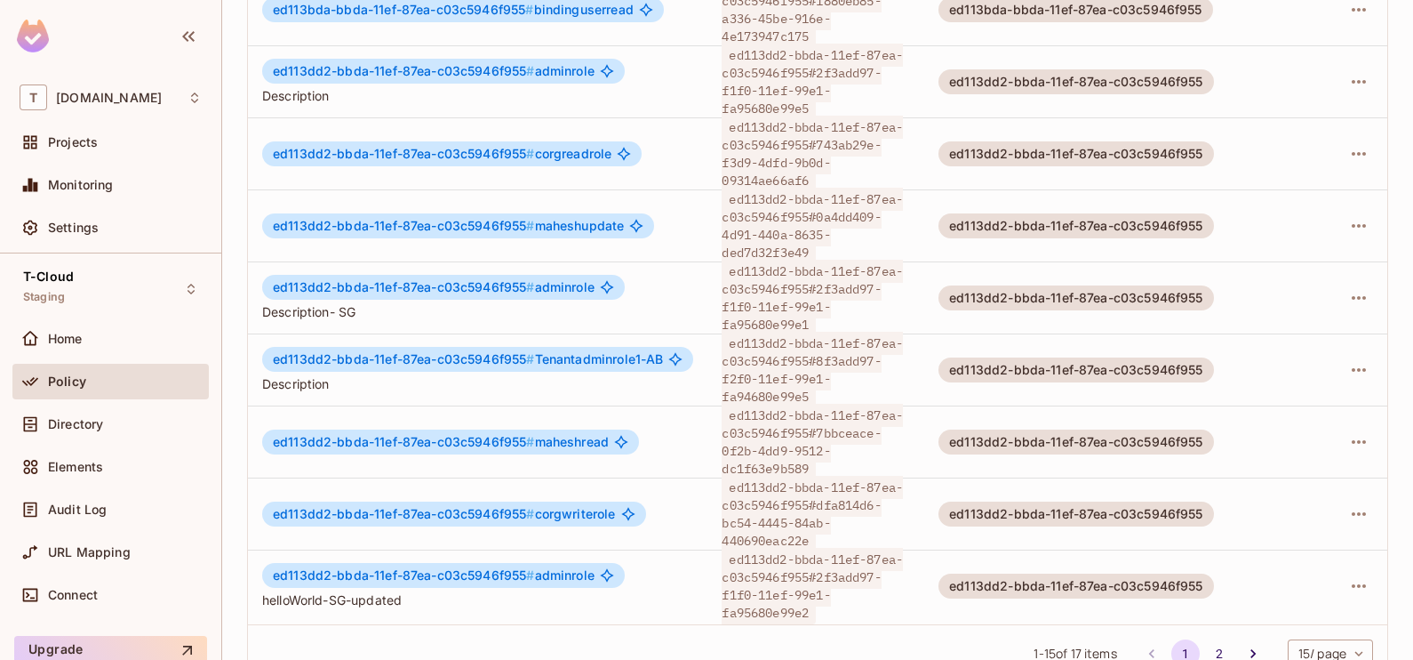
scroll to position [631, 0]
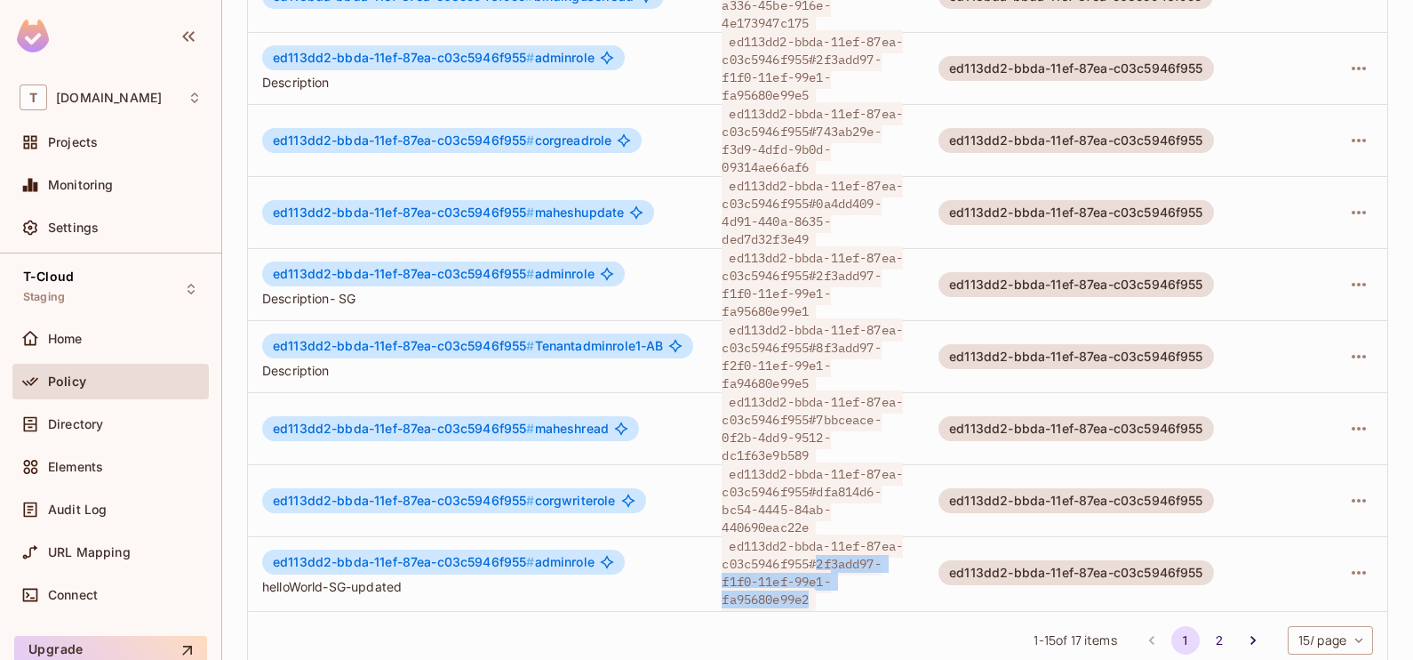
drag, startPoint x: 822, startPoint y: 520, endPoint x: 822, endPoint y: 556, distance: 35.6
click at [822, 556] on div "ed113dd2-bbda-11ef-87ea-c03c5946f955#2f3add97-f1f0-11ef-99e1-fa95680e99e2" at bounding box center [816, 572] width 188 height 71
copy span "2f3add97-f1f0-11ef-99e1-fa95680e99e2"
click at [53, 420] on span "Directory" at bounding box center [75, 424] width 55 height 14
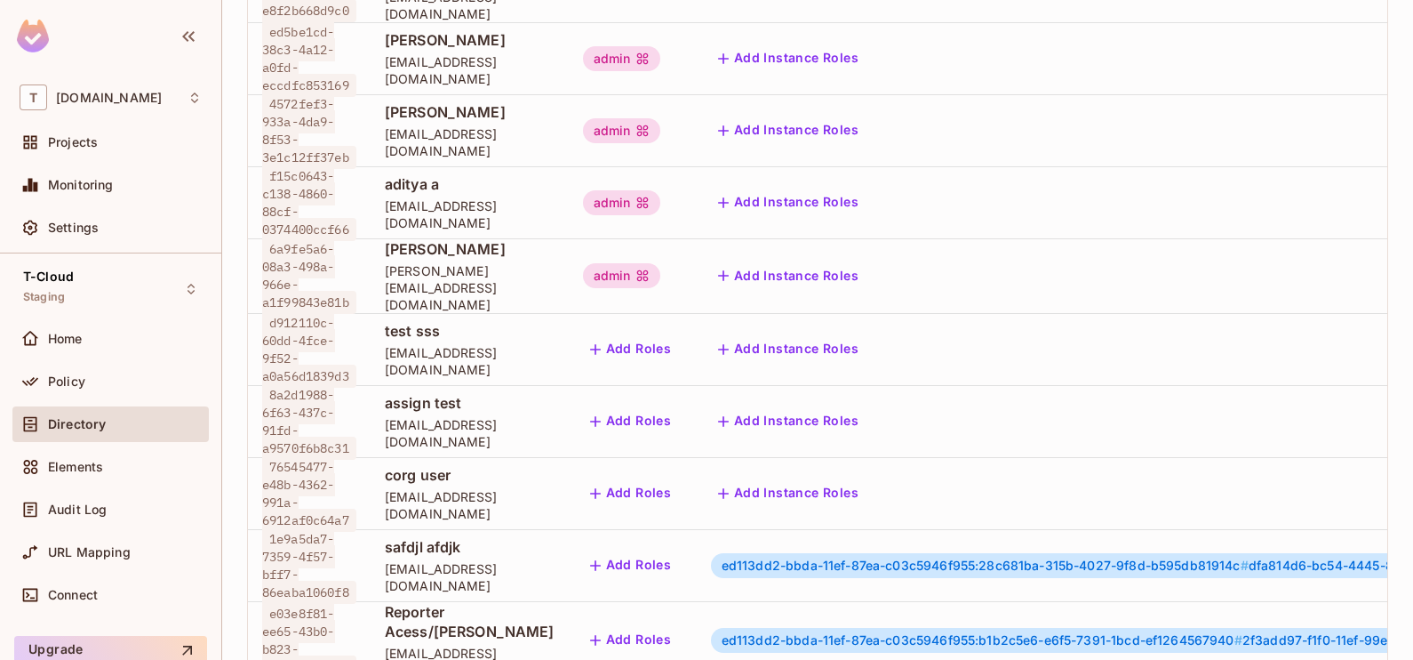
scroll to position [615, 0]
click at [132, 385] on div "Policy" at bounding box center [125, 381] width 154 height 14
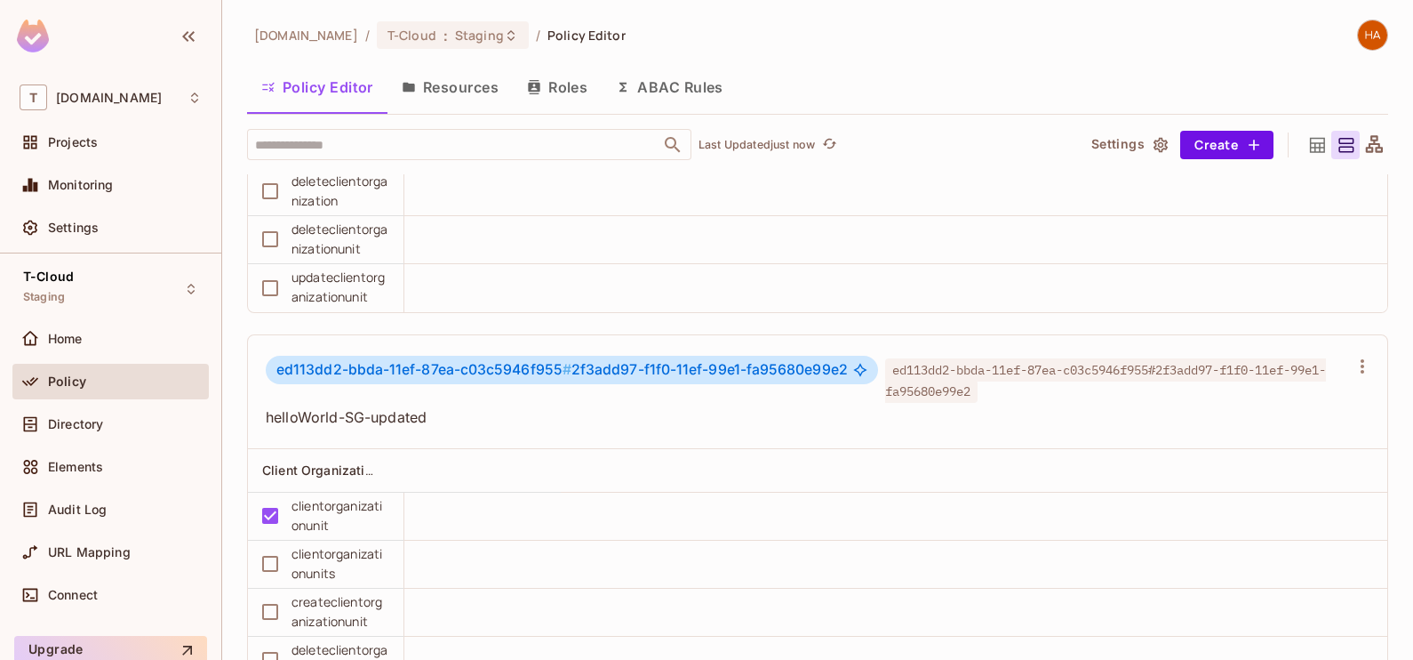
scroll to position [2826, 0]
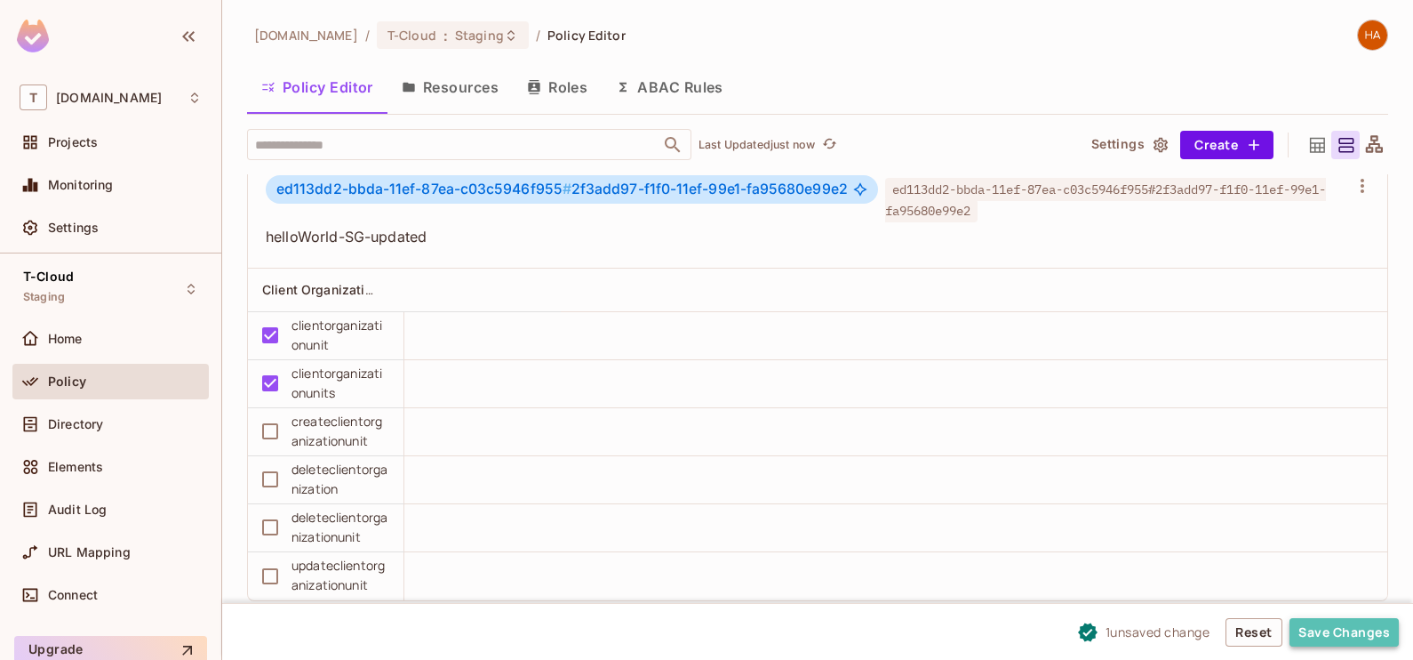
click at [1318, 632] on button "Save Changes" at bounding box center [1344, 632] width 109 height 28
